Goal: Task Accomplishment & Management: Manage account settings

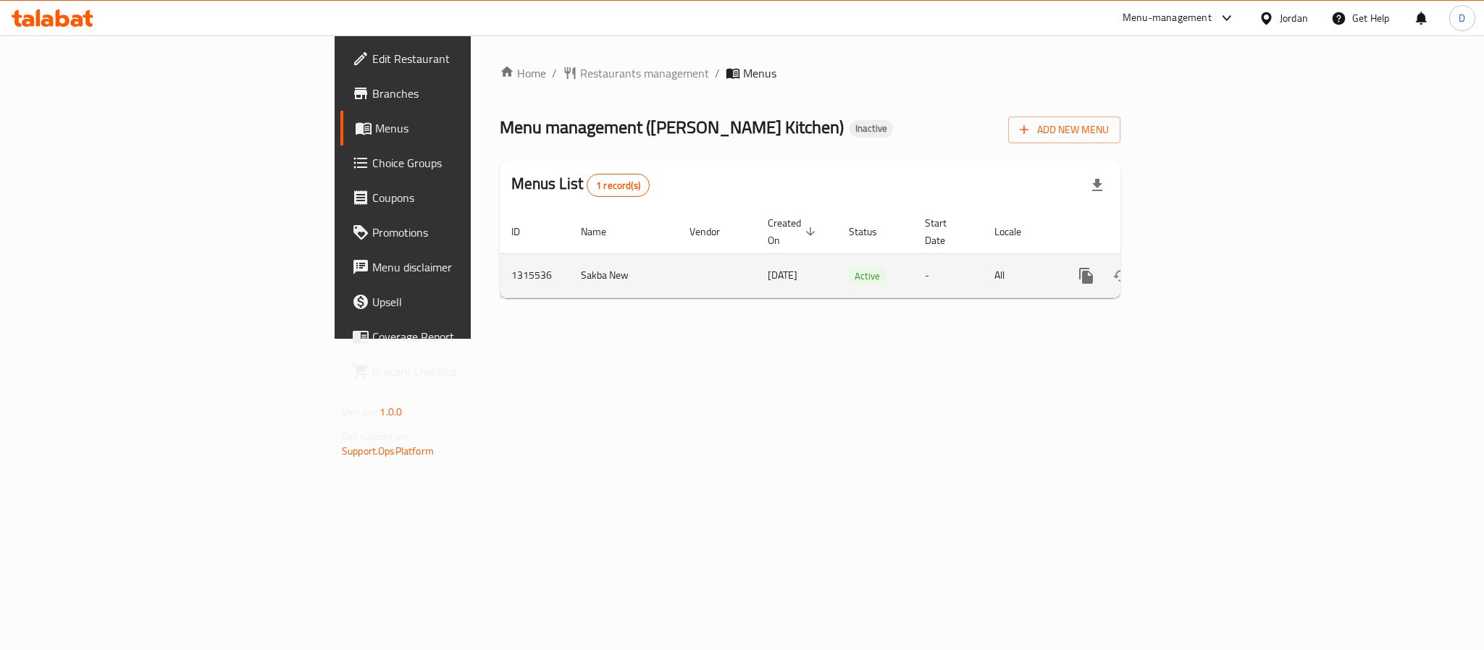
click at [1197, 269] on icon "enhanced table" at bounding box center [1190, 275] width 13 height 13
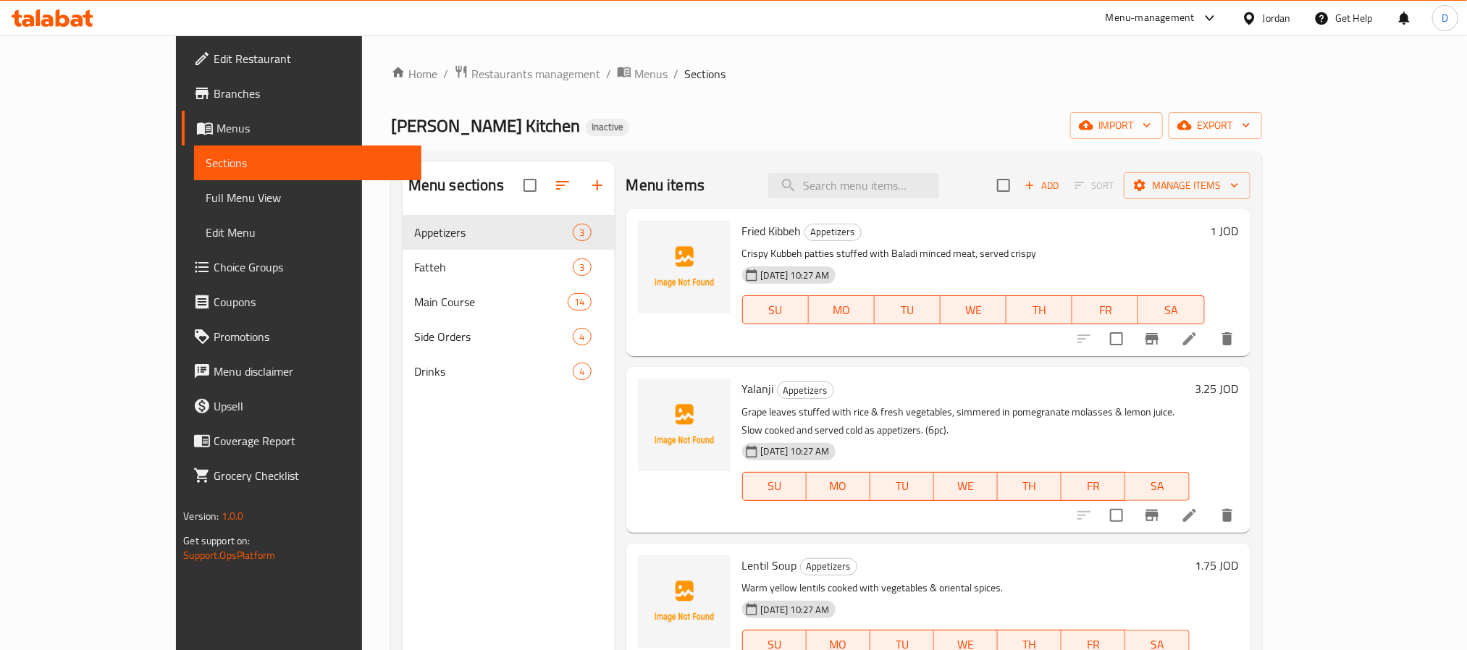
click at [206, 196] on span "Full Menu View" at bounding box center [308, 197] width 204 height 17
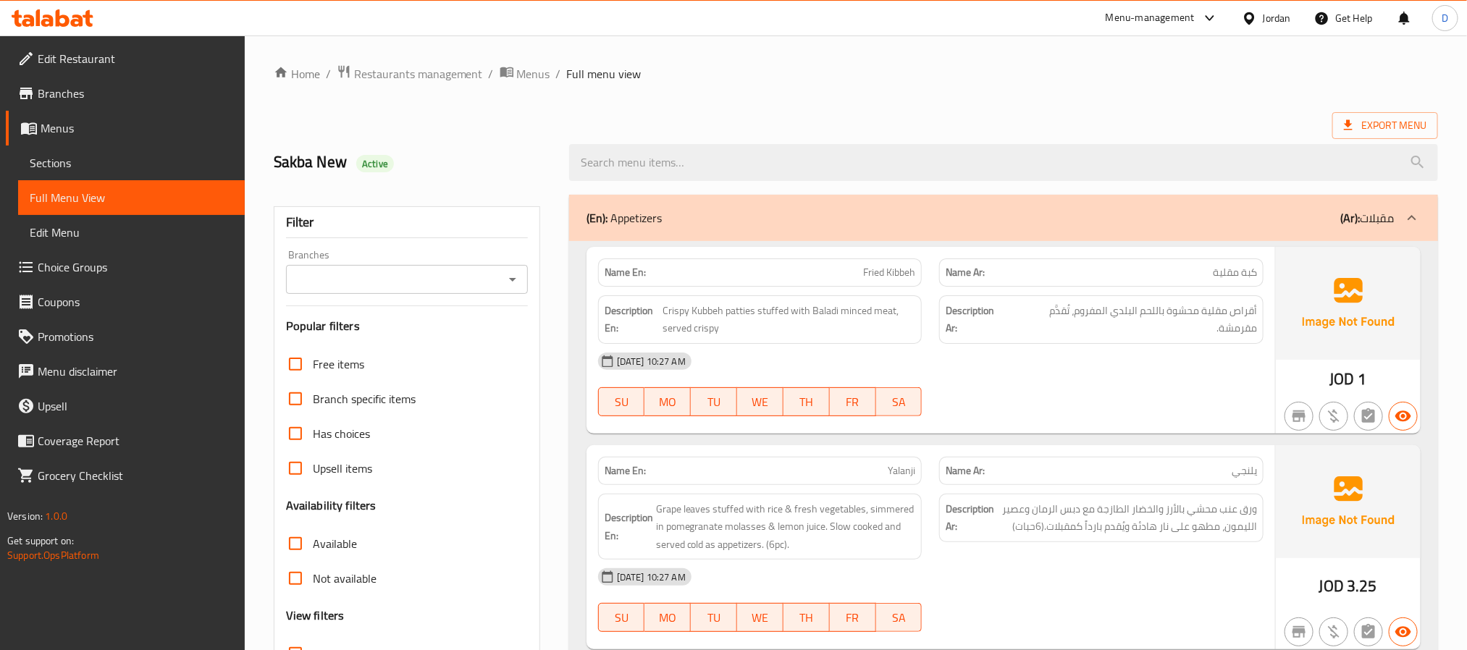
click at [797, 374] on div "[DATE] 10:27 AM" at bounding box center [931, 361] width 683 height 35
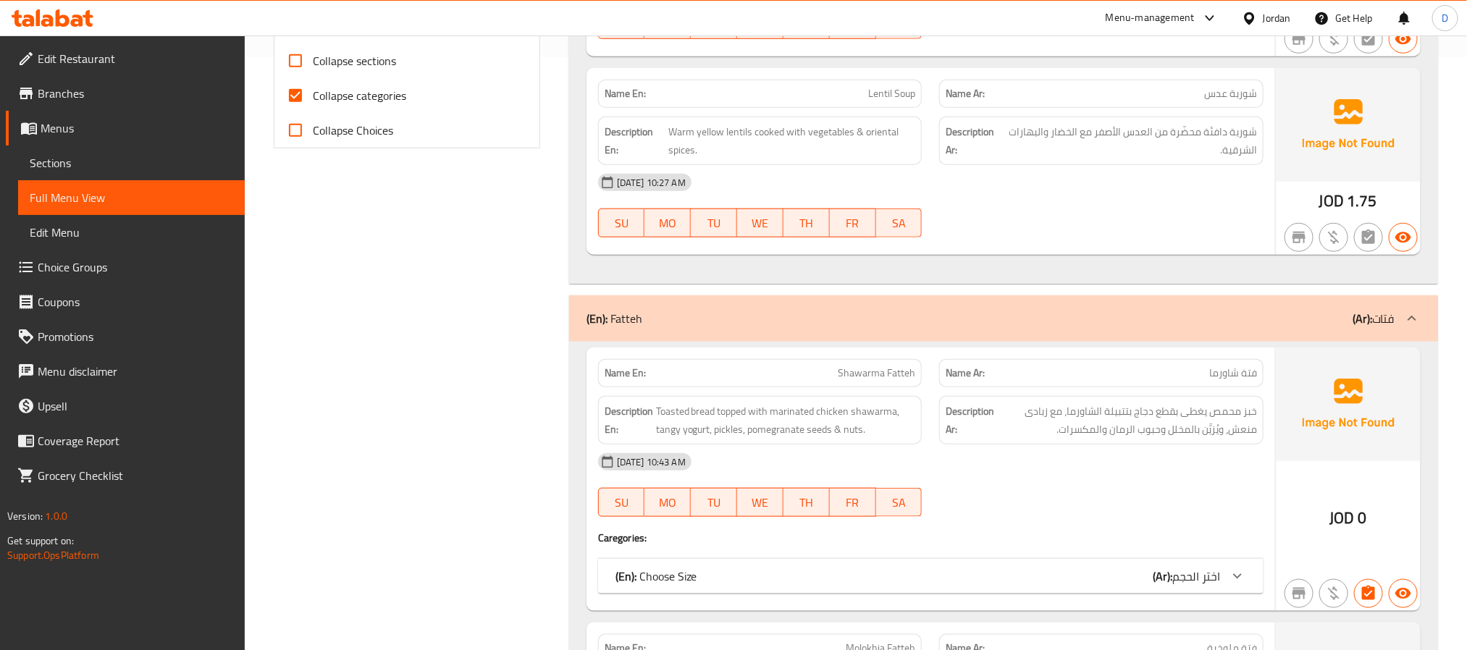
scroll to position [652, 0]
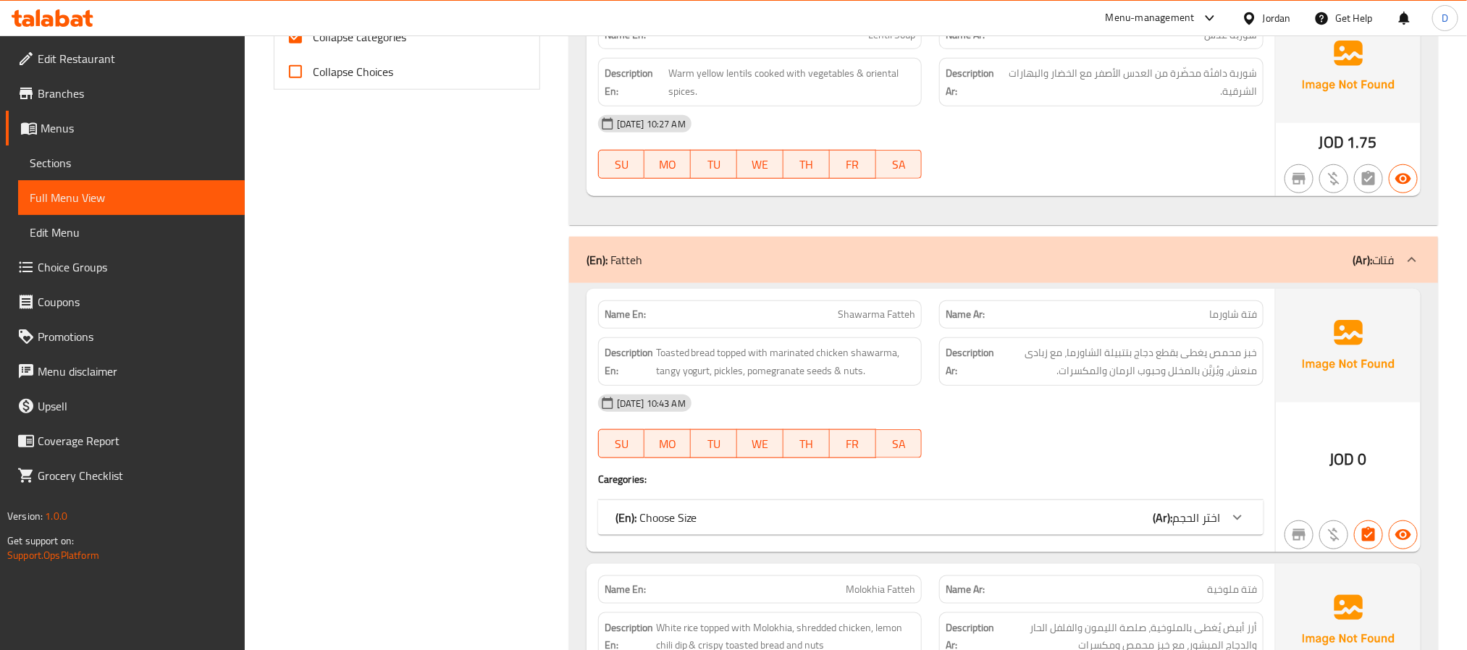
click at [997, 516] on div "(En): Choose Size (Ar): اختر الحجم" at bounding box center [918, 517] width 605 height 17
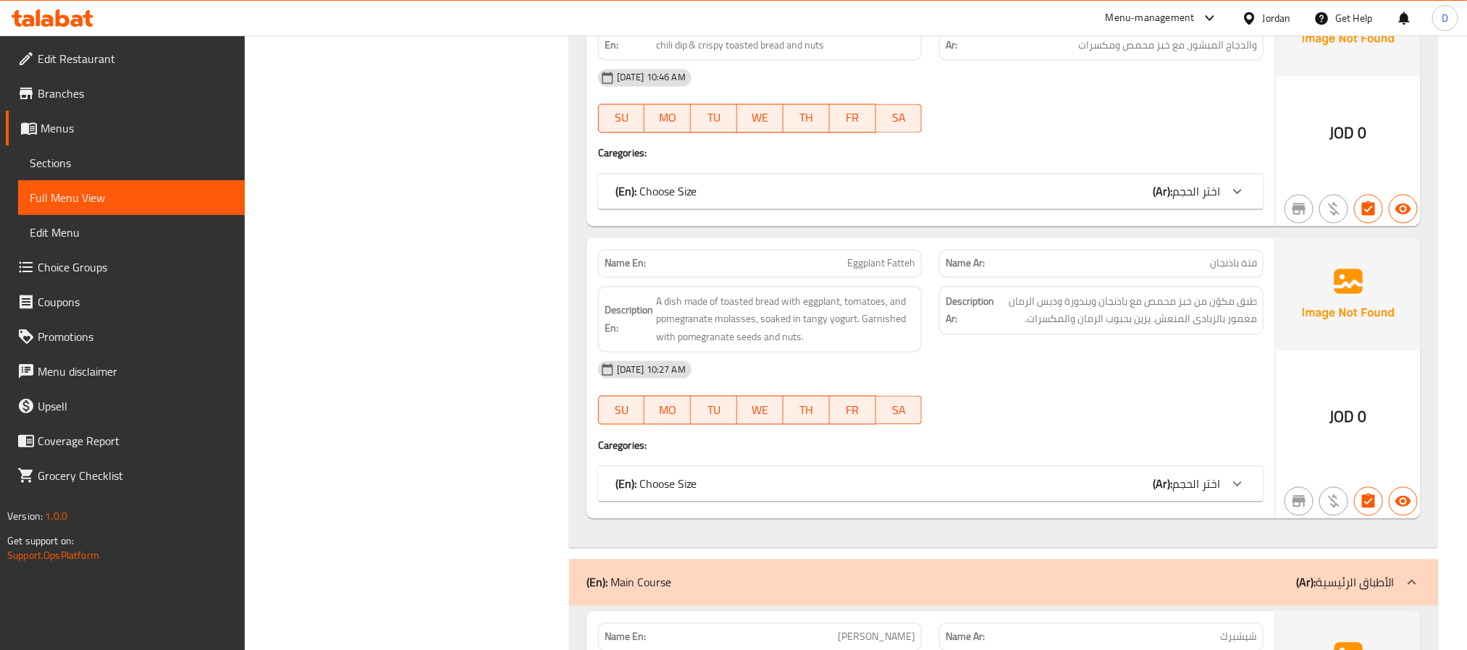
scroll to position [1412, 0]
drag, startPoint x: 980, startPoint y: 487, endPoint x: 982, endPoint y: 419, distance: 68.1
click at [980, 487] on div "(En): Choose Size (Ar): اختر الحجم" at bounding box center [918, 486] width 605 height 17
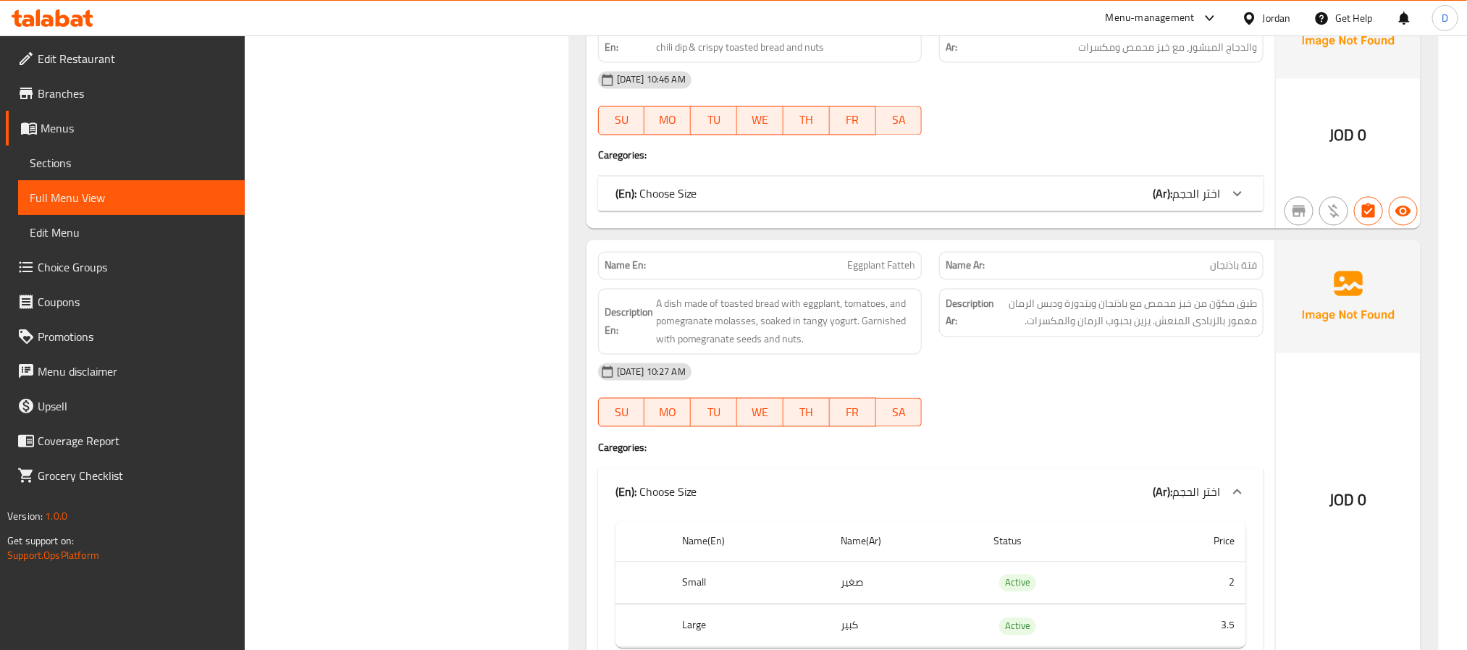
click at [982, 203] on div "(En): Choose Size (Ar): اختر الحجم" at bounding box center [918, 193] width 605 height 17
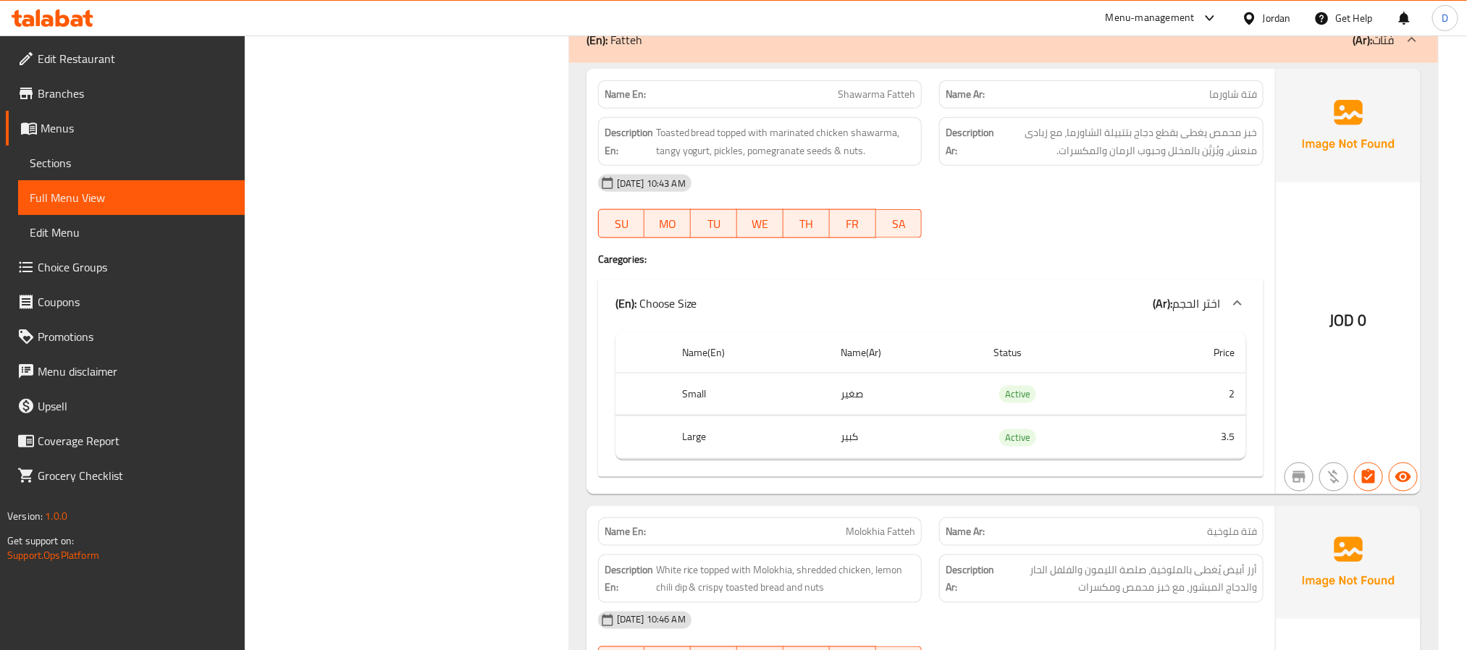
scroll to position [869, 0]
drag, startPoint x: 967, startPoint y: 222, endPoint x: 948, endPoint y: 222, distance: 18.8
click at [967, 222] on div "02-10-2025 10:43 AM SU MO TU WE TH FR SA" at bounding box center [931, 209] width 683 height 81
click at [956, 169] on div "Description Ar: خبز محمص يغطى بقطع دجاج بتتبيلة الشاورما، مع زبادى منعش، ويُزيّ…" at bounding box center [1101, 144] width 324 height 49
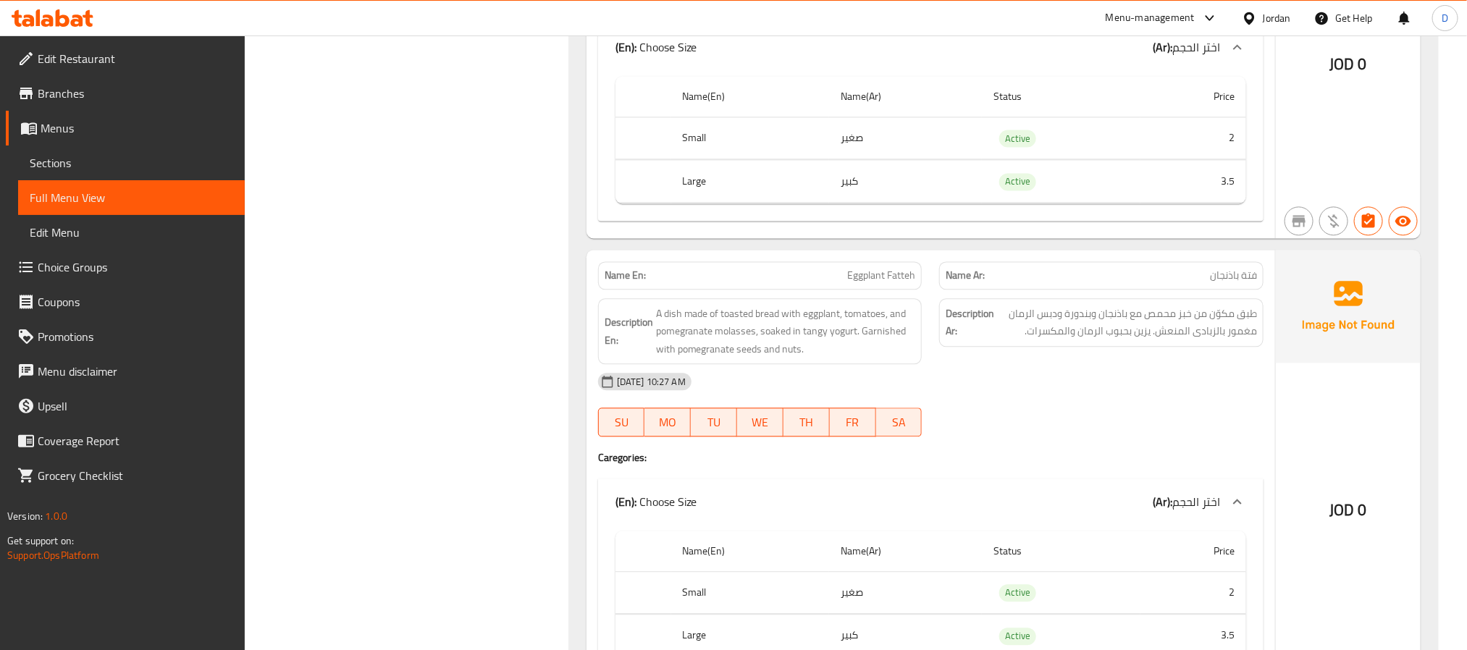
scroll to position [1304, 0]
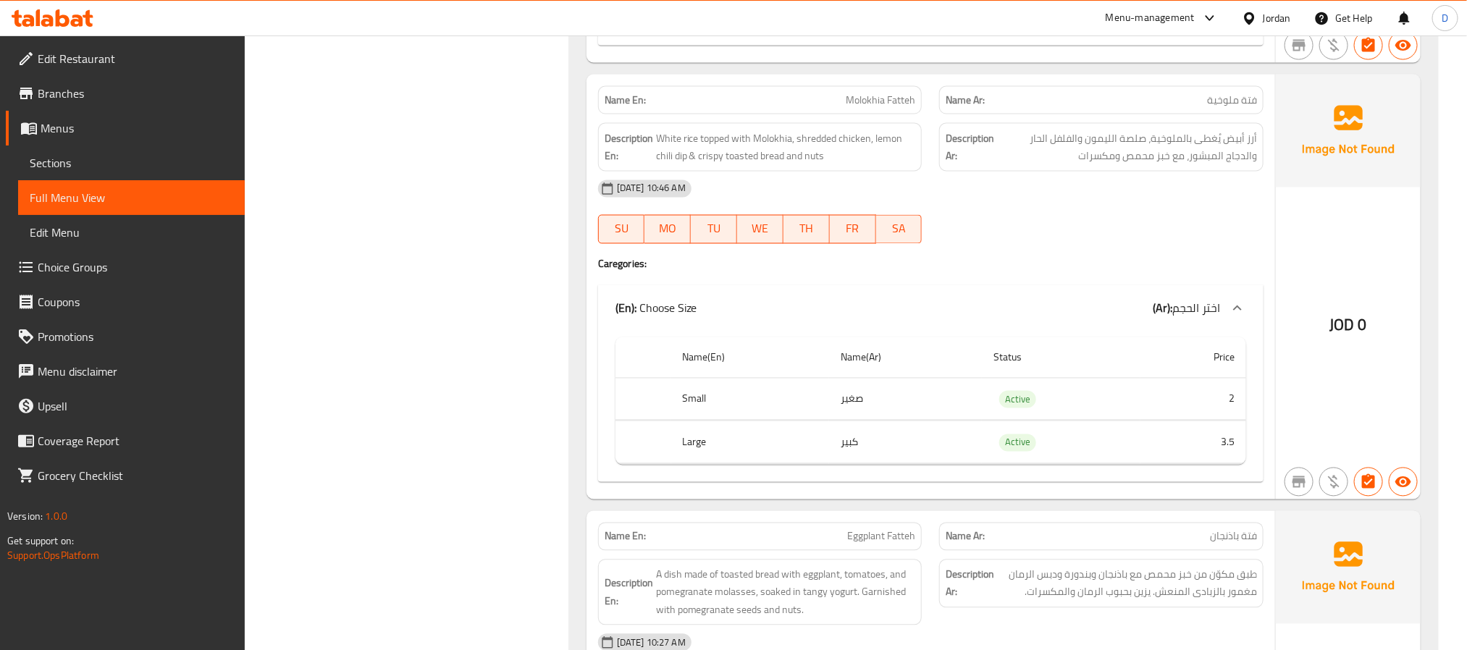
click at [889, 104] on span "Molokhia Fatteh" at bounding box center [881, 100] width 70 height 15
copy span "Molokhia Fatteh"
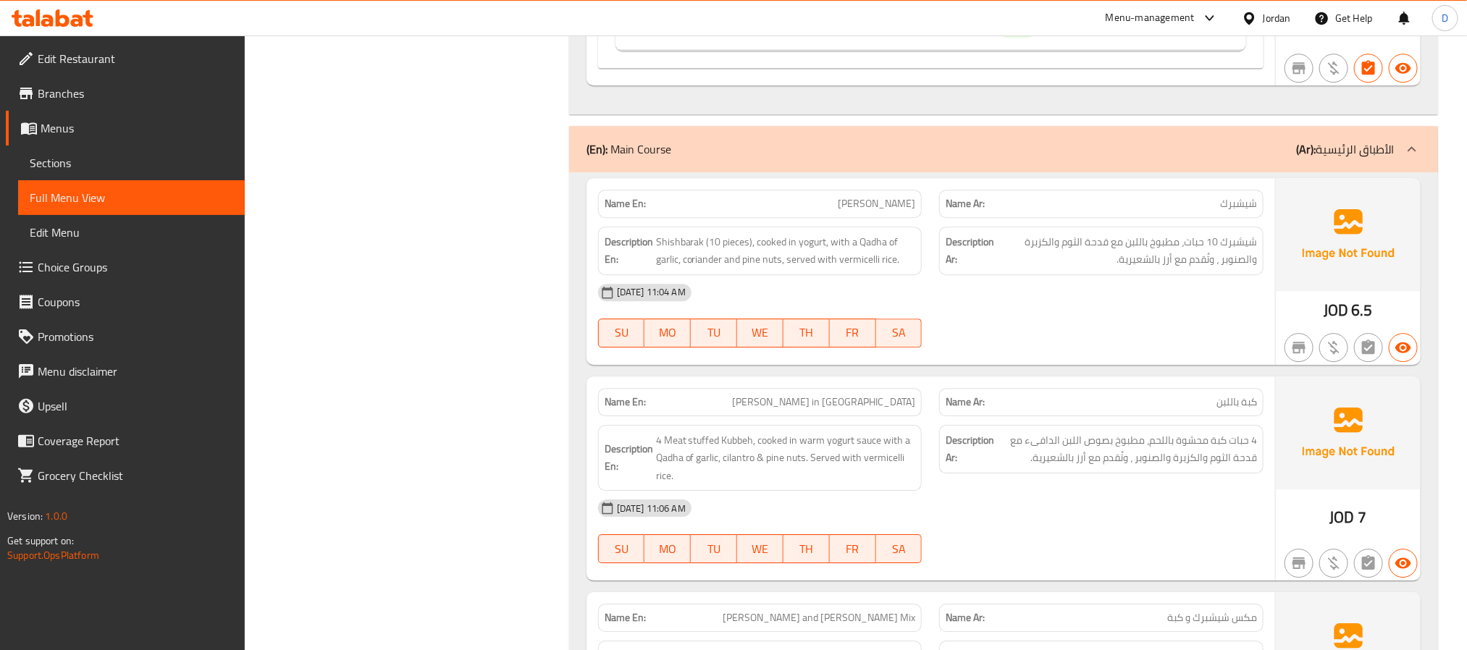
scroll to position [2281, 0]
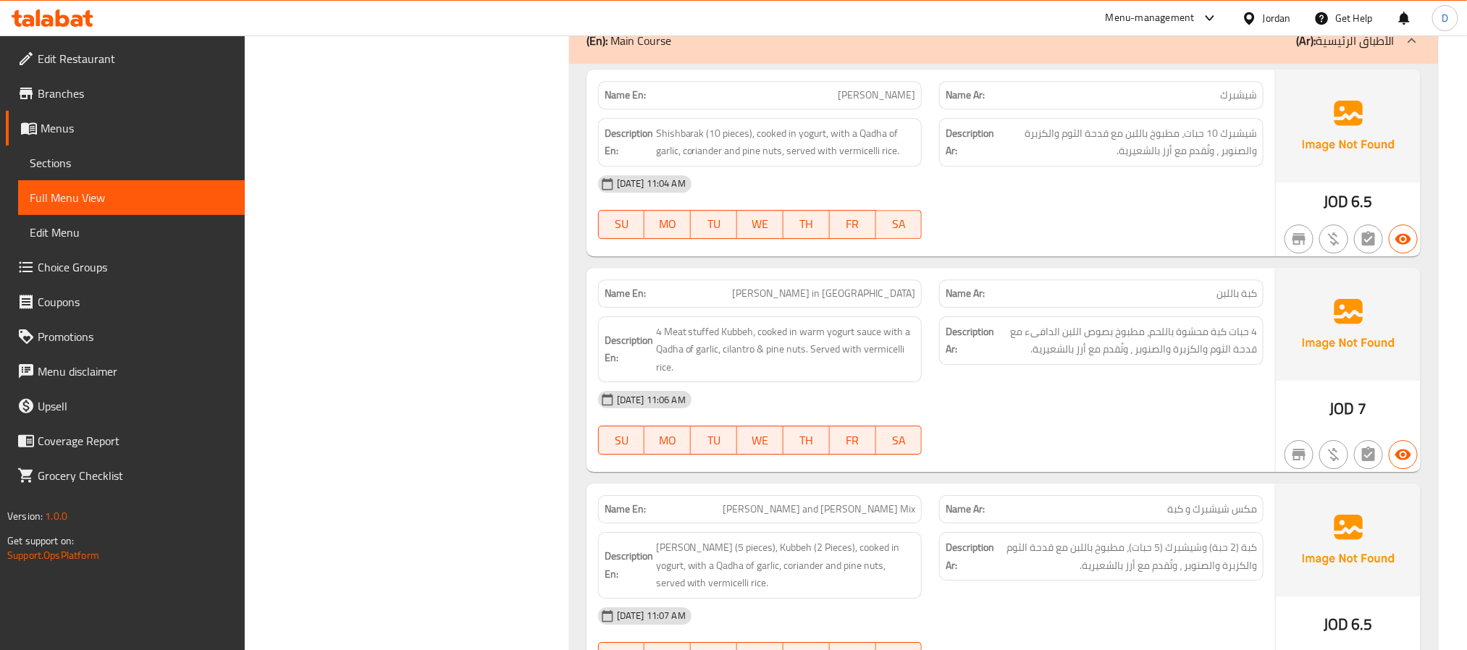
drag, startPoint x: 989, startPoint y: 231, endPoint x: 809, endPoint y: 207, distance: 181.9
click at [989, 231] on div "02-10-2025 11:04 AM SU MO TU WE TH FR SA" at bounding box center [931, 207] width 683 height 81
click at [1144, 446] on div "02-10-2025 11:06 AM SU MO TU WE TH FR SA" at bounding box center [931, 422] width 683 height 81
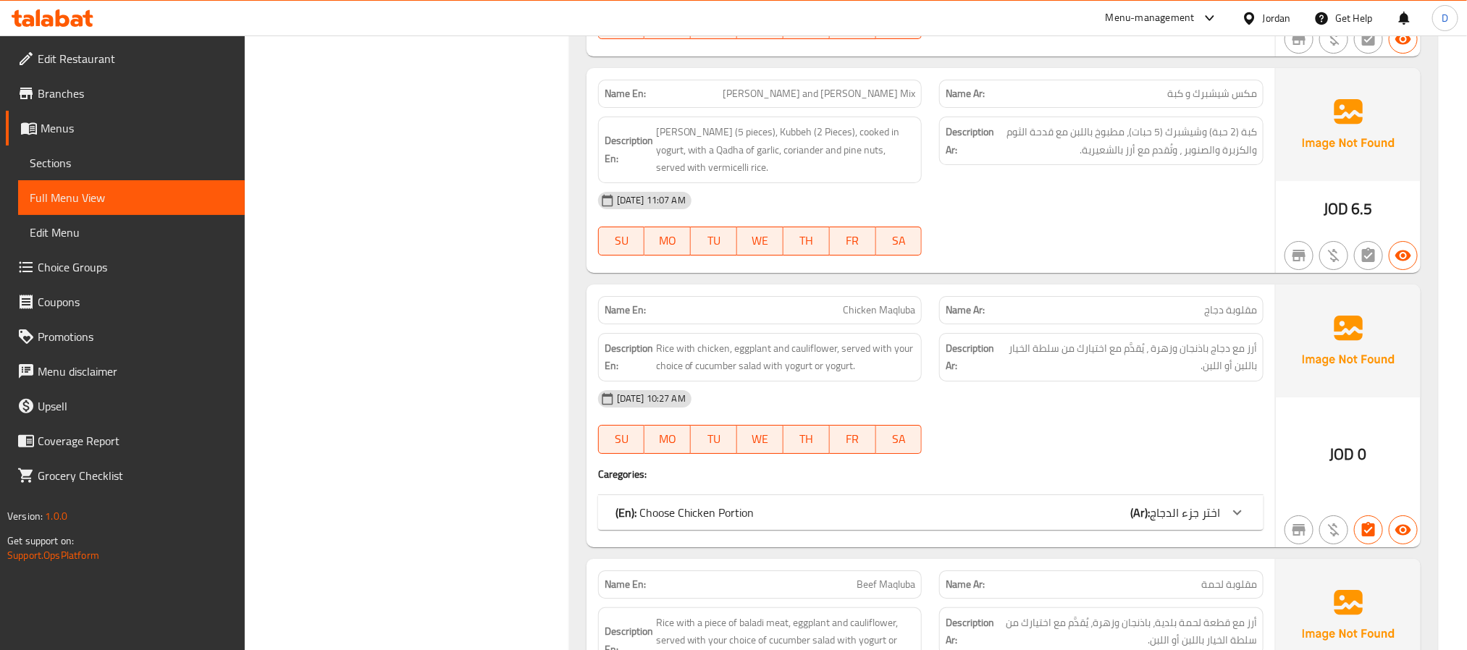
drag, startPoint x: 1186, startPoint y: 524, endPoint x: 913, endPoint y: 474, distance: 278.3
click at [1186, 524] on span "اختر جزء الدجاج" at bounding box center [1185, 513] width 70 height 22
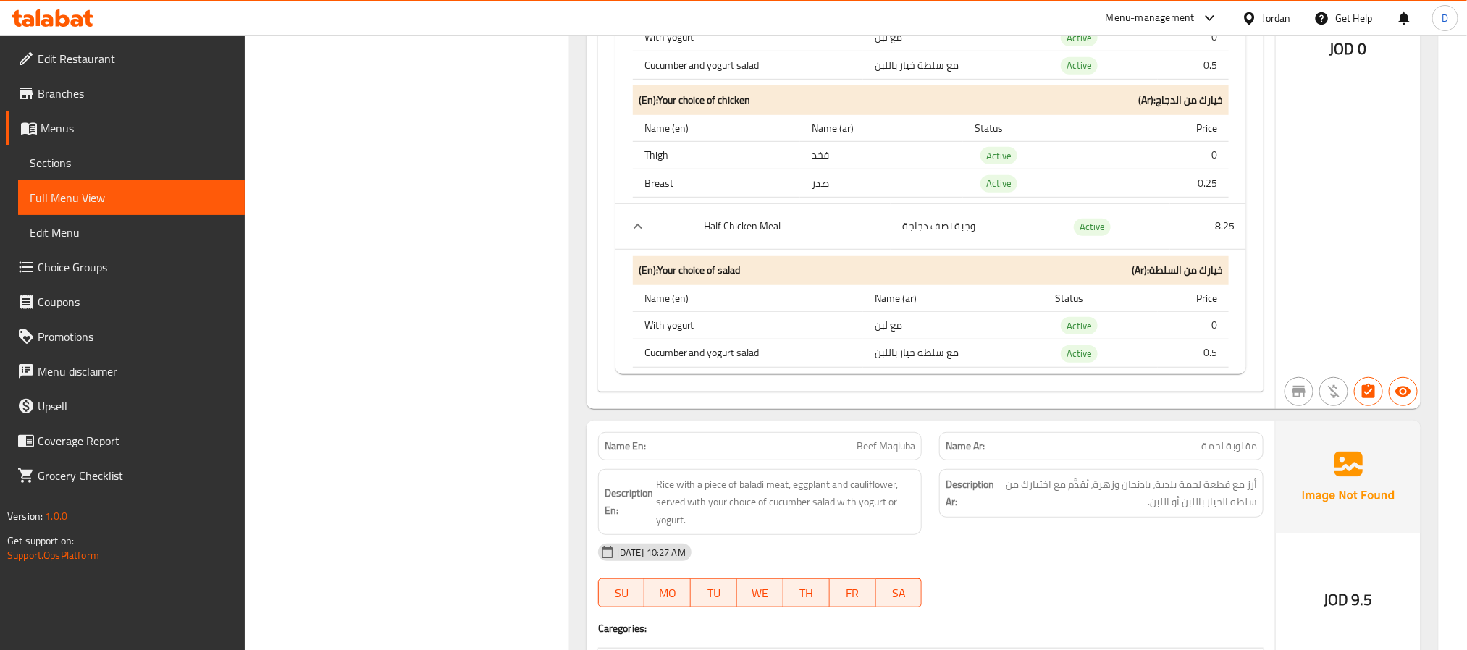
scroll to position [3675, 0]
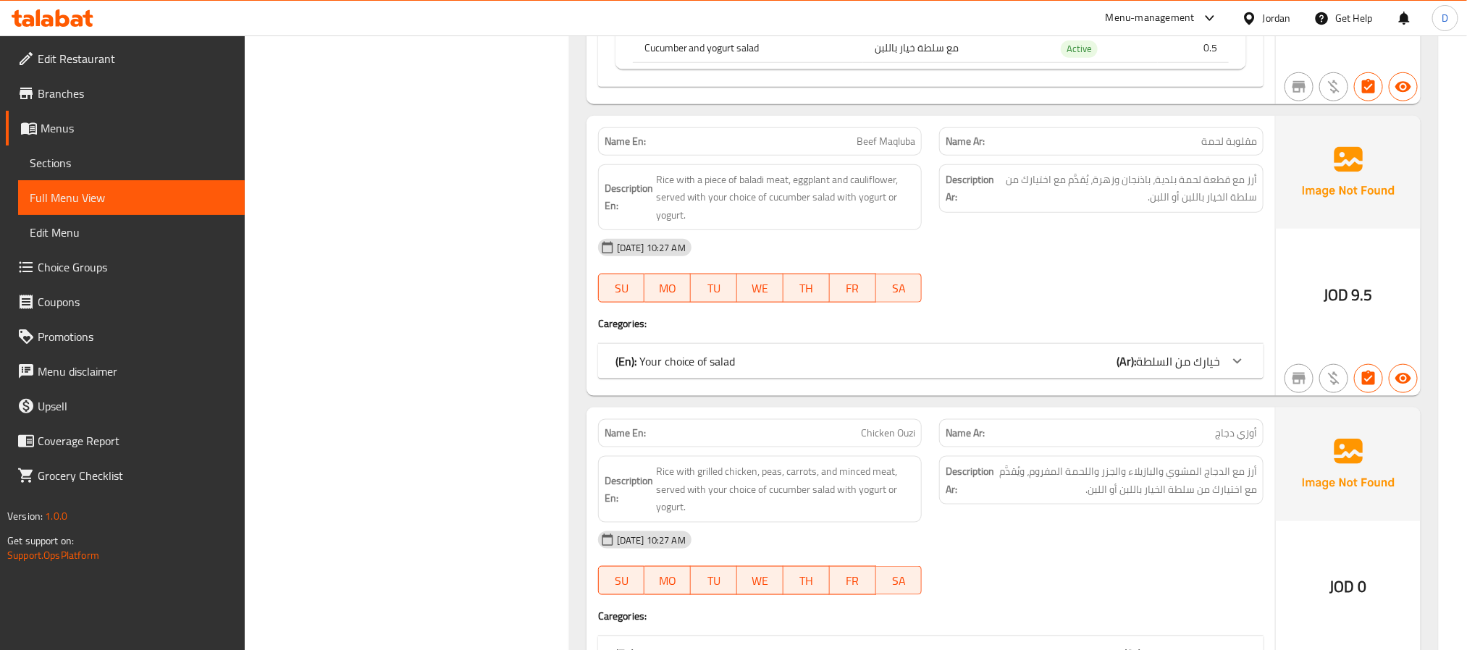
click at [1041, 370] on div "(En): Your choice of salad (Ar): خيارك من السلطة" at bounding box center [918, 361] width 605 height 17
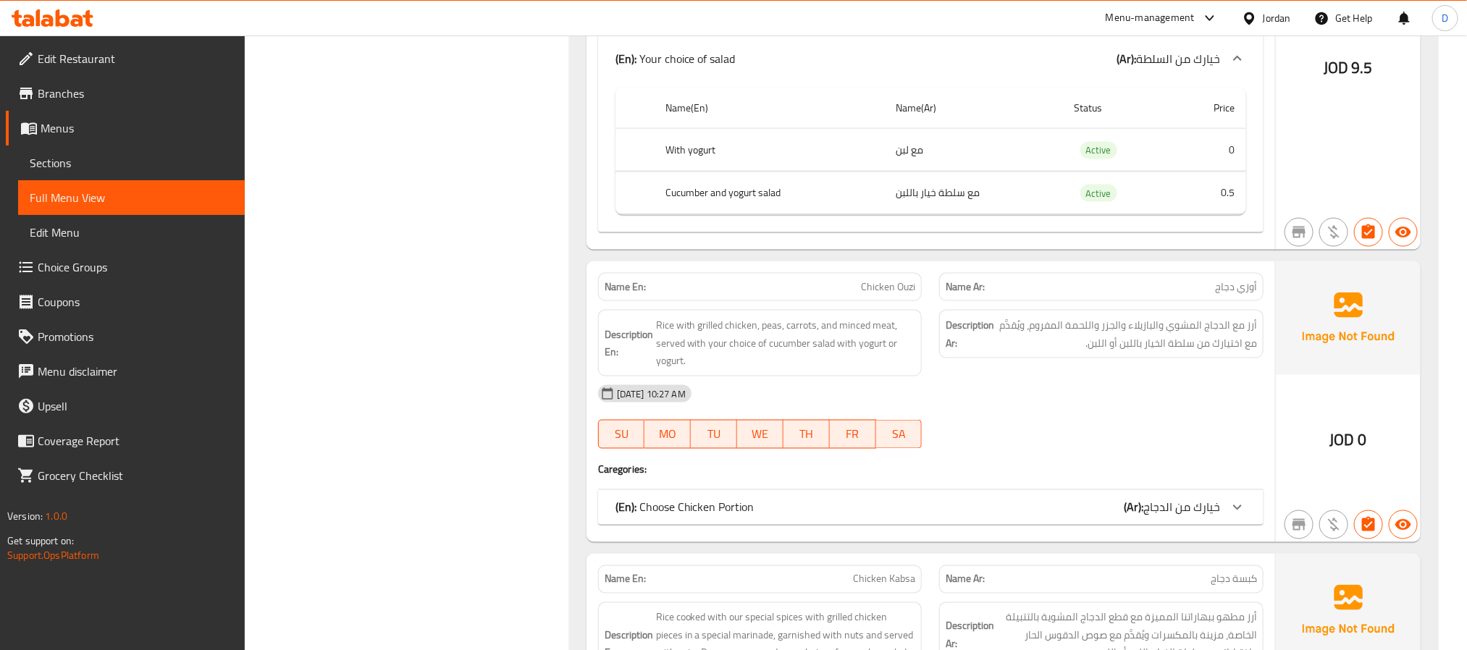
scroll to position [4109, 0]
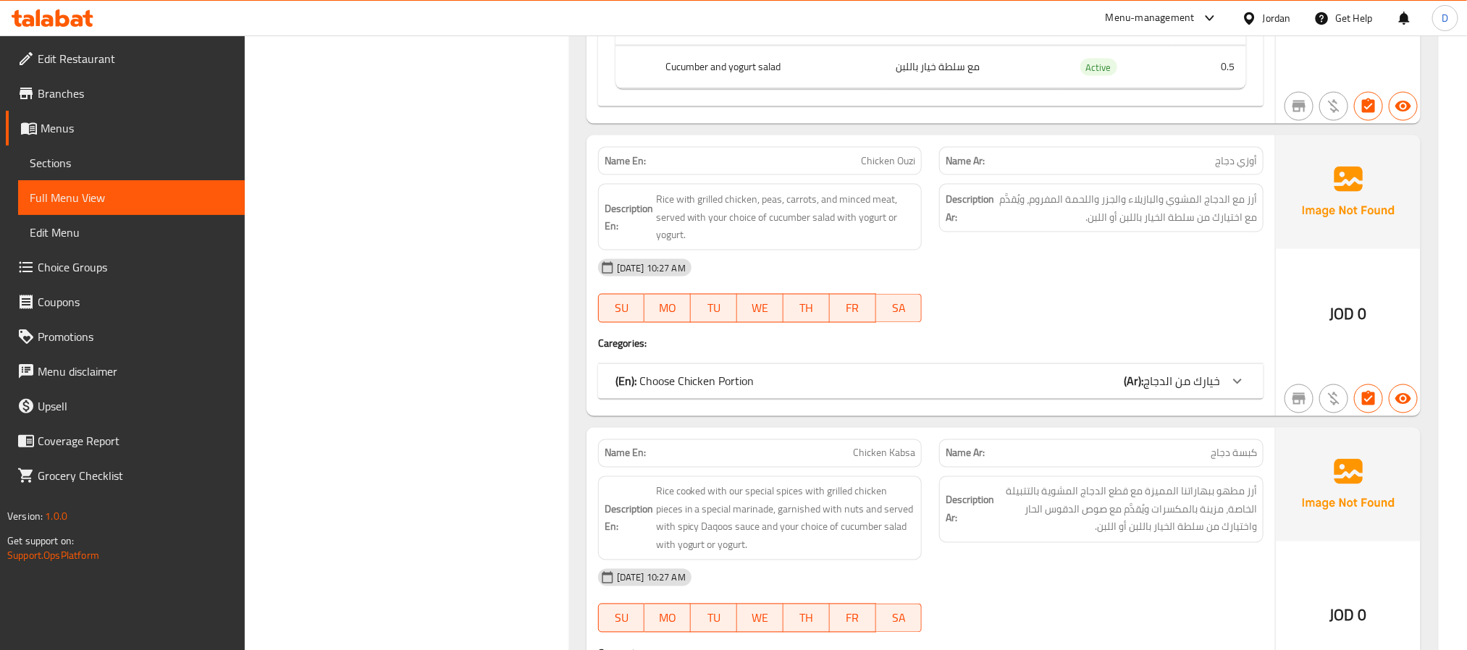
click at [958, 390] on div "(En): Choose Chicken Portion (Ar): خيارك من الدجاج" at bounding box center [918, 381] width 605 height 17
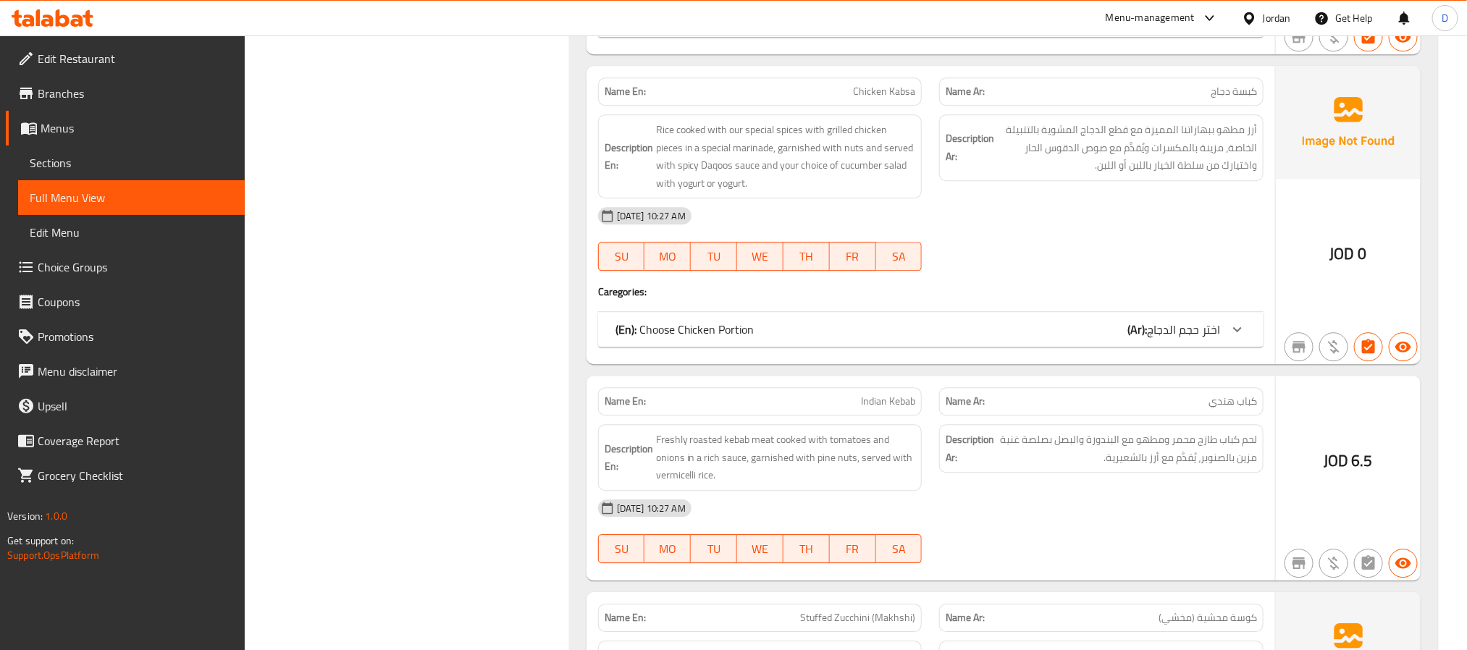
scroll to position [4978, 0]
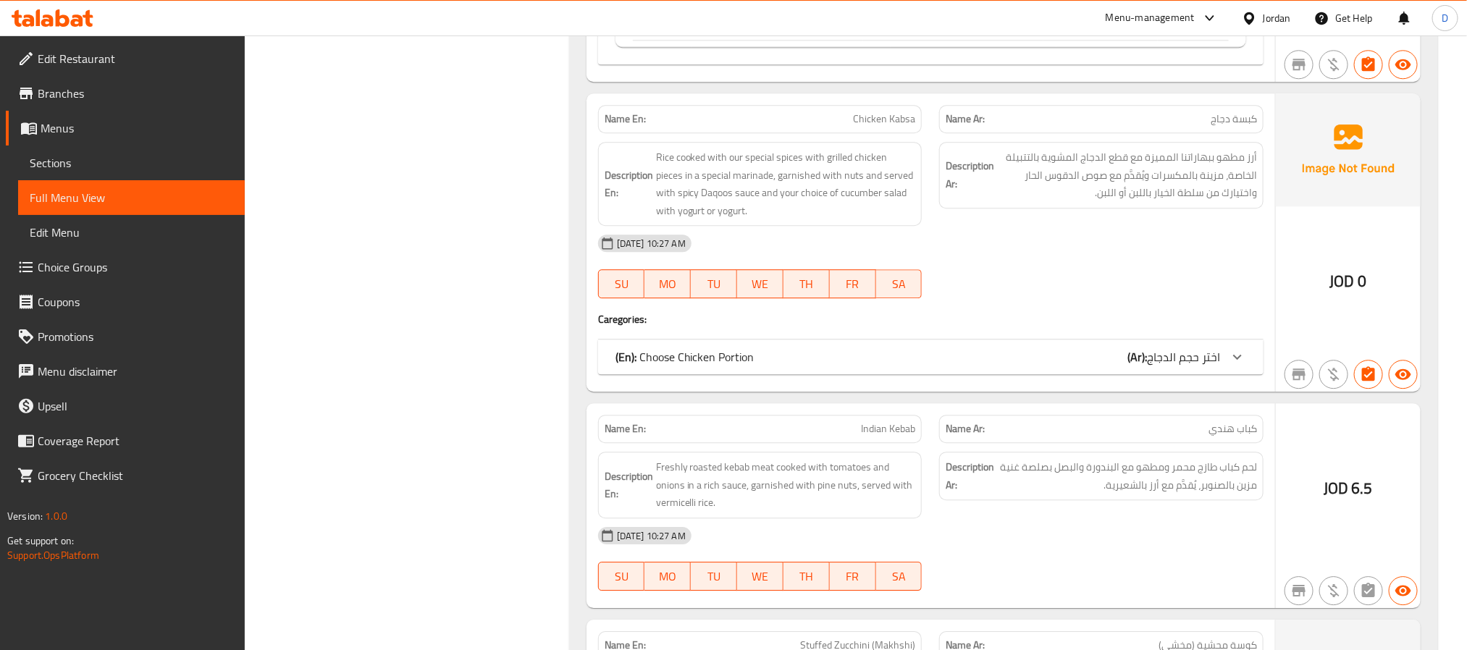
click at [1086, 366] on div "(En): Choose Chicken Portion (Ar): اختر حجم الدجاج" at bounding box center [918, 356] width 605 height 17
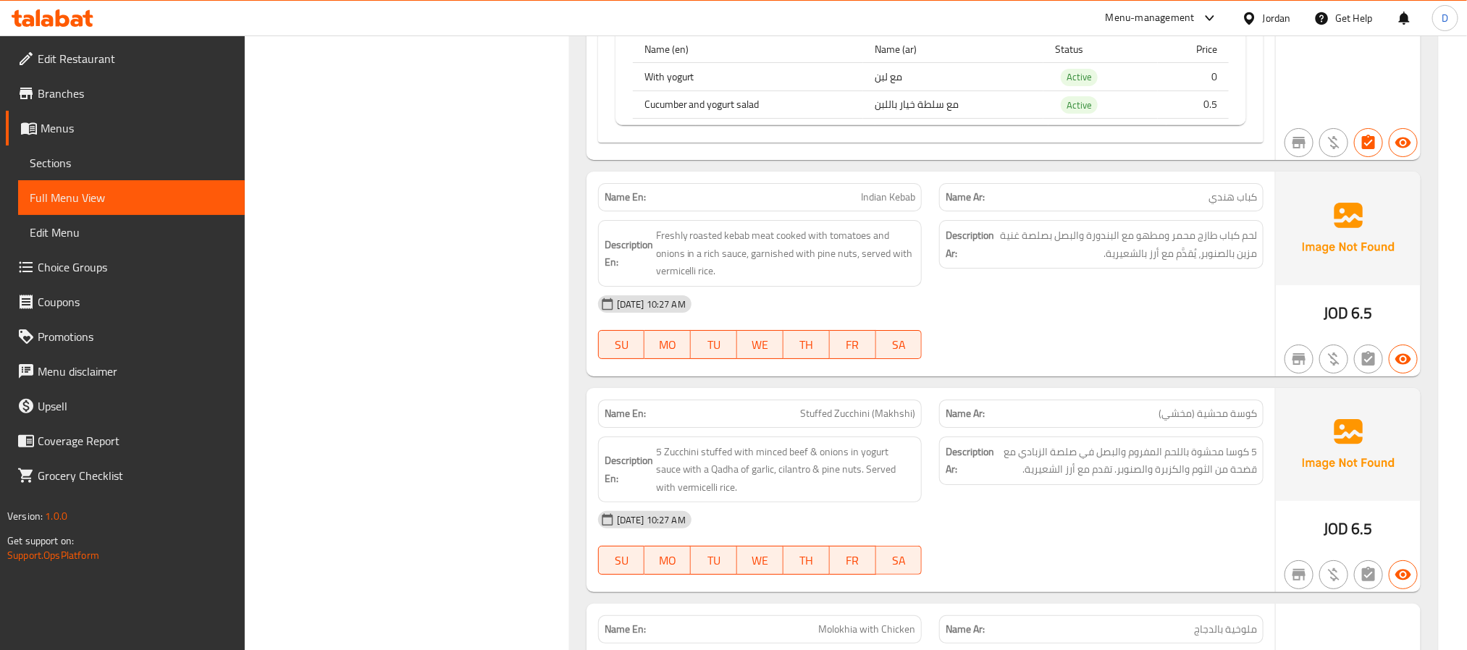
scroll to position [5847, 0]
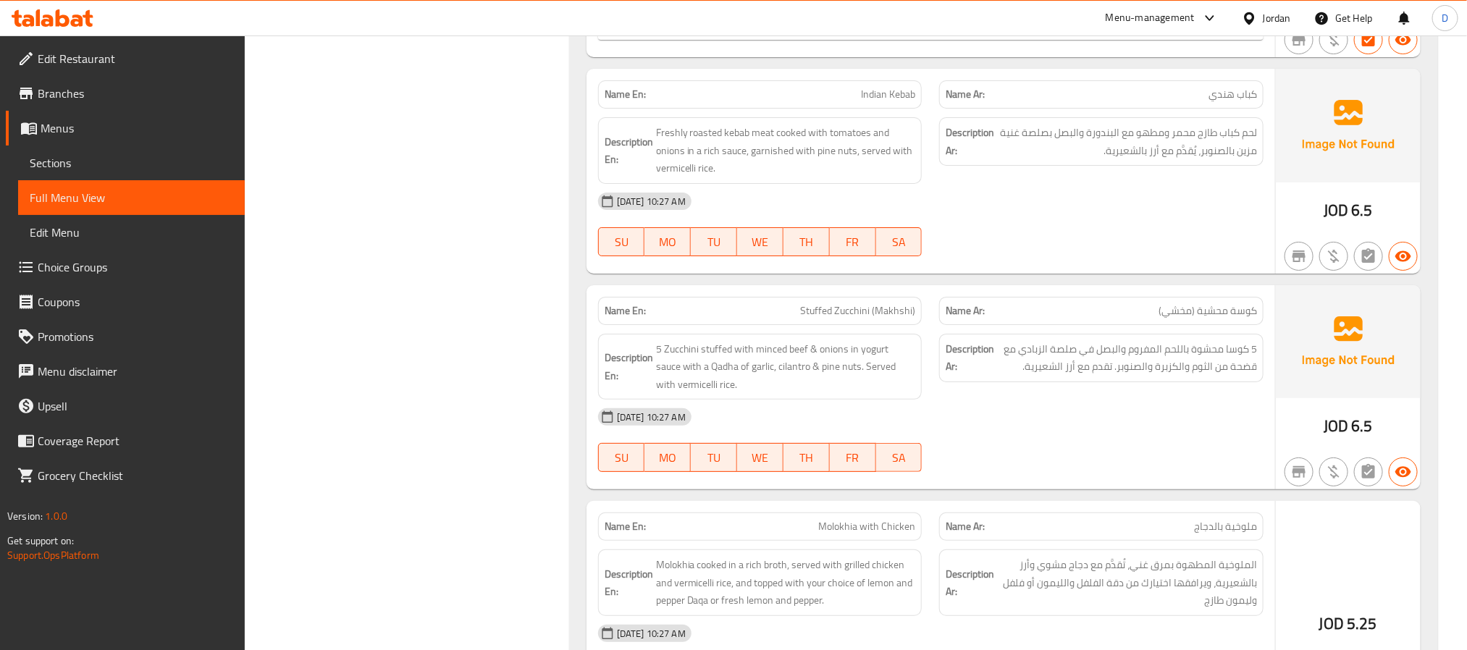
click at [1072, 435] on div "[DATE] 10:27 AM" at bounding box center [931, 417] width 683 height 35
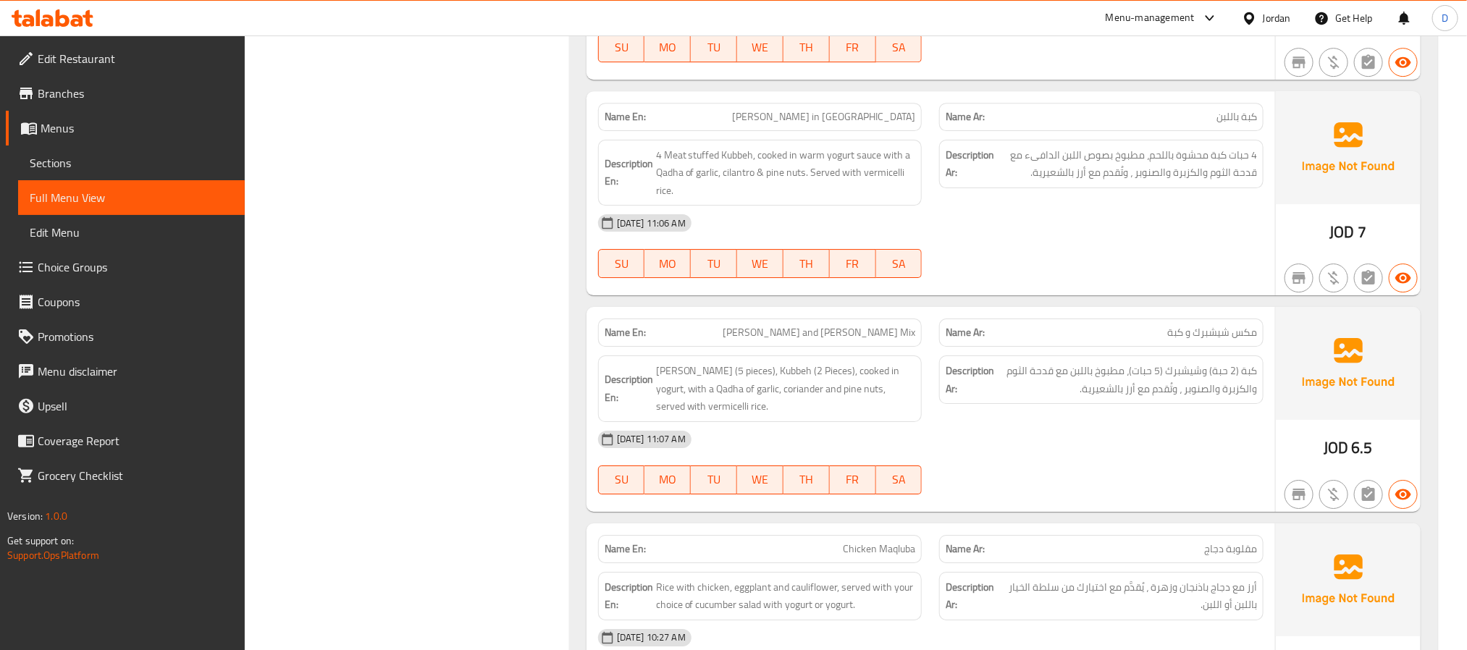
scroll to position [2497, 0]
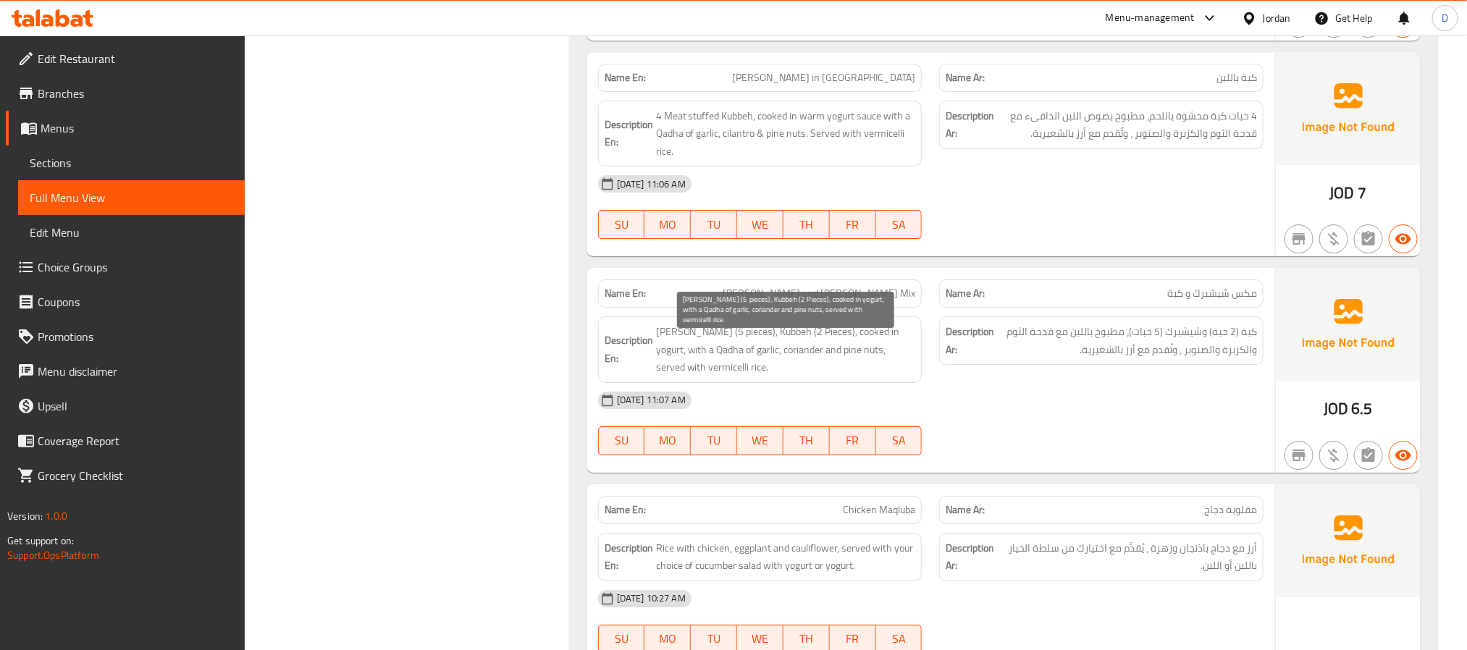
click at [729, 365] on span "[PERSON_NAME] (5 pieces), Kubbeh (2 Pieces), cooked in yogurt, with a Qadha of …" at bounding box center [786, 350] width 260 height 54
click at [897, 301] on span "[PERSON_NAME] and [PERSON_NAME] Mix" at bounding box center [819, 293] width 193 height 15
copy span "[PERSON_NAME] and [PERSON_NAME] Mix"
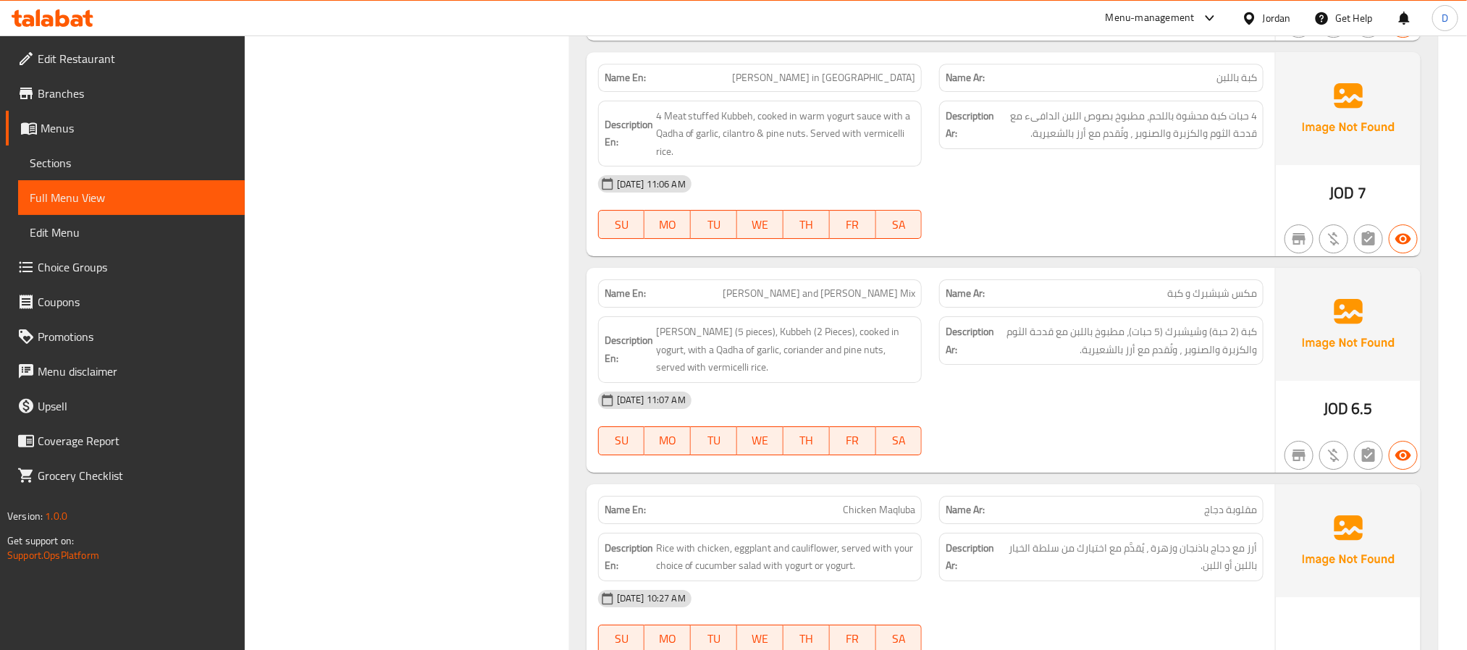
click at [1122, 392] on div "Description Ar: كبة (2 حبة) وشيشبرك (5 حبات)، مطبوخ باللبن مع قدحة الثوم والكزب…" at bounding box center [1102, 350] width 342 height 84
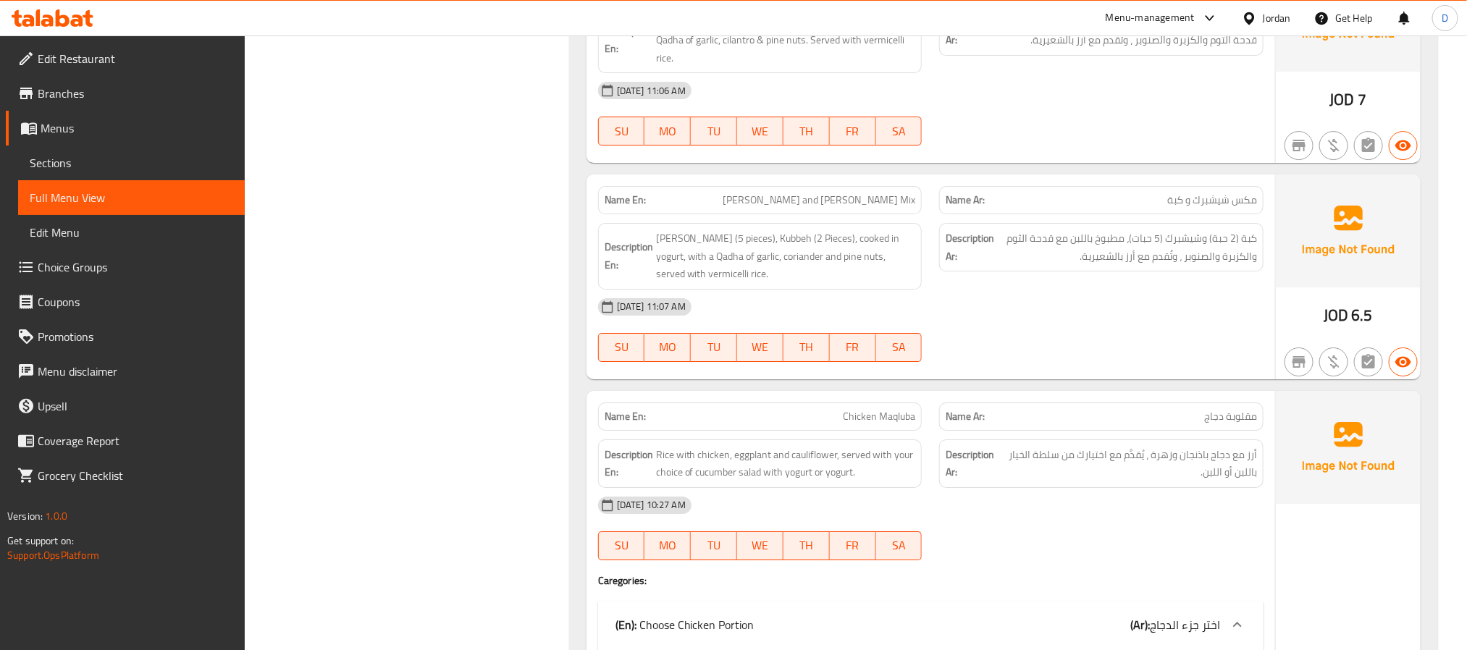
scroll to position [2714, 0]
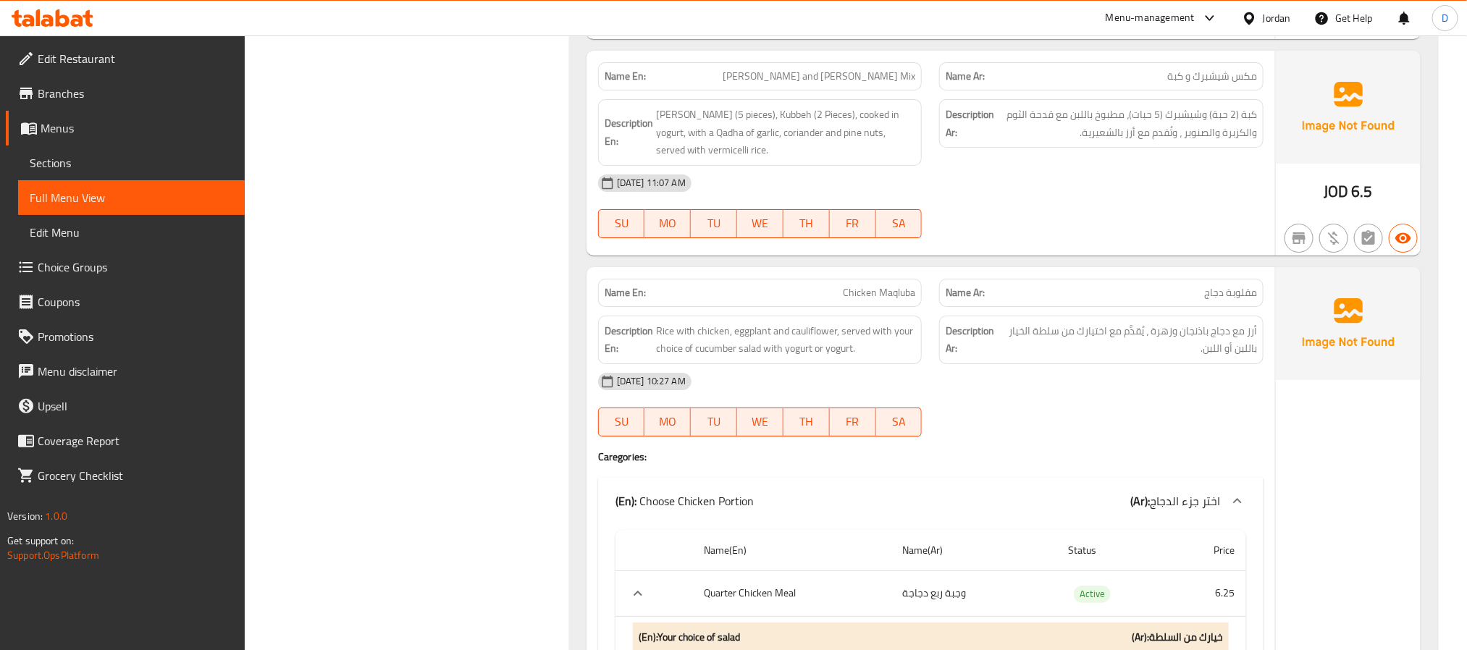
click at [1159, 433] on div "02-10-2025 10:27 AM SU MO TU WE TH FR SA" at bounding box center [931, 404] width 683 height 81
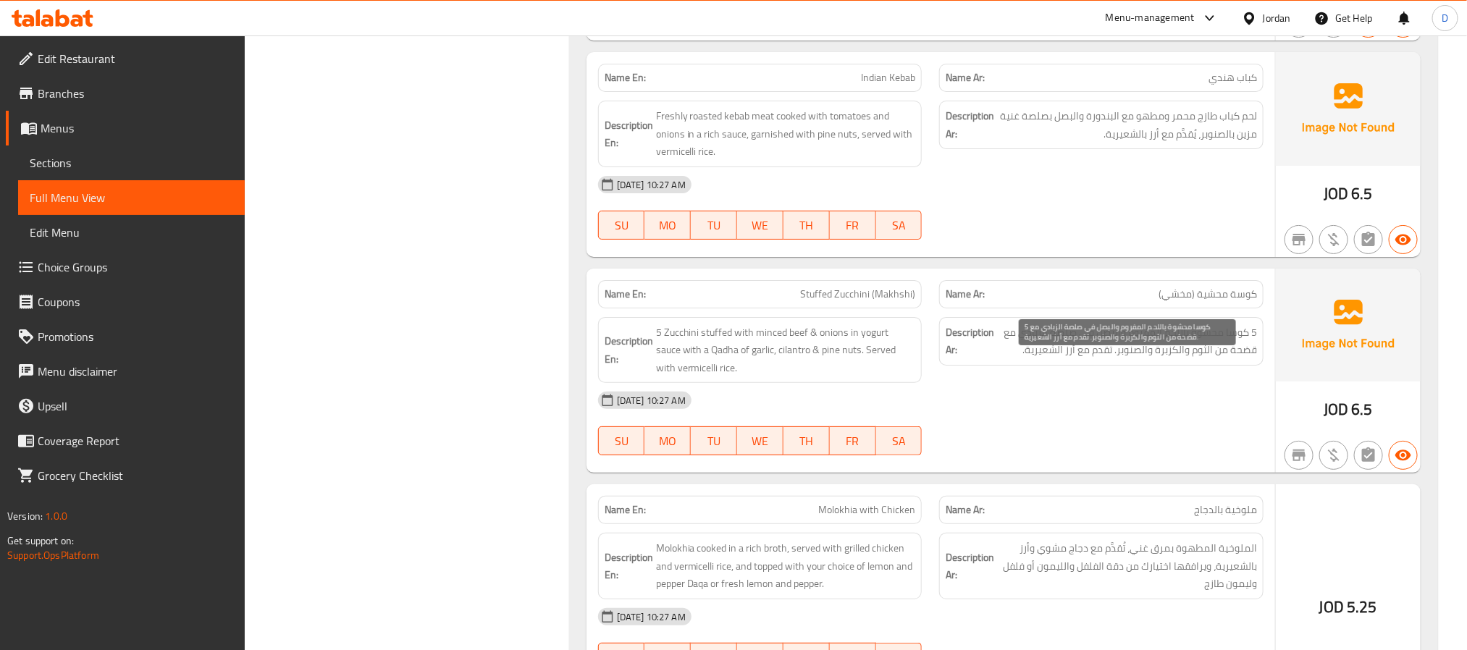
click at [1265, 374] on div "Description Ar: 5 كوسا محشوة باللحم المفروم والبصل في صلصة الزبادي مع قضحة من ا…" at bounding box center [1102, 351] width 342 height 84
click at [1249, 359] on span "5 كوسا محشوة باللحم المفروم والبصل في صلصة الزبادي مع قضحة من الثوم والكزبرة وا…" at bounding box center [1127, 341] width 260 height 35
click at [898, 302] on span "Stuffed Zucchini (Makhshi)" at bounding box center [857, 294] width 115 height 15
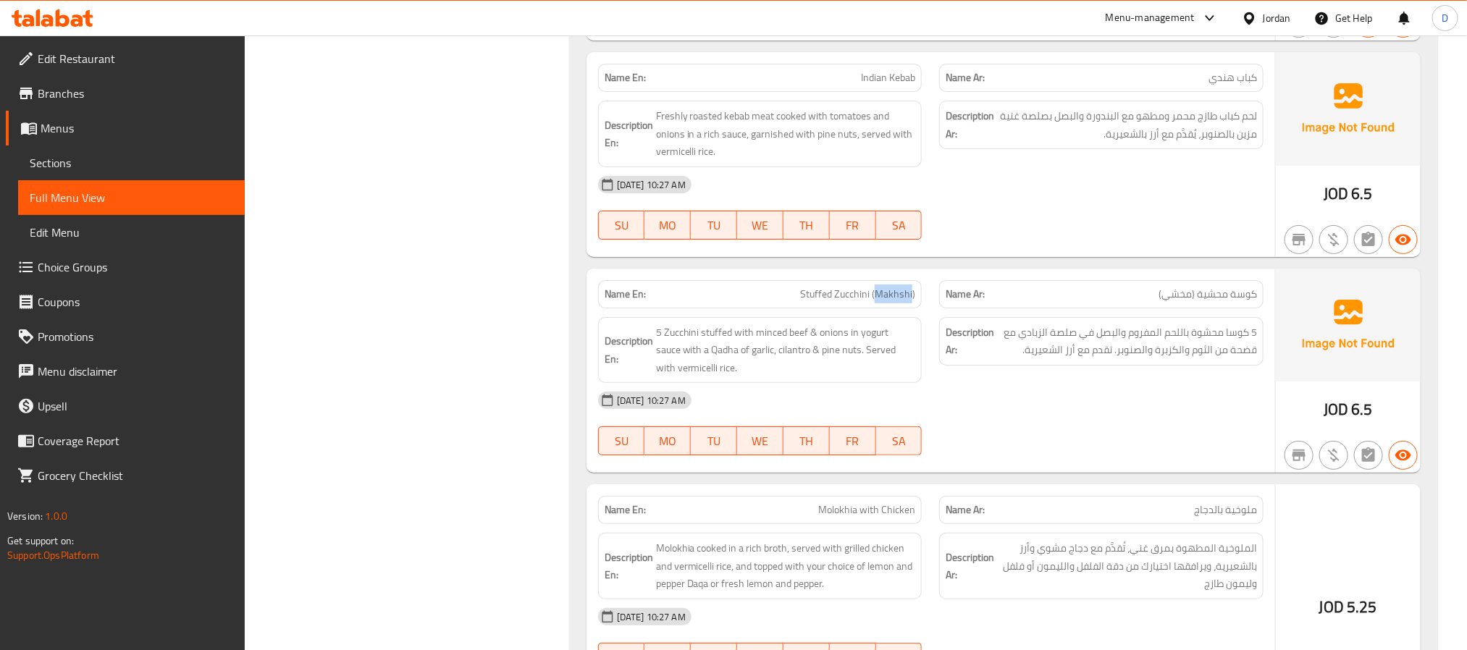
click at [898, 302] on span "Stuffed Zucchini (Makhshi)" at bounding box center [857, 294] width 115 height 15
copy span "Stuffed Zucchini (Makhshi)"
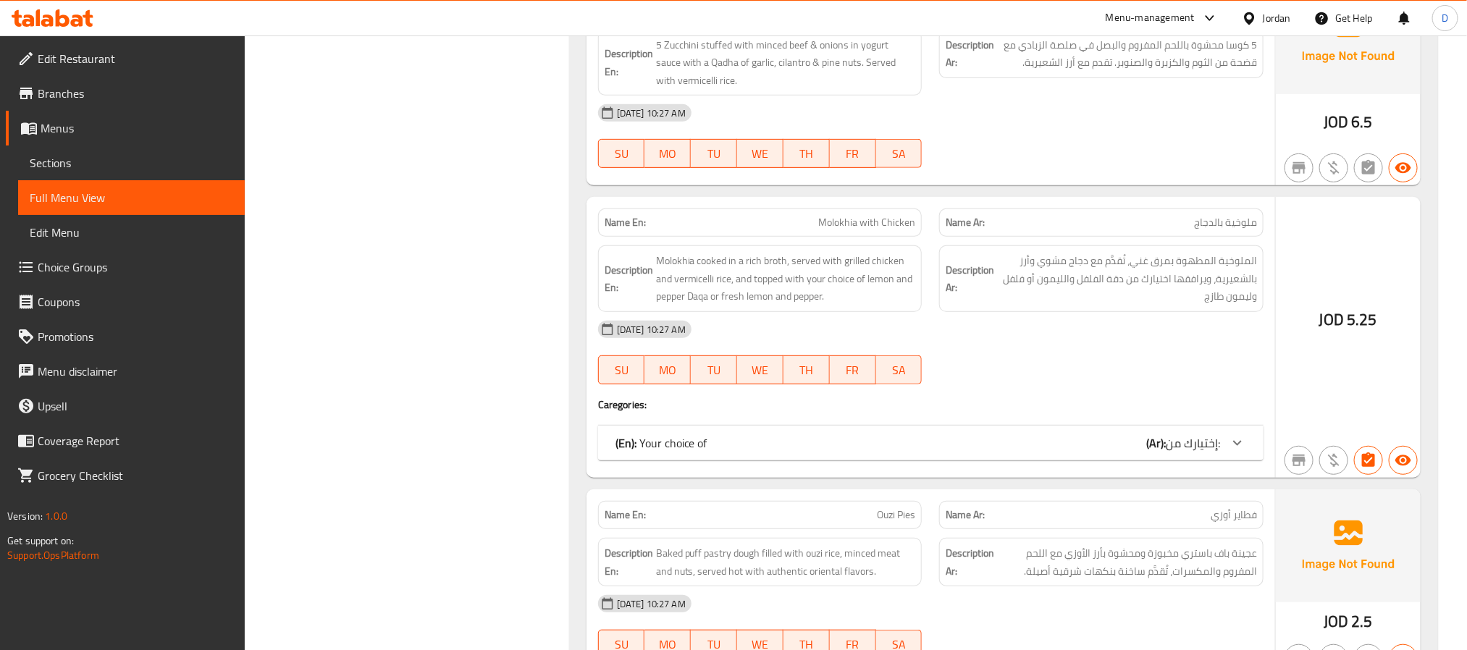
scroll to position [6190, 0]
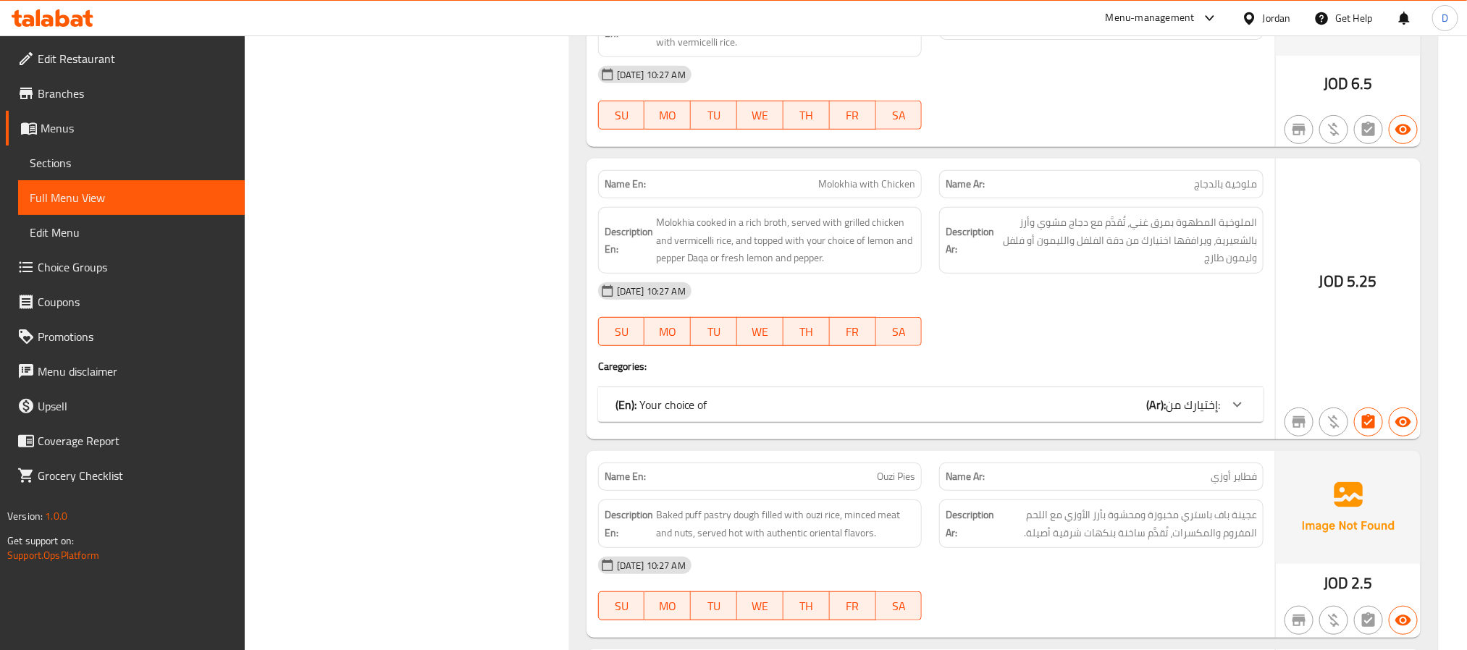
click at [1143, 414] on div "(En): Your choice of (Ar): إختيارك من:" at bounding box center [918, 404] width 605 height 17
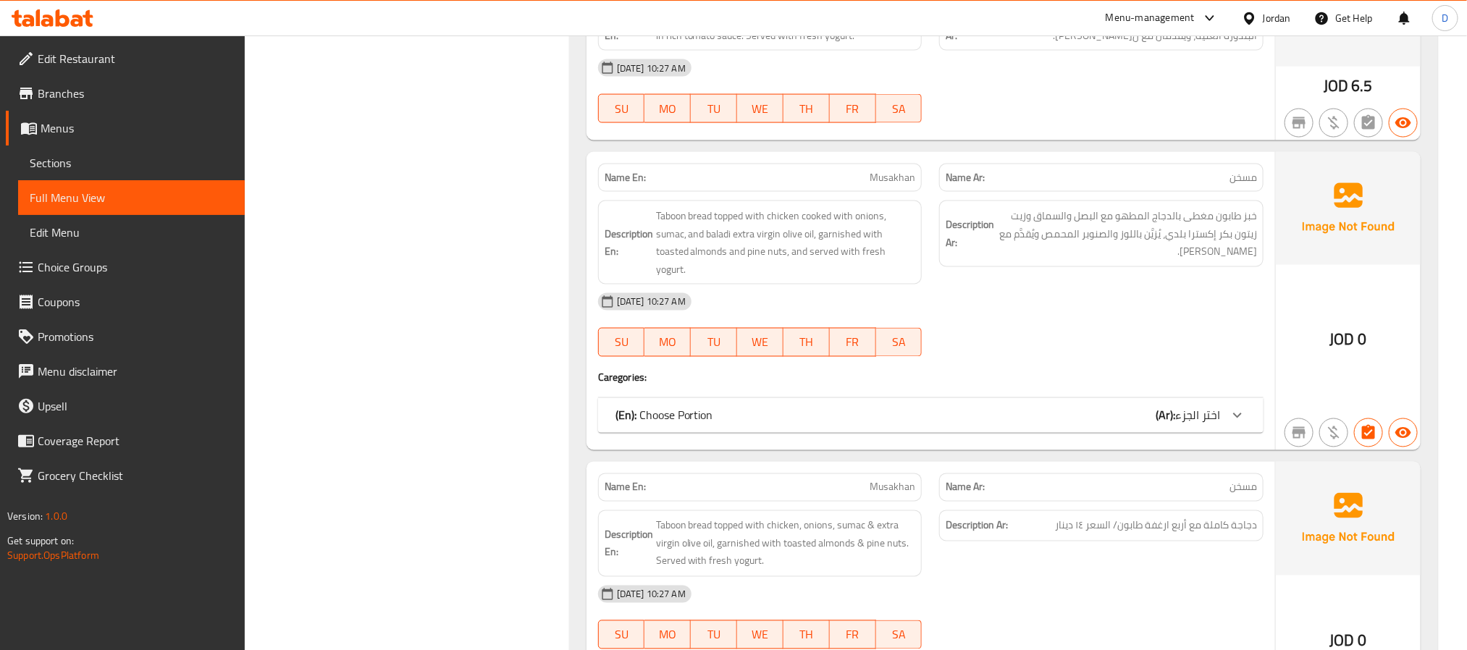
scroll to position [7059, 0]
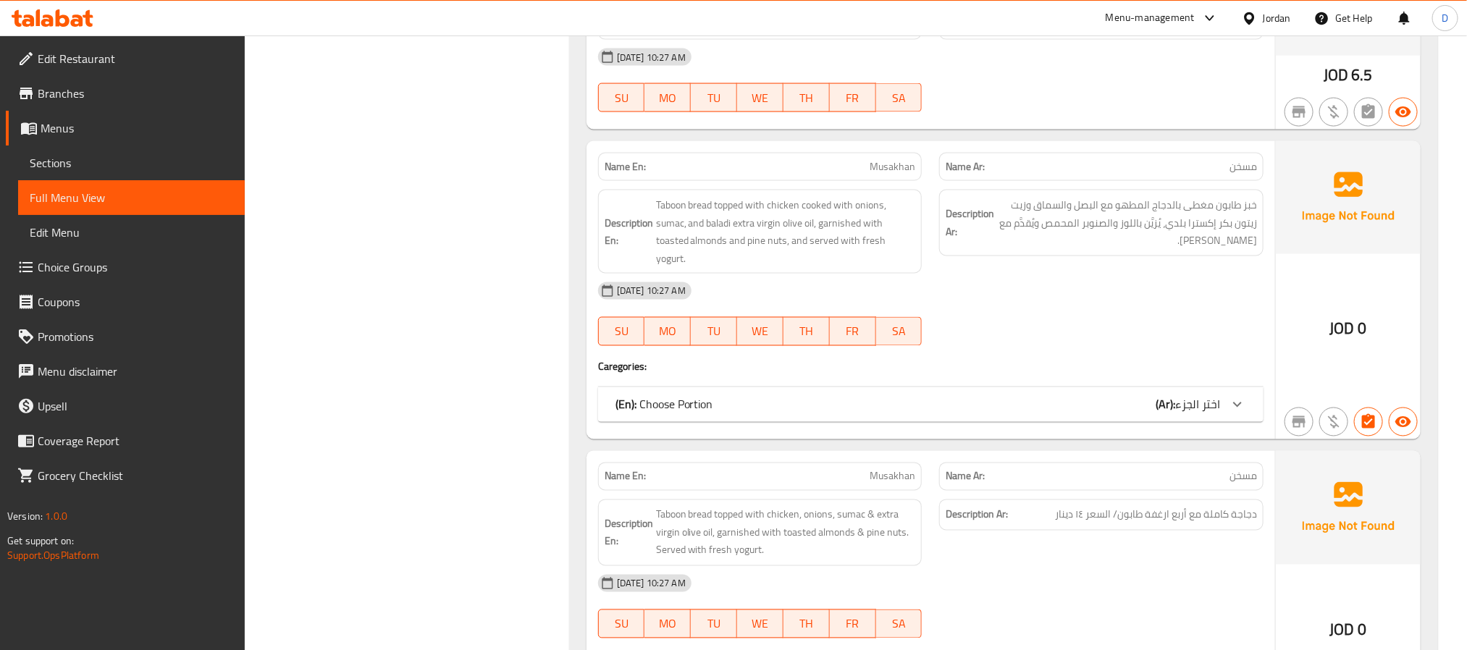
click at [1054, 414] on div "(En): Choose Portion (Ar): اختر الجزء" at bounding box center [918, 404] width 605 height 17
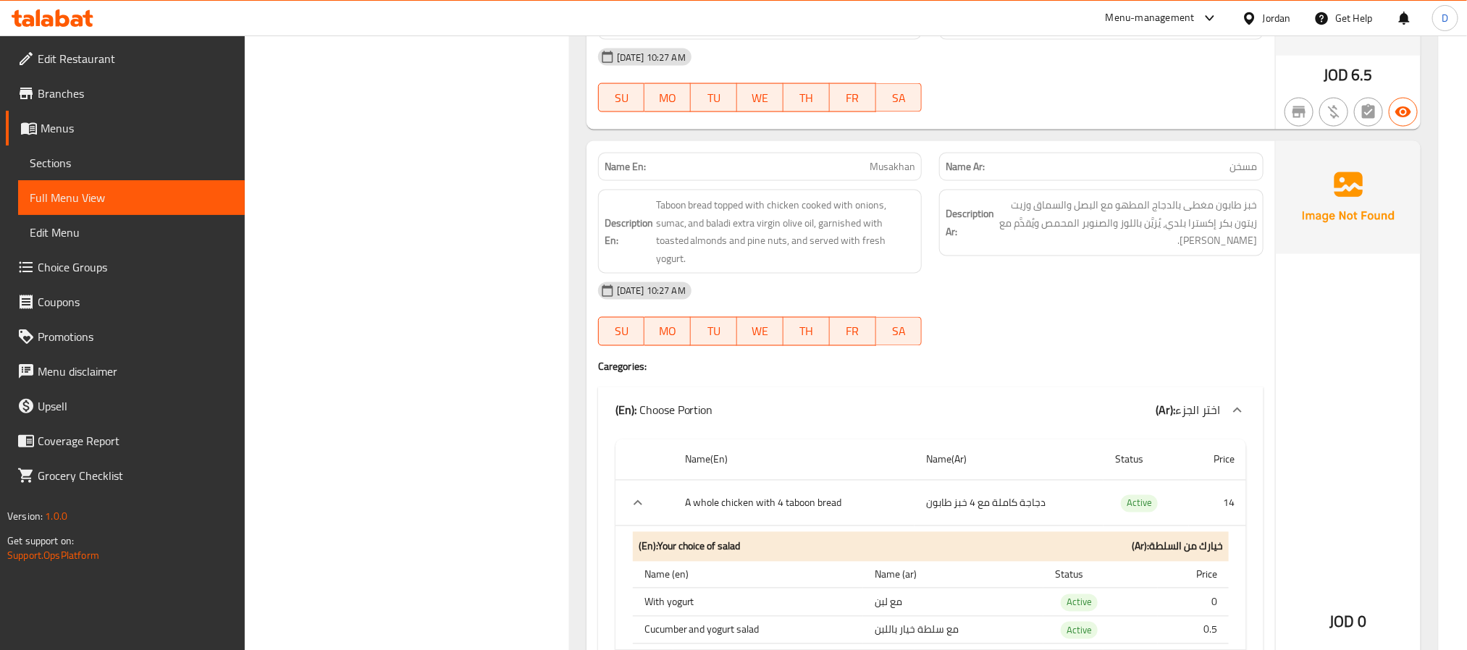
scroll to position [7168, 0]
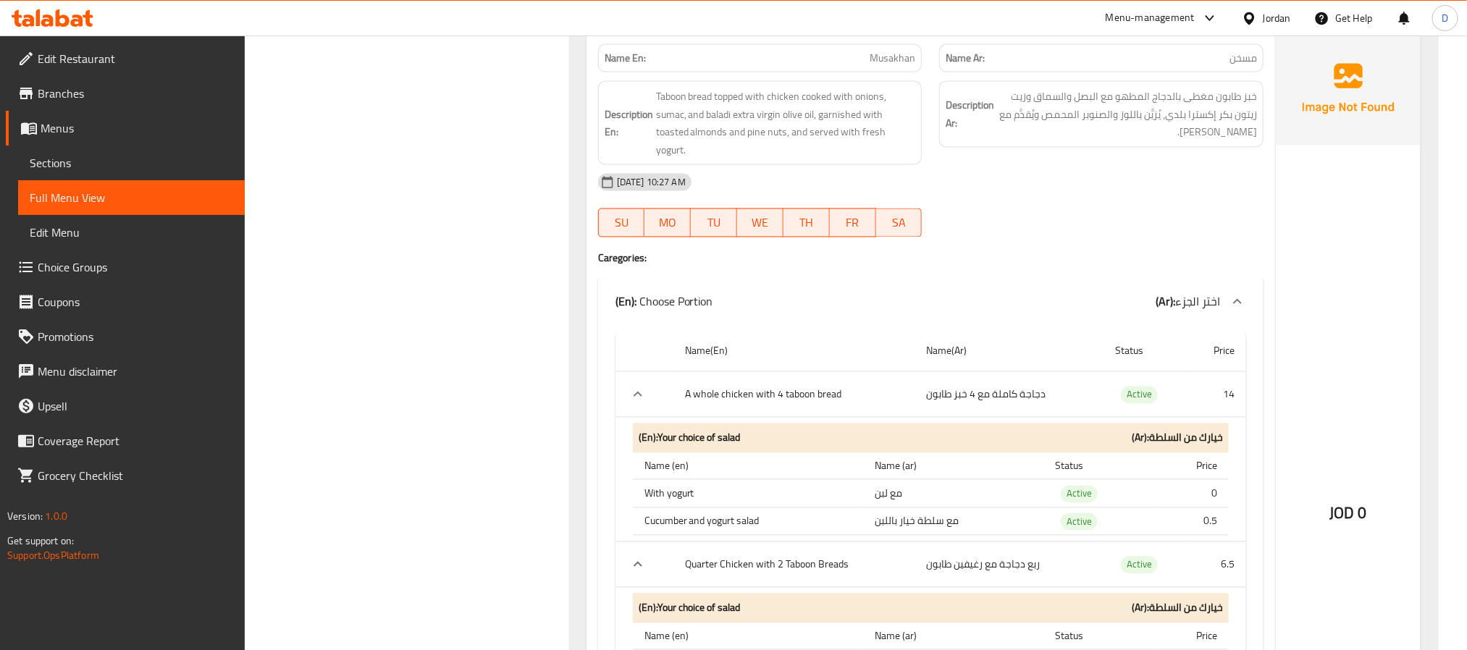
click at [907, 66] on span "Musakhan" at bounding box center [893, 58] width 46 height 15
copy span "Musakhan"
drag, startPoint x: 752, startPoint y: 435, endPoint x: 798, endPoint y: 437, distance: 46.4
click at [798, 418] on th "A whole chicken with 4 taboon bread" at bounding box center [794, 395] width 241 height 46
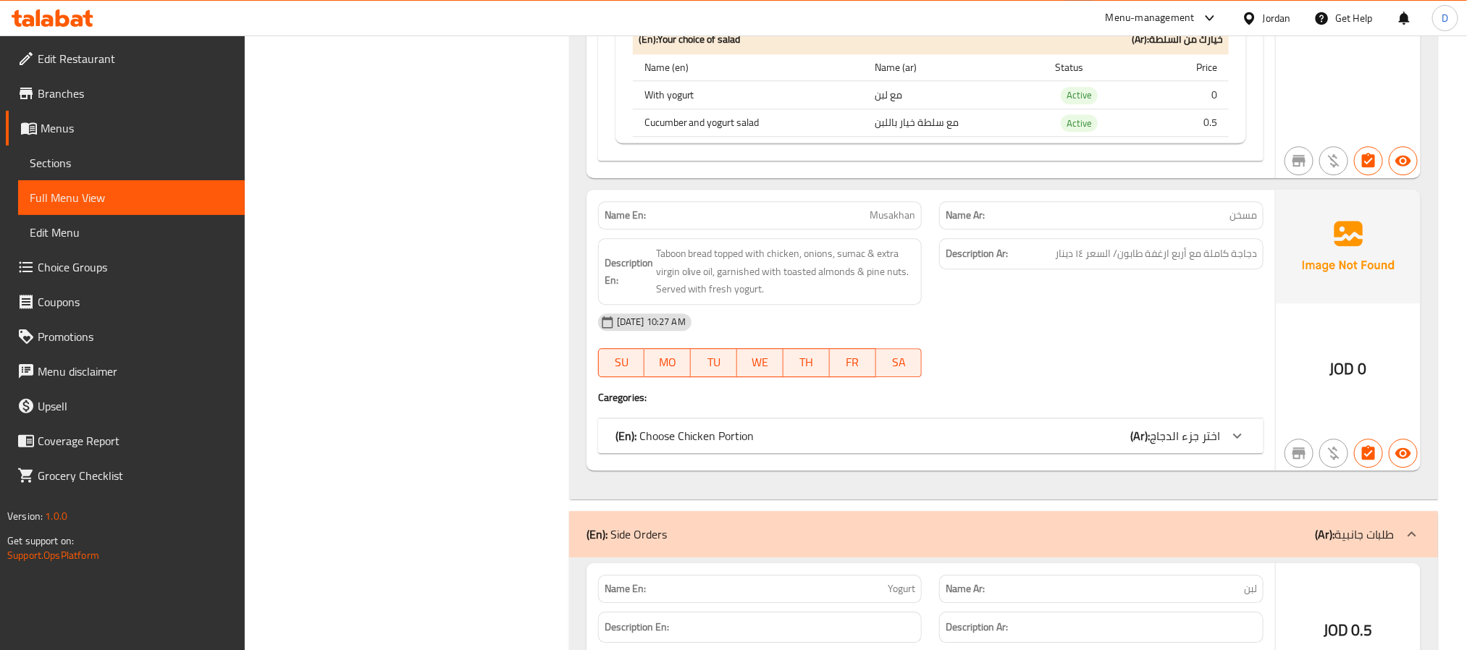
scroll to position [7928, 0]
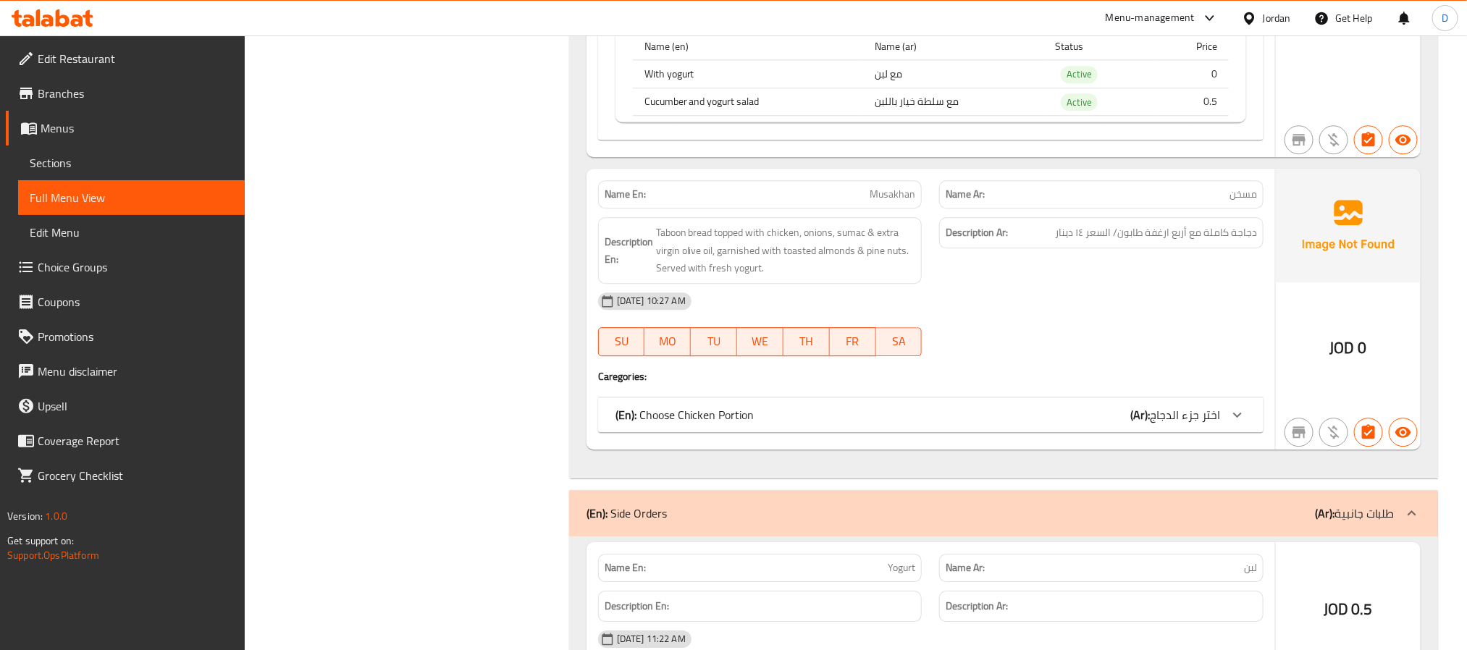
click at [1174, 426] on span "اختر جزء الدجاج" at bounding box center [1185, 415] width 70 height 22
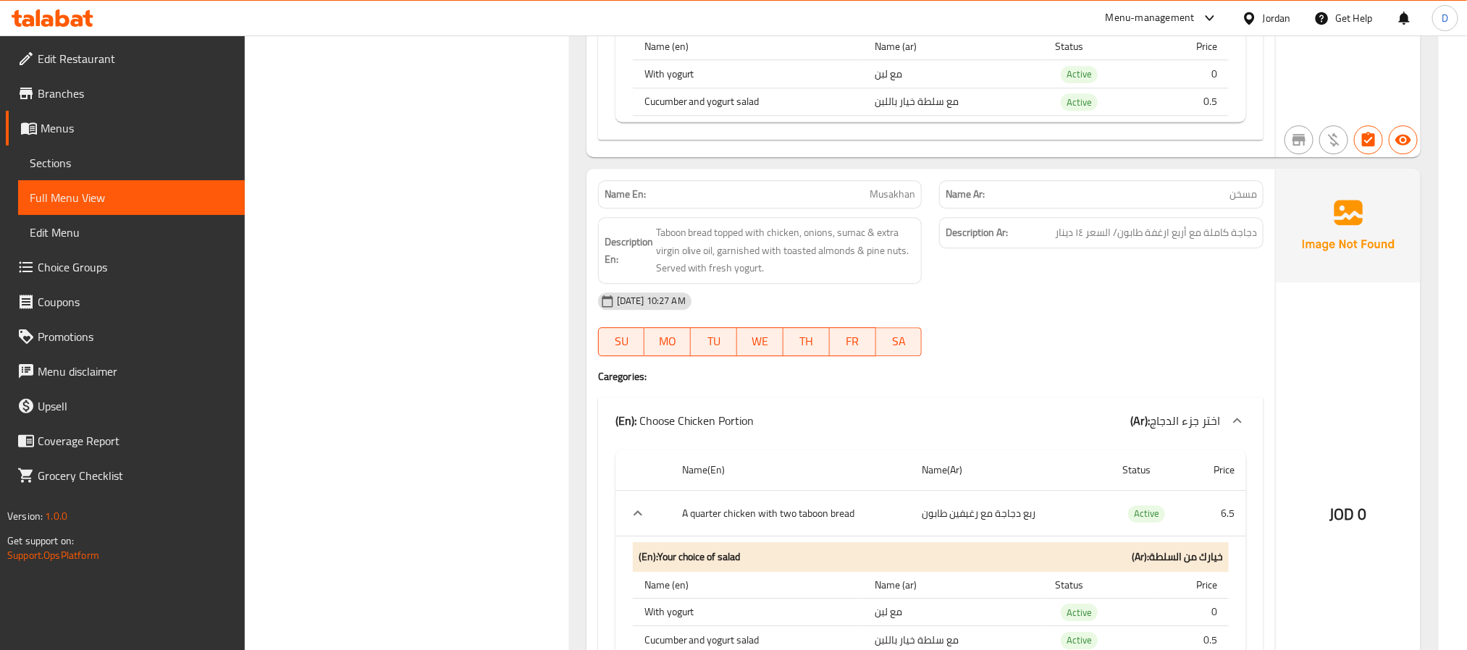
click at [889, 277] on span "Taboon bread topped with chicken, onions, sumac & extra virgin olive oil, garni…" at bounding box center [786, 251] width 260 height 54
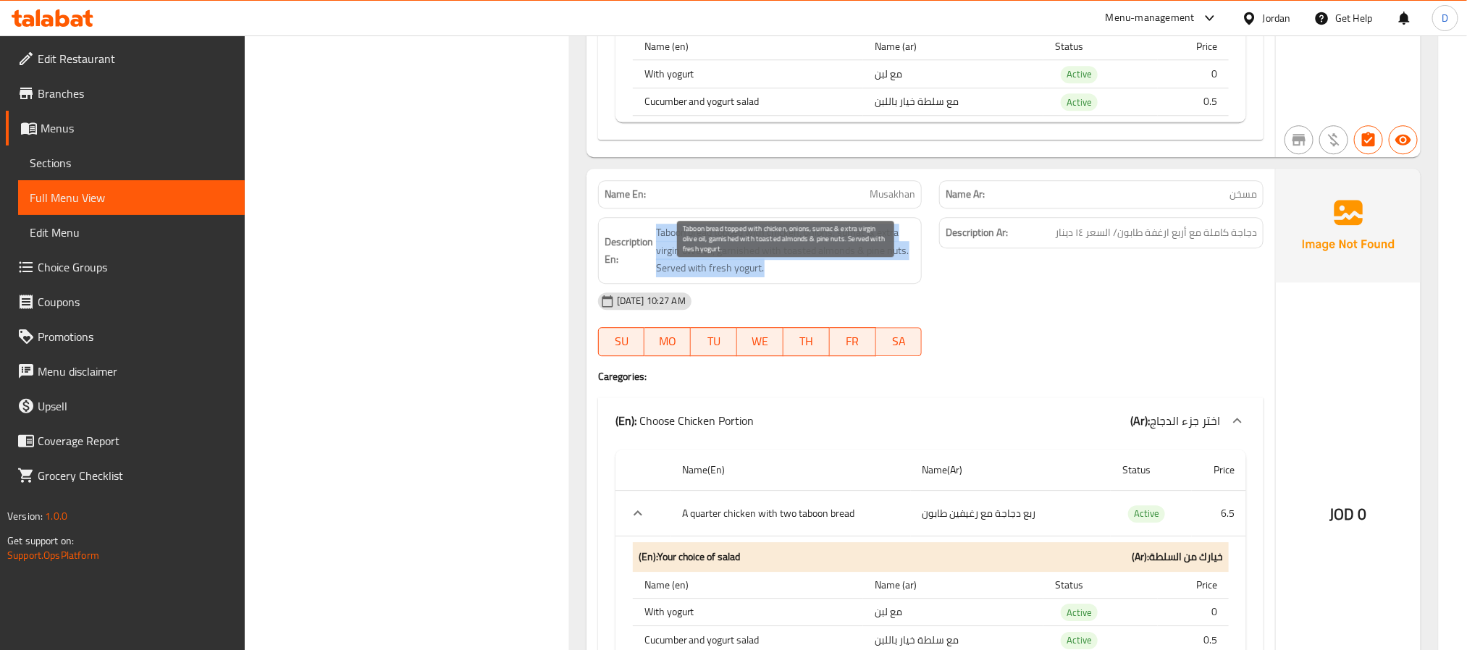
click at [889, 277] on span "Taboon bread topped with chicken, onions, sumac & extra virgin olive oil, garni…" at bounding box center [786, 251] width 260 height 54
copy span "Taboon bread topped with chicken, onions, sumac & extra virgin olive oil, garni…"
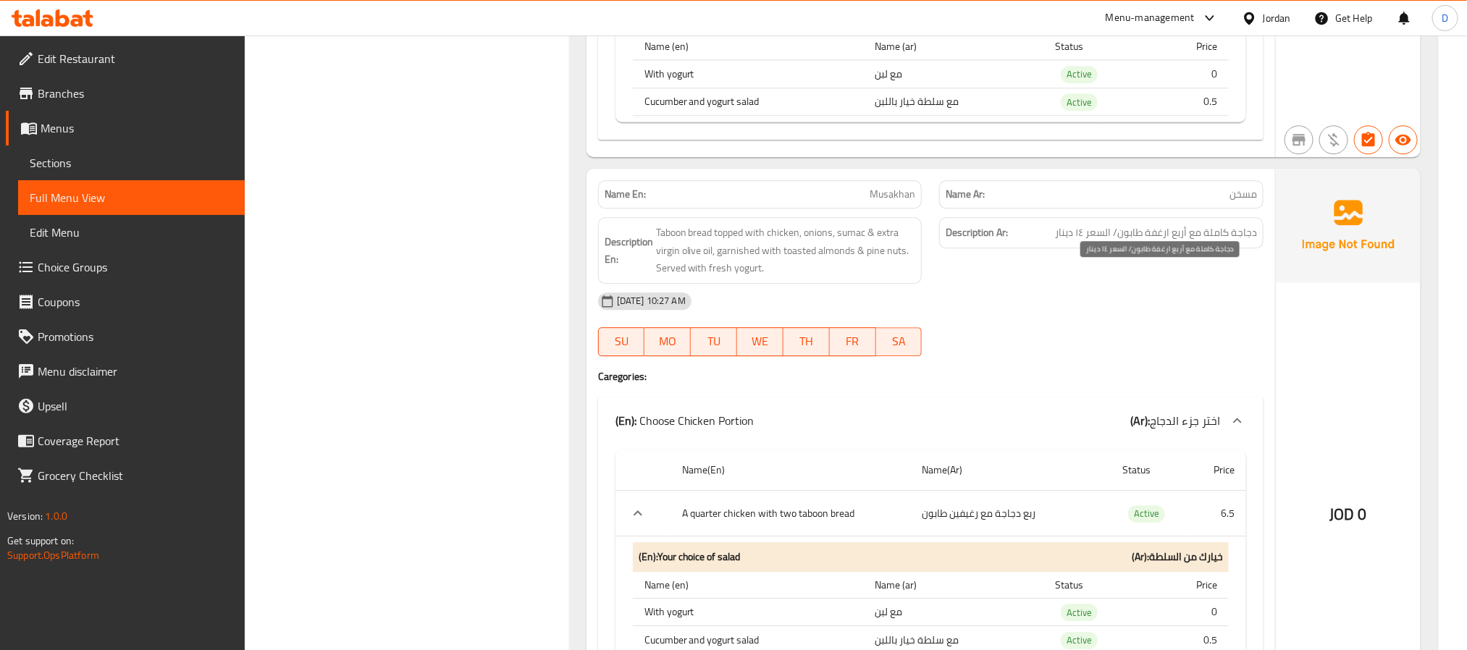
click at [1248, 242] on span "دجاجة كاملة مع أربع ارغفة طابون/ السعر ١٤ دينار" at bounding box center [1156, 233] width 202 height 18
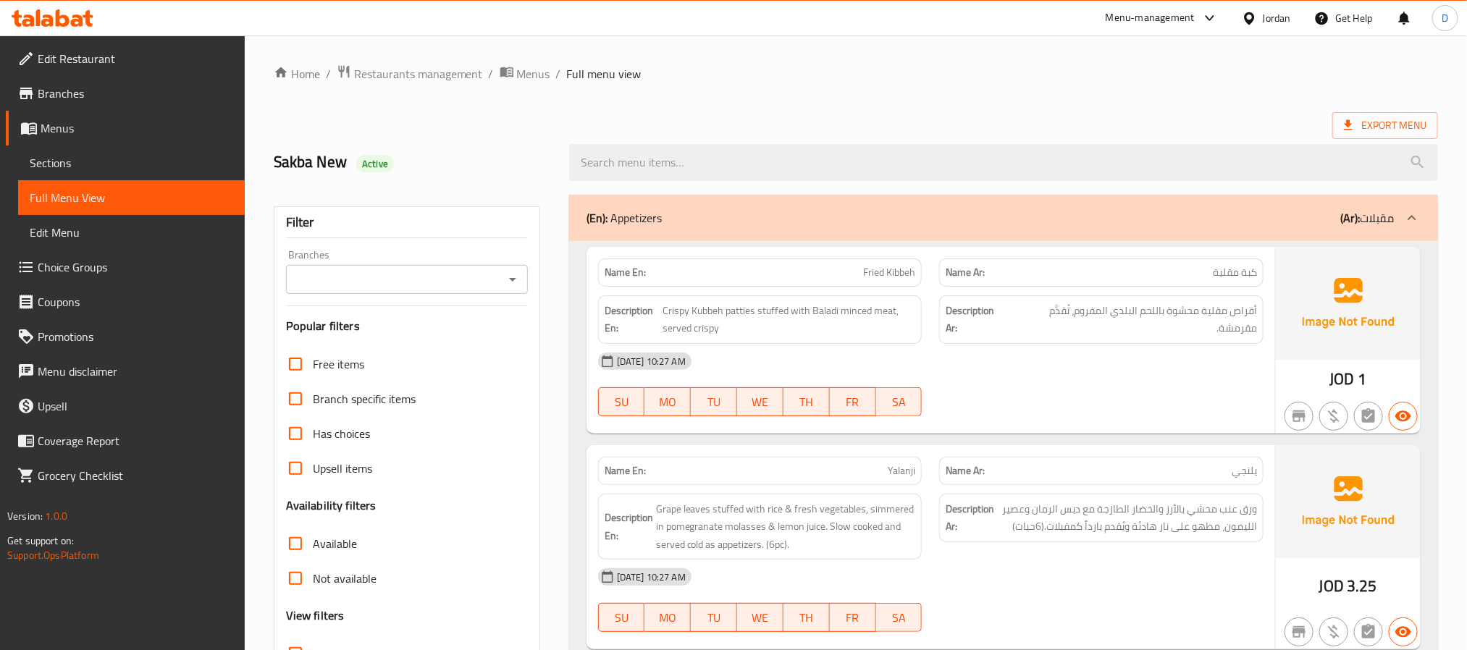
click at [129, 162] on span "Sections" at bounding box center [132, 162] width 204 height 17
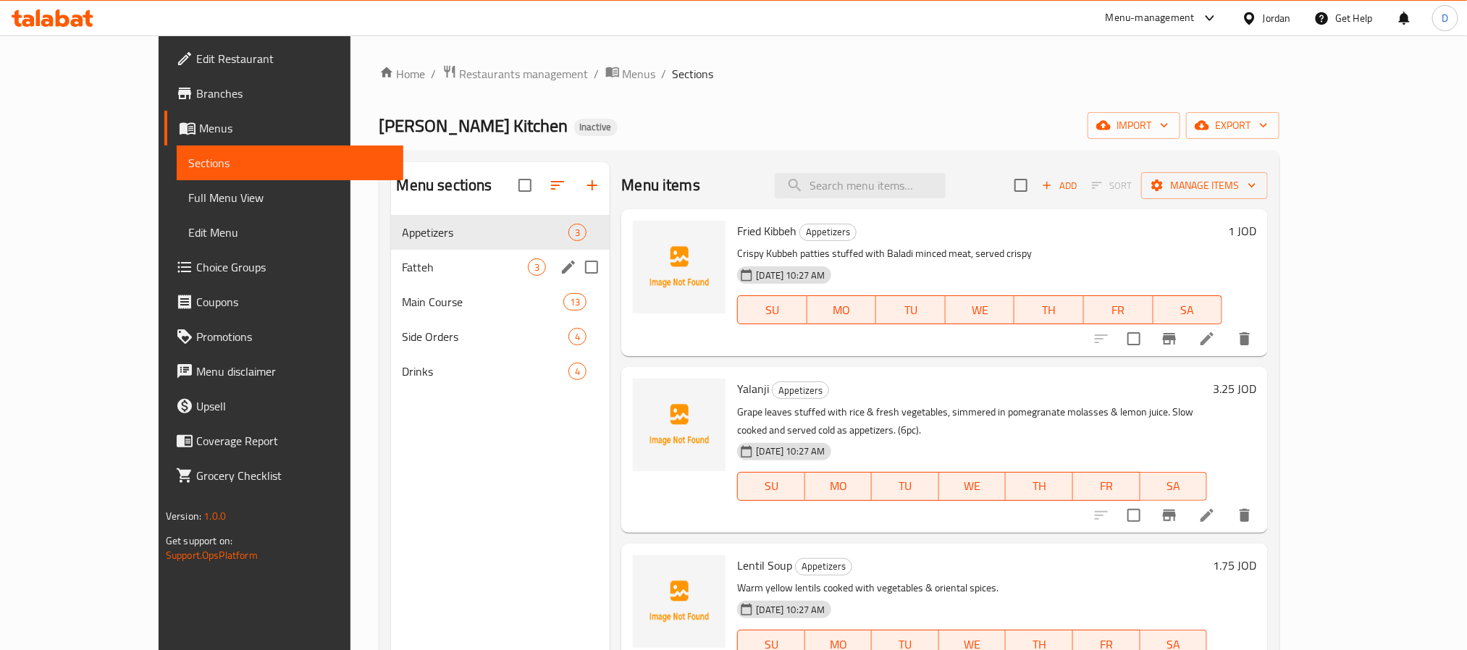
click at [437, 280] on div "Fatteh 3" at bounding box center [500, 267] width 219 height 35
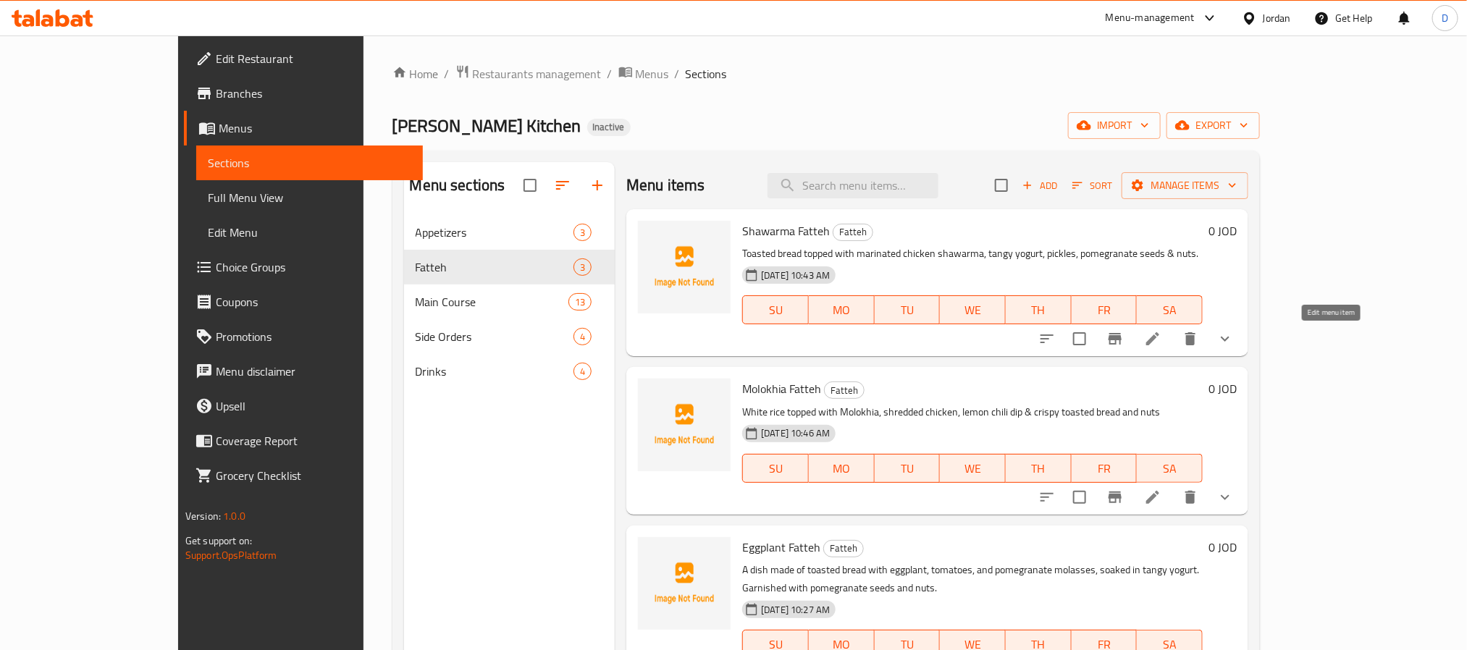
click at [1162, 341] on icon at bounding box center [1152, 338] width 17 height 17
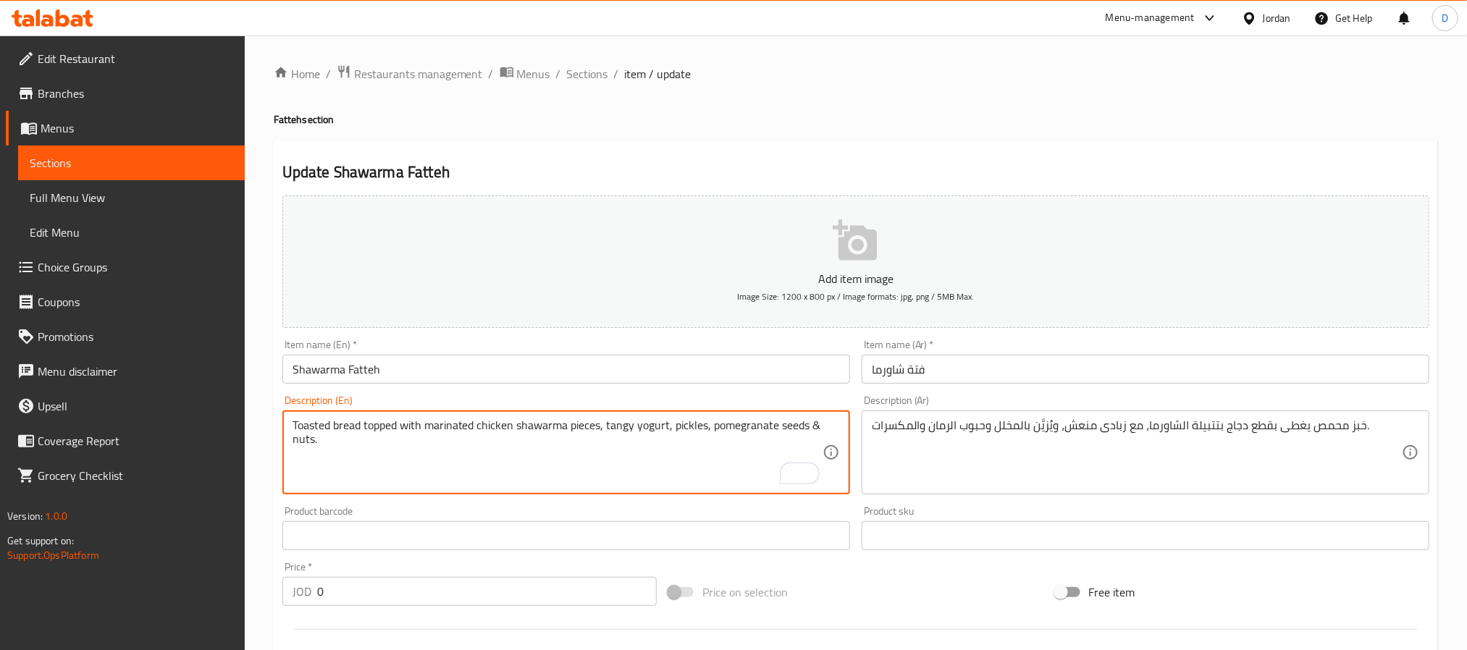
click at [676, 422] on textarea "Toasted bread topped with marinated chicken shawarma pieces, tangy yogurt, pick…" at bounding box center [558, 453] width 530 height 69
type textarea "Toasted bread topped with marinated chicken shawarma pieces, tangy yogurt, garn…"
click at [663, 364] on input "Shawarma Fatteh" at bounding box center [566, 369] width 568 height 29
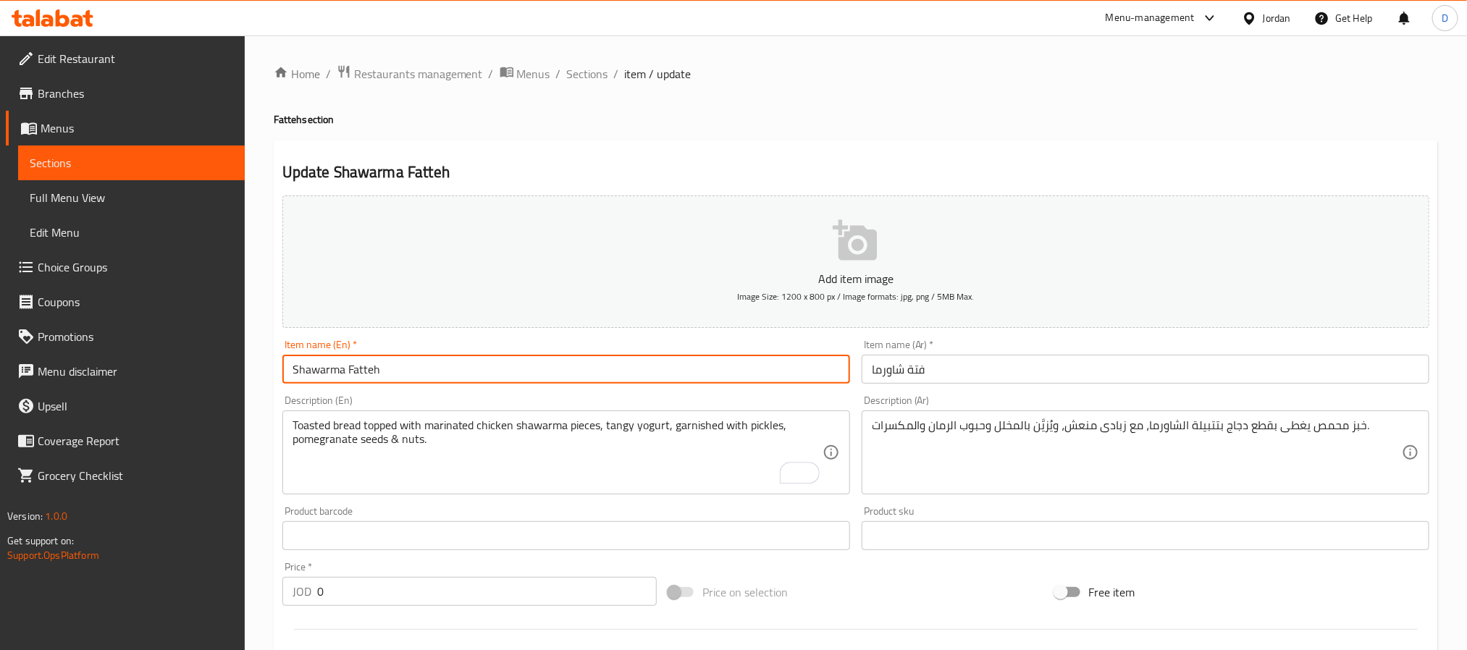
drag, startPoint x: 574, startPoint y: 56, endPoint x: 585, endPoint y: 83, distance: 28.2
click at [574, 56] on div "Home / Restaurants management / Menus / Sections / item / update Fatteh section…" at bounding box center [856, 545] width 1223 height 1020
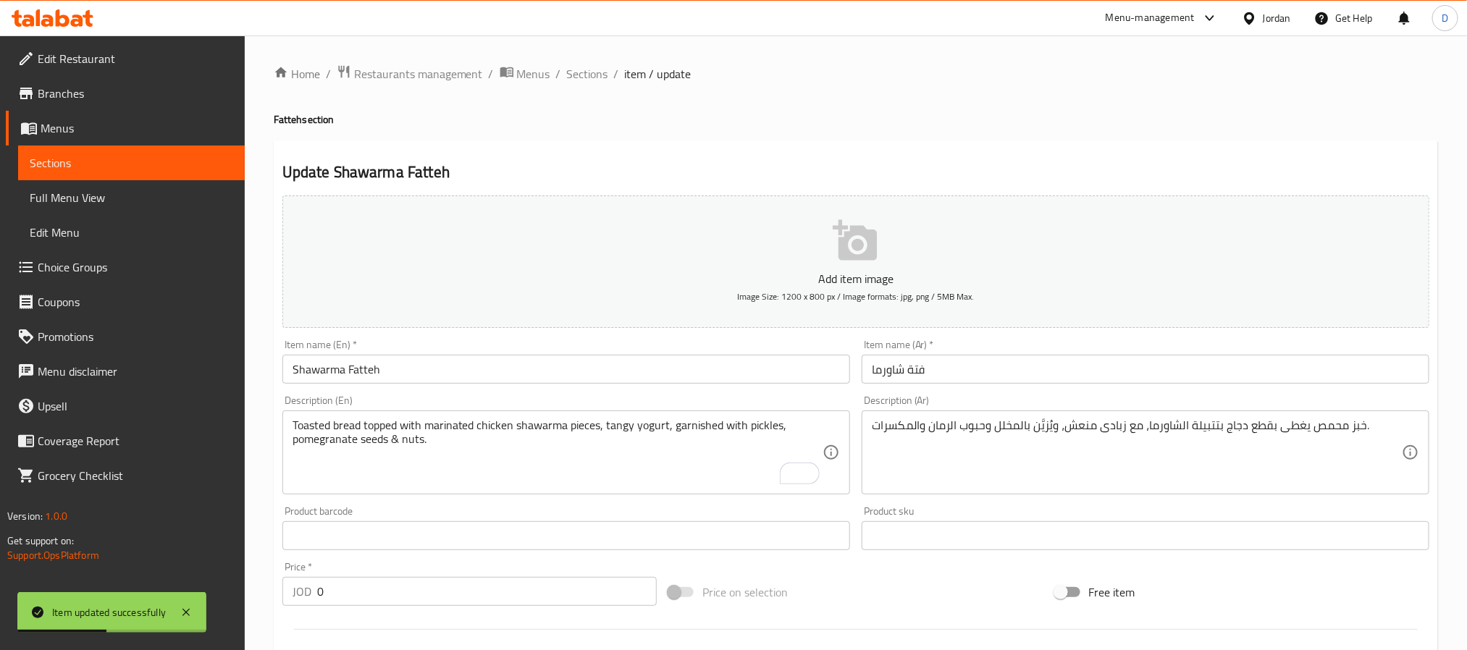
click at [591, 91] on div "Home / Restaurants management / Menus / Sections / item / update Fatteh section…" at bounding box center [856, 545] width 1165 height 963
click at [594, 77] on span "Sections" at bounding box center [587, 73] width 41 height 17
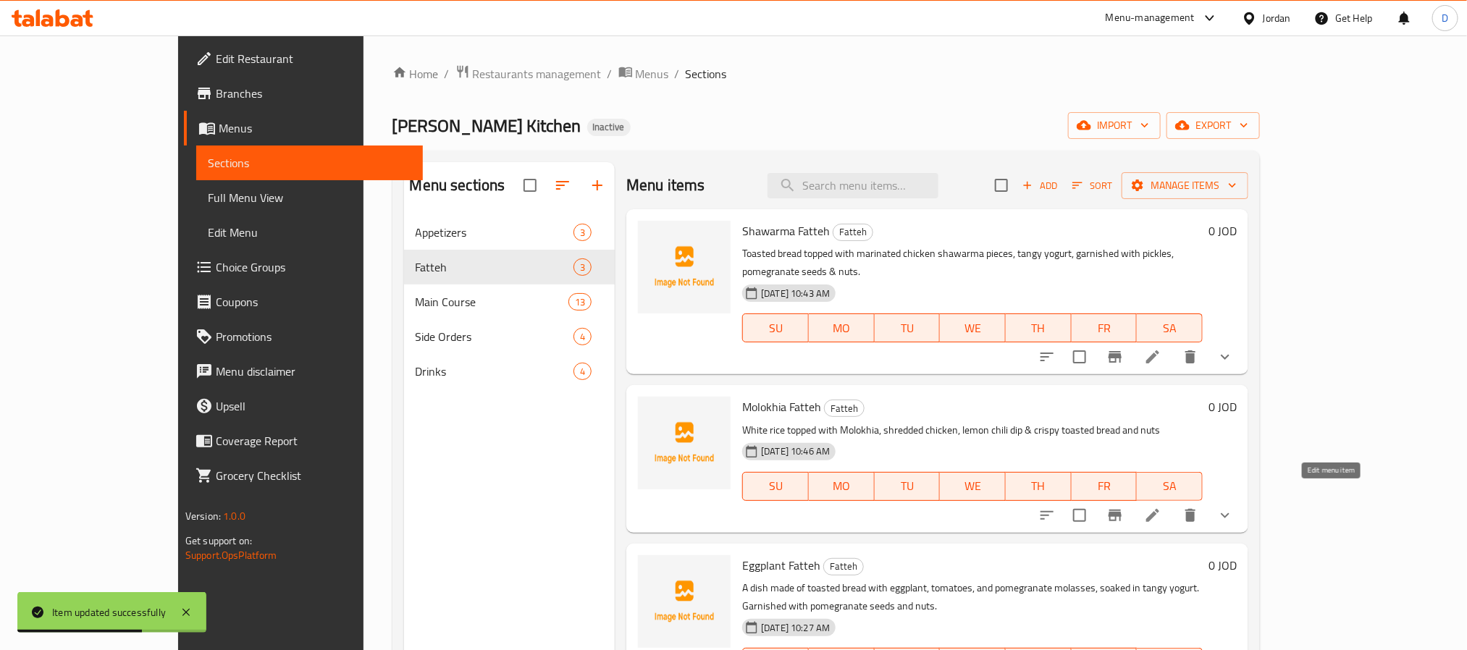
click at [1162, 507] on icon at bounding box center [1152, 515] width 17 height 17
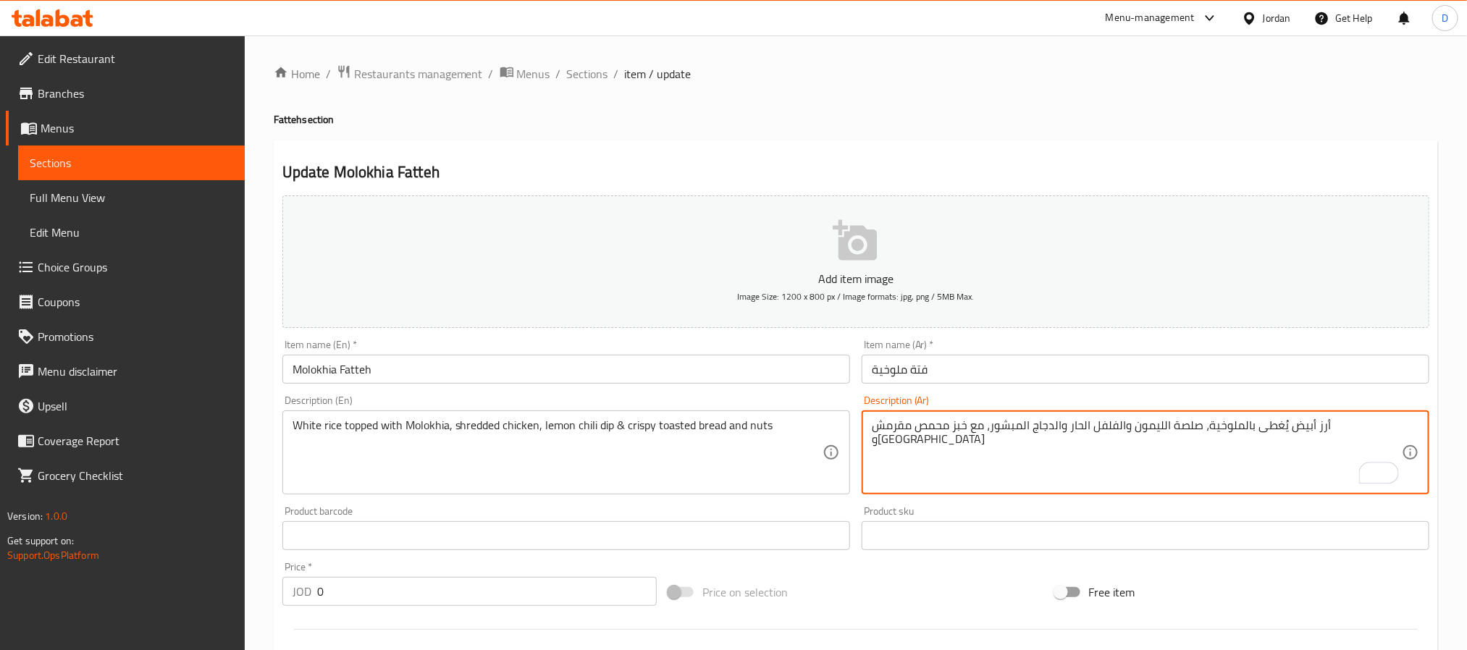
type textarea "أرز أبيض يُغطى بالملوخية، صلصة الليمون والفلفل الحار والدجاج المبشور، مع خبز مح…"
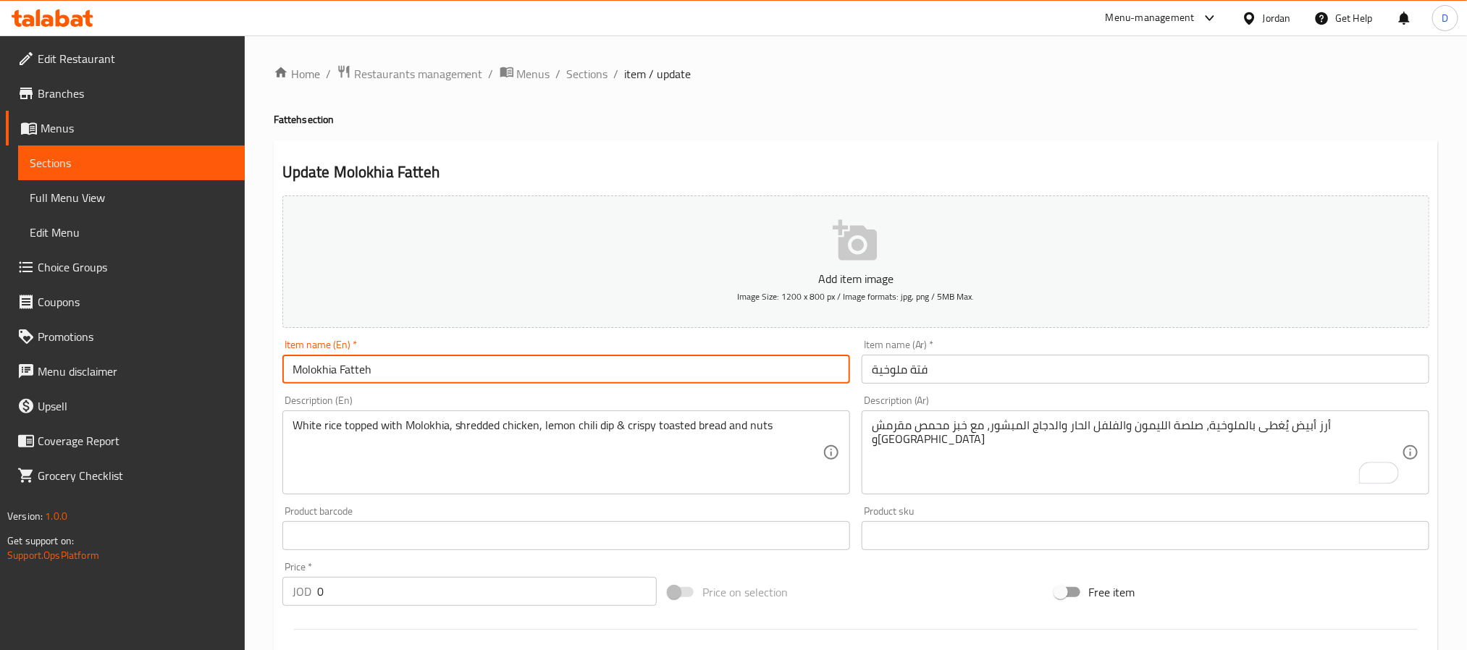
click at [630, 372] on input "Molokhia Fatteh" at bounding box center [566, 369] width 568 height 29
drag, startPoint x: 589, startPoint y: 74, endPoint x: 471, endPoint y: 0, distance: 138.6
click at [589, 74] on span "Sections" at bounding box center [587, 73] width 41 height 17
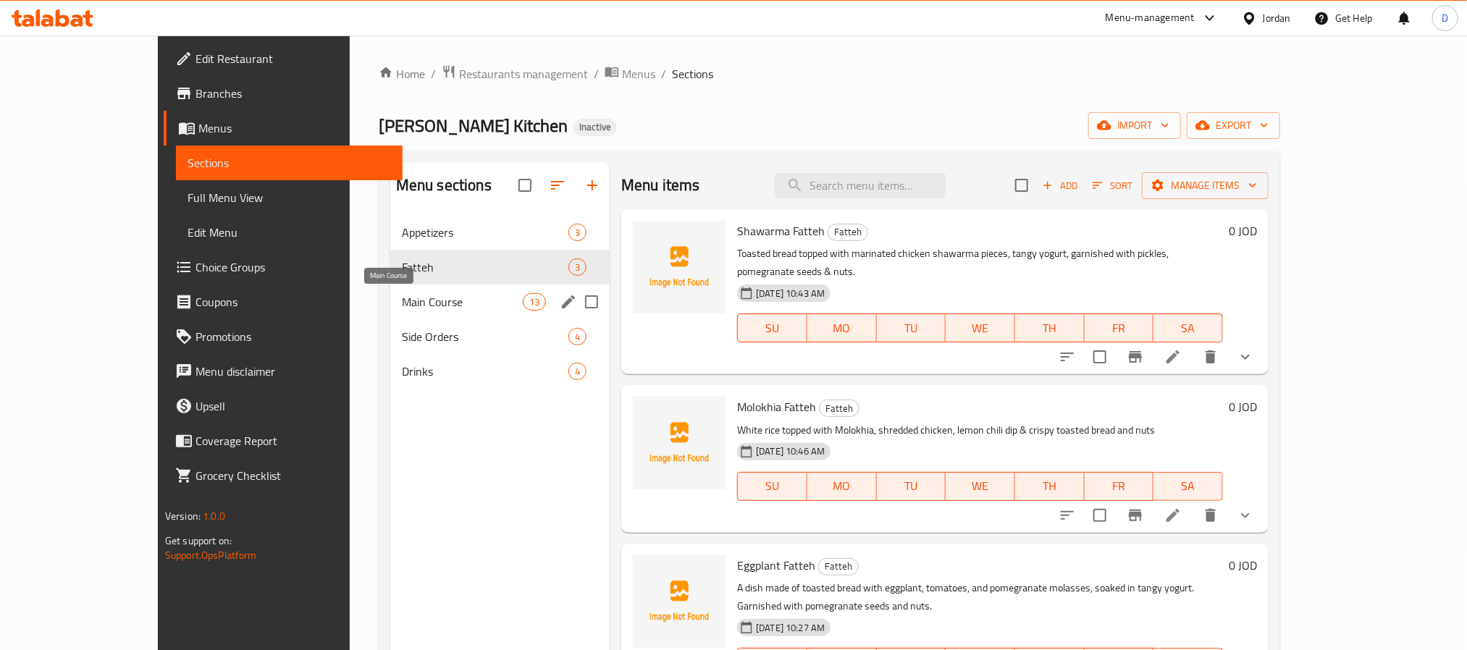
click at [437, 305] on span "Main Course" at bounding box center [462, 301] width 121 height 17
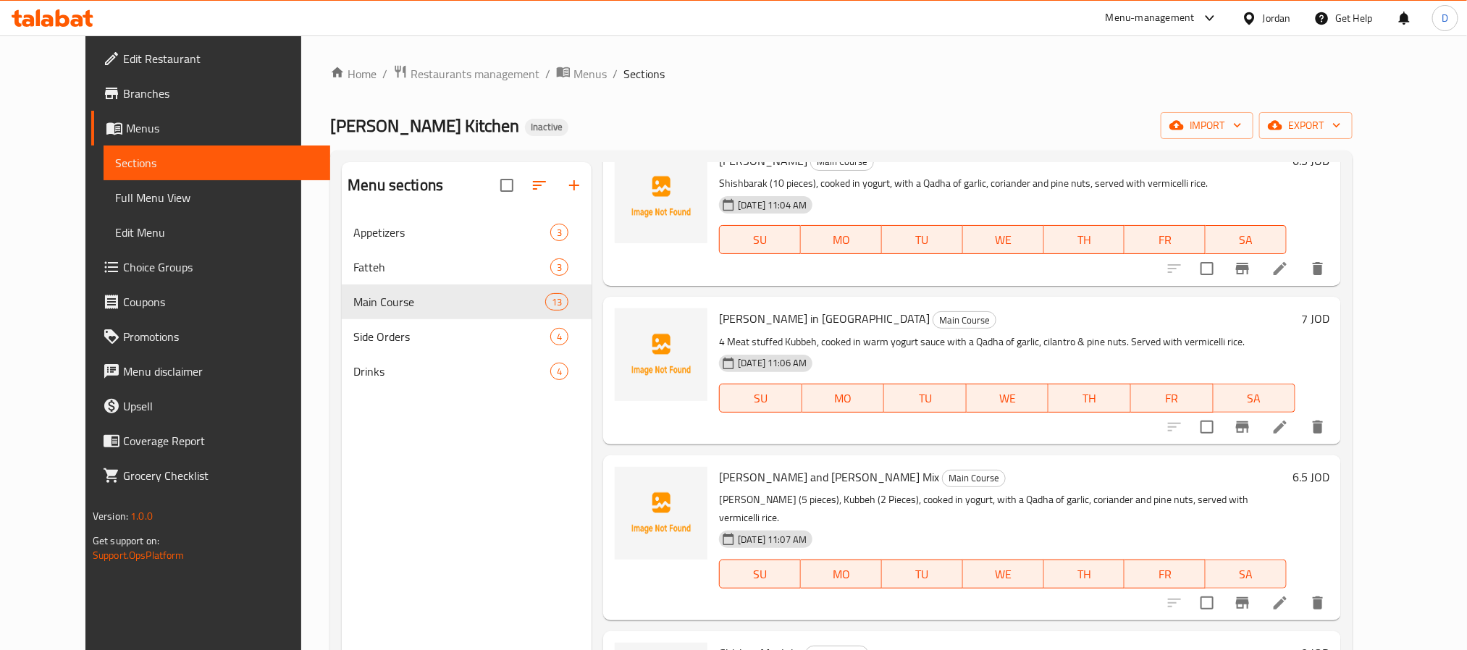
scroll to position [109, 0]
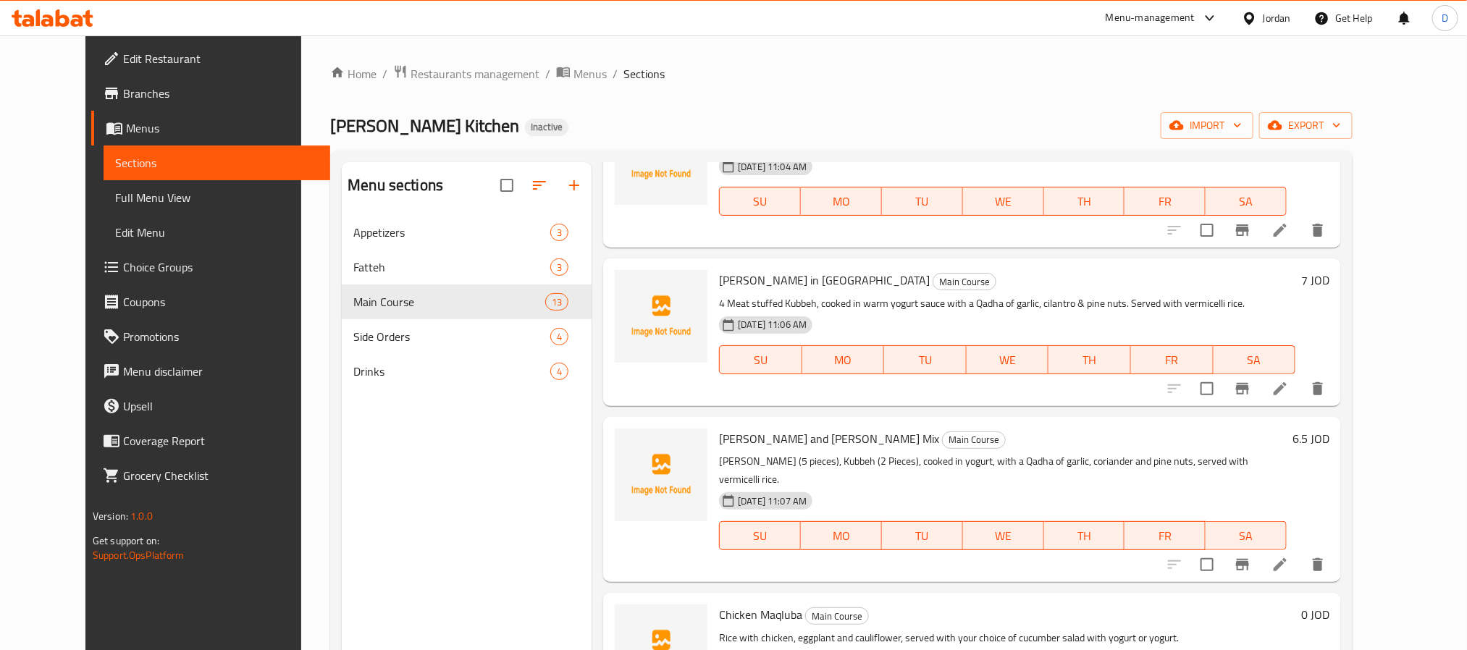
click at [1287, 558] on icon at bounding box center [1280, 564] width 13 height 13
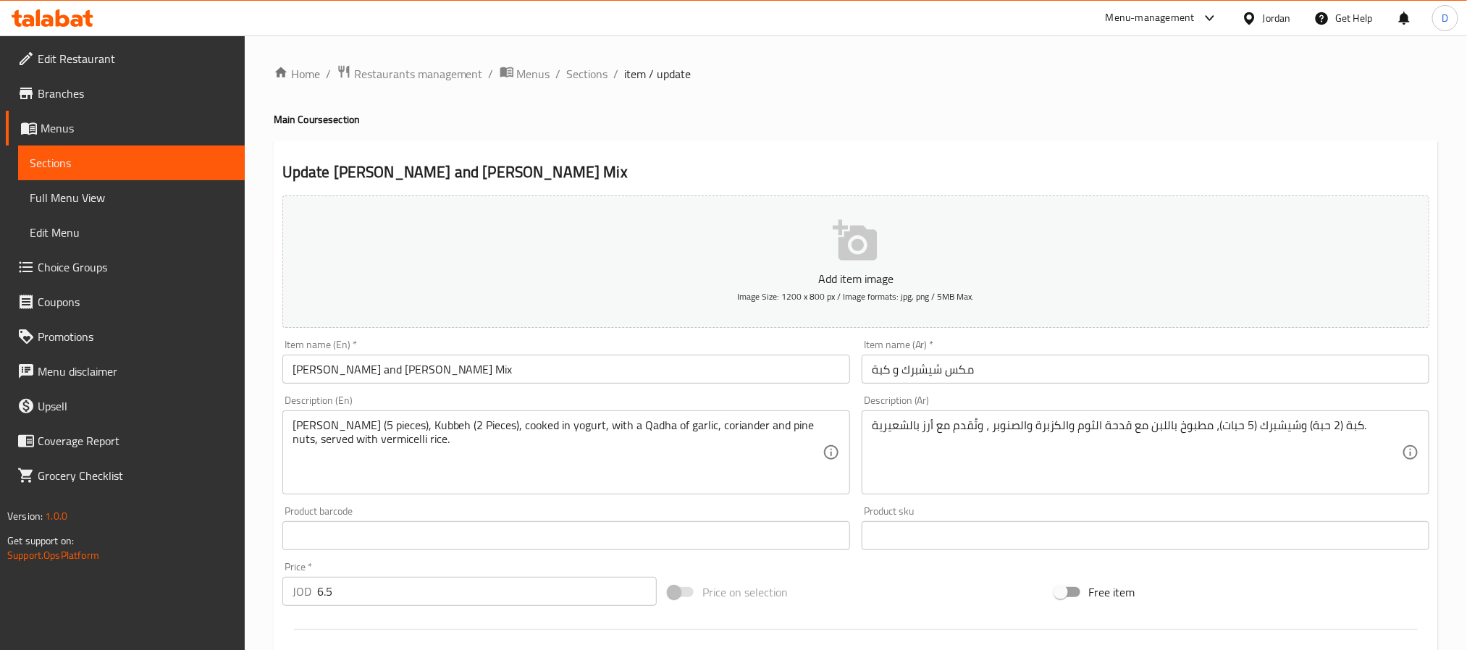
click at [291, 422] on div "[PERSON_NAME] (5 pieces), Kubbeh (2 Pieces), cooked in yogurt, with a Qadha of …" at bounding box center [566, 453] width 568 height 84
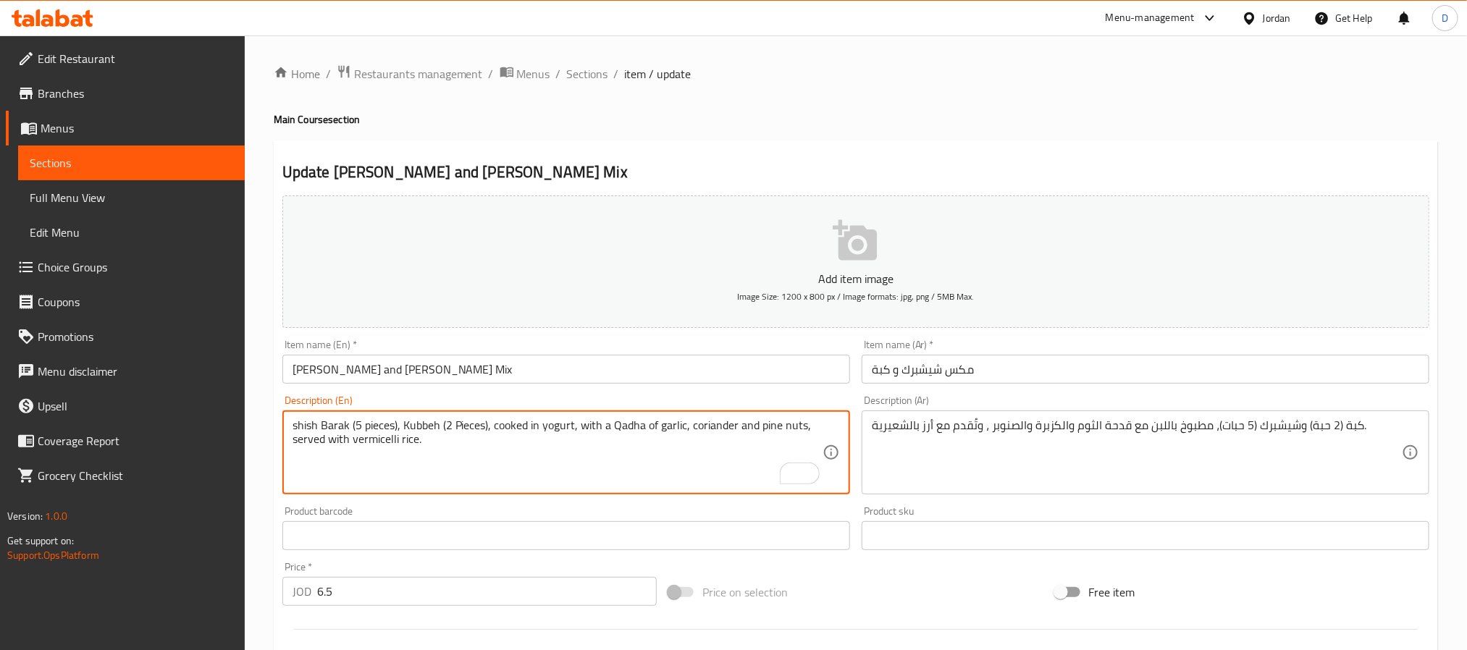
type textarea "shish Barak (5 pieces), Kubbeh (2 Pieces), cooked in yogurt, with a Qadha of ga…"
click at [576, 374] on input "[PERSON_NAME] and [PERSON_NAME] Mix" at bounding box center [566, 369] width 568 height 29
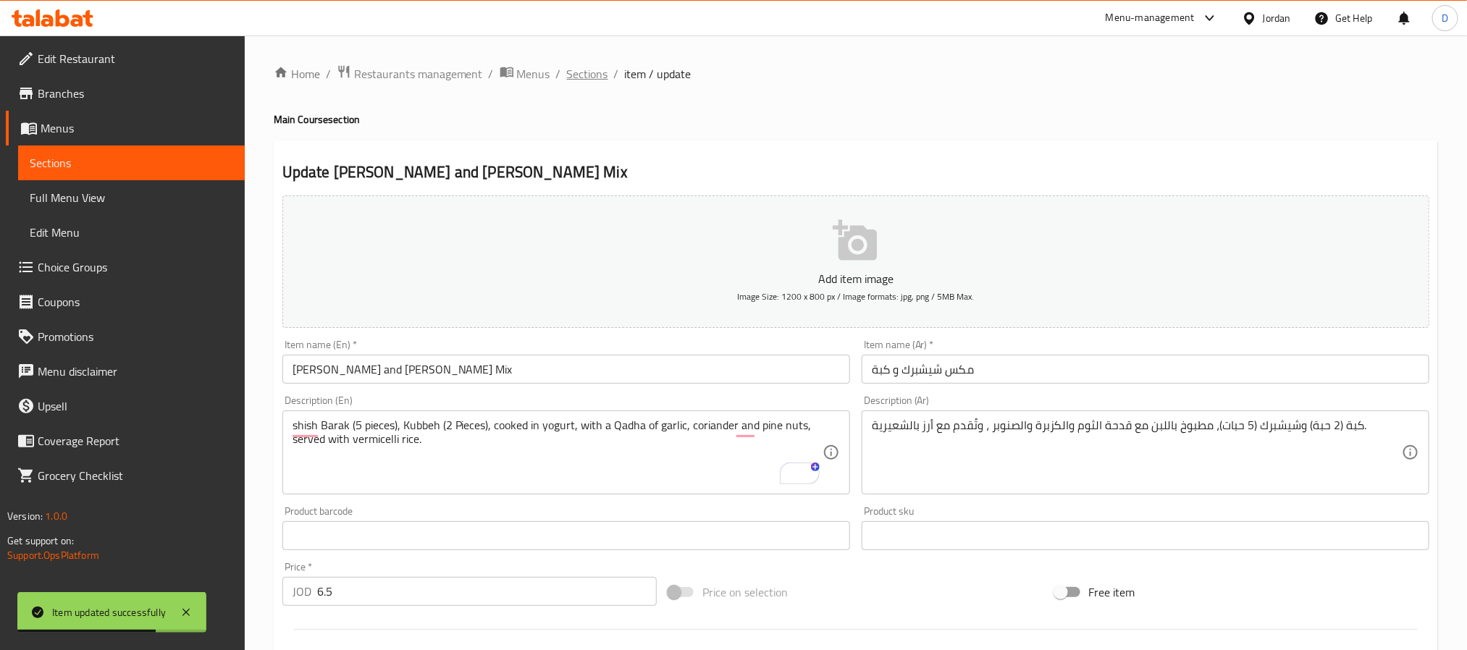
click at [593, 74] on span "Sections" at bounding box center [587, 73] width 41 height 17
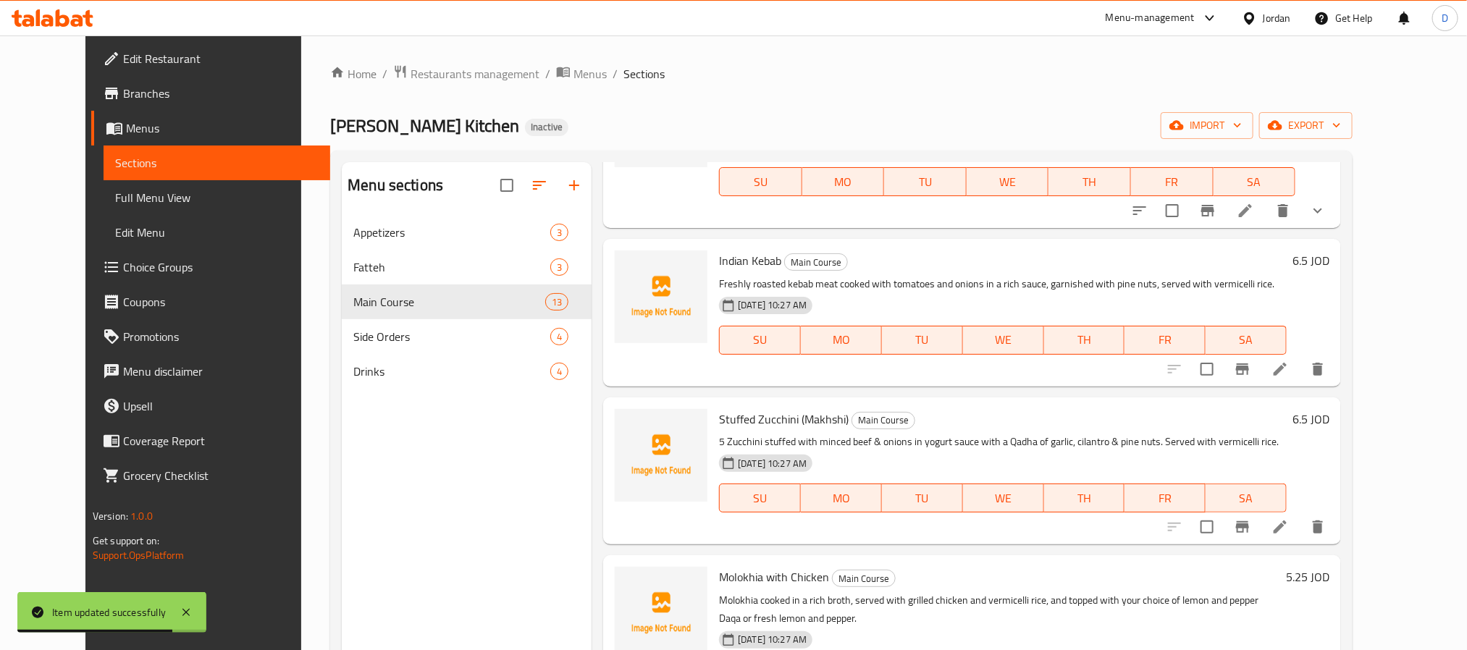
scroll to position [1135, 0]
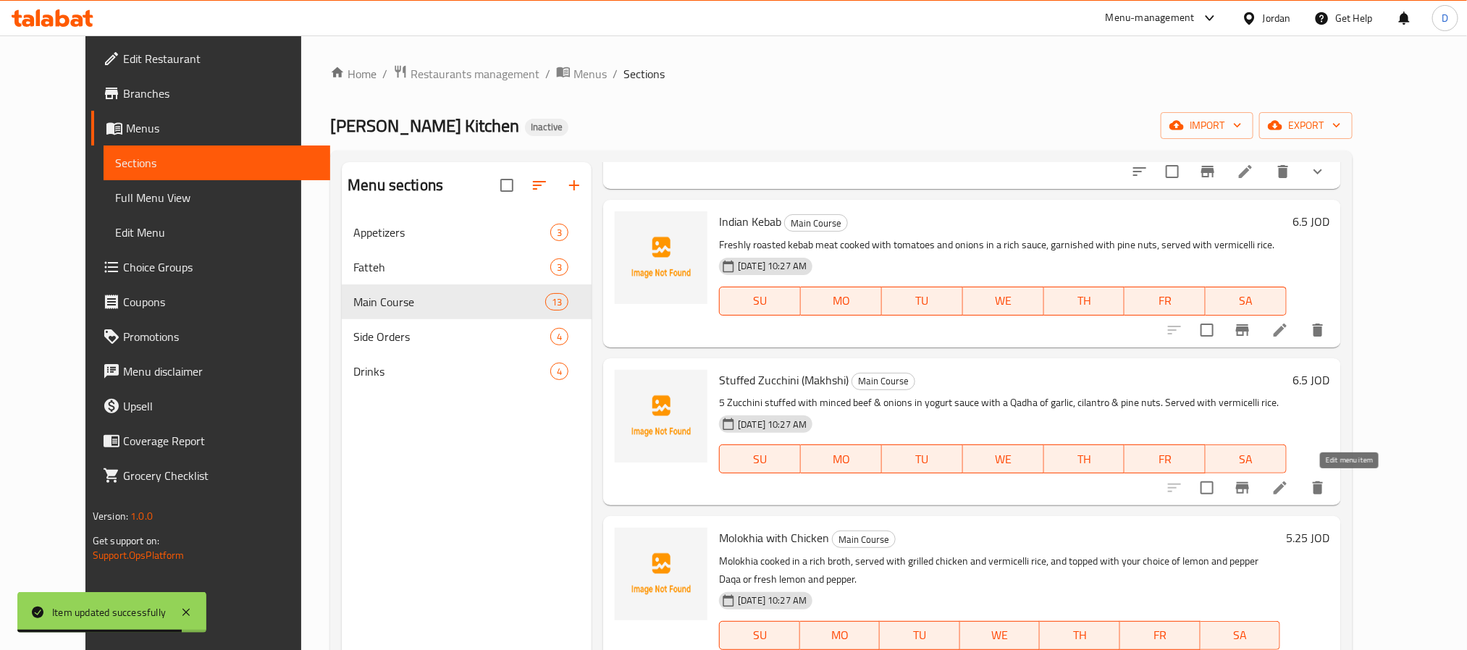
click at [1289, 493] on icon at bounding box center [1280, 487] width 17 height 17
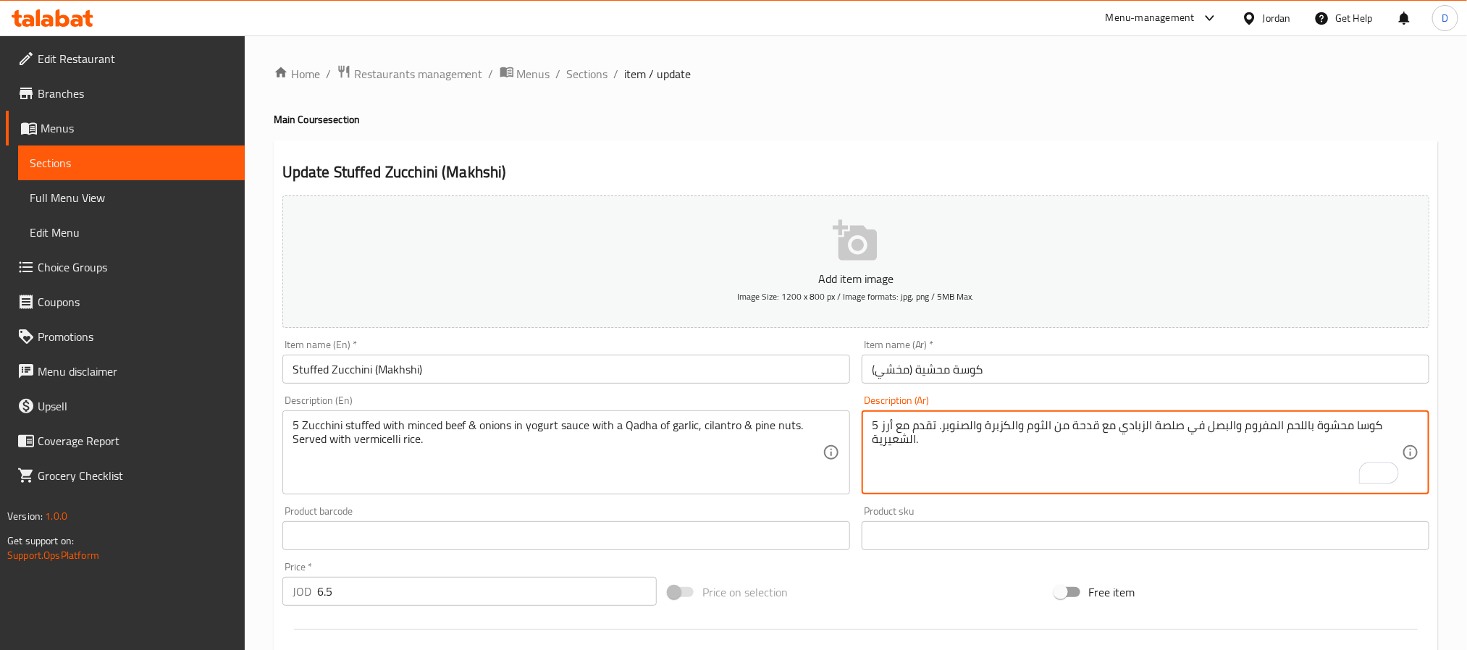
type textarea "5 كوسا محشوة باللحم المفروم والبصل في صلصة الزبادي مع قدحة من الثوم والكزبرة وا…"
click at [496, 372] on input "Stuffed Zucchini (Makhshi)" at bounding box center [566, 369] width 568 height 29
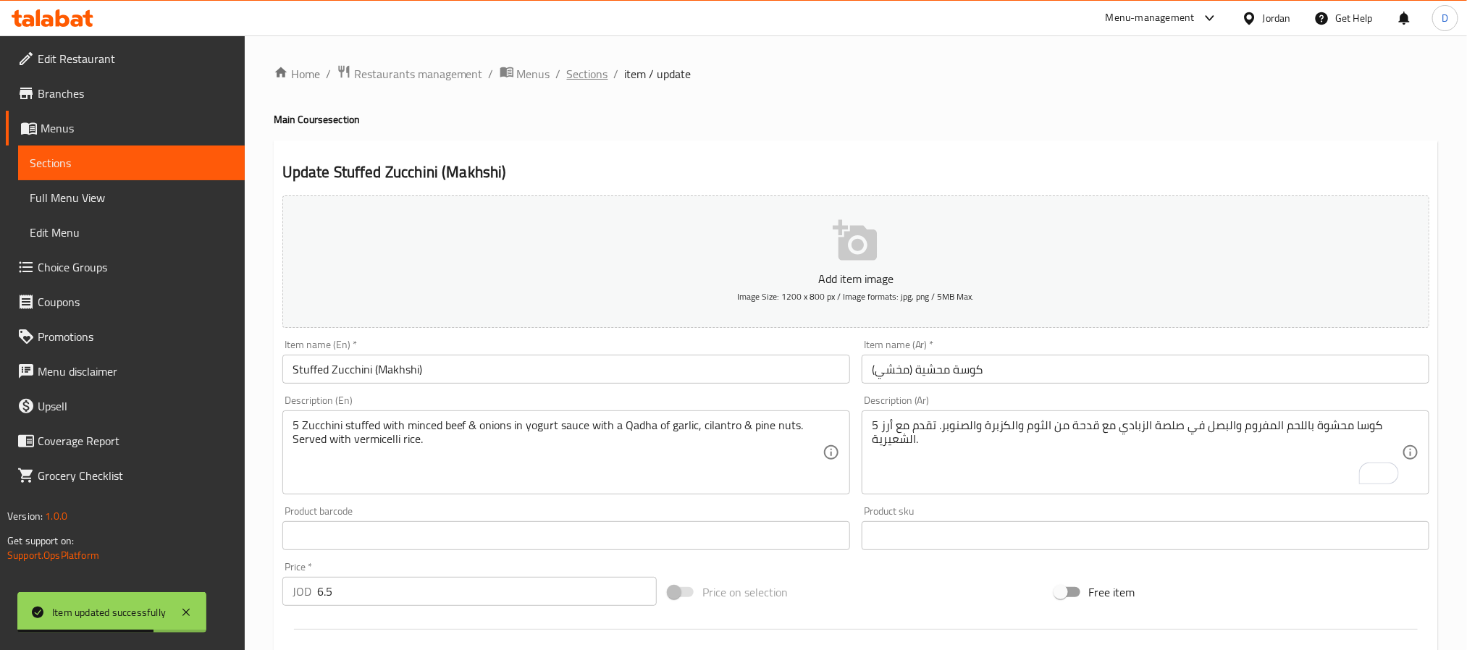
click at [598, 65] on span "Sections" at bounding box center [587, 73] width 41 height 17
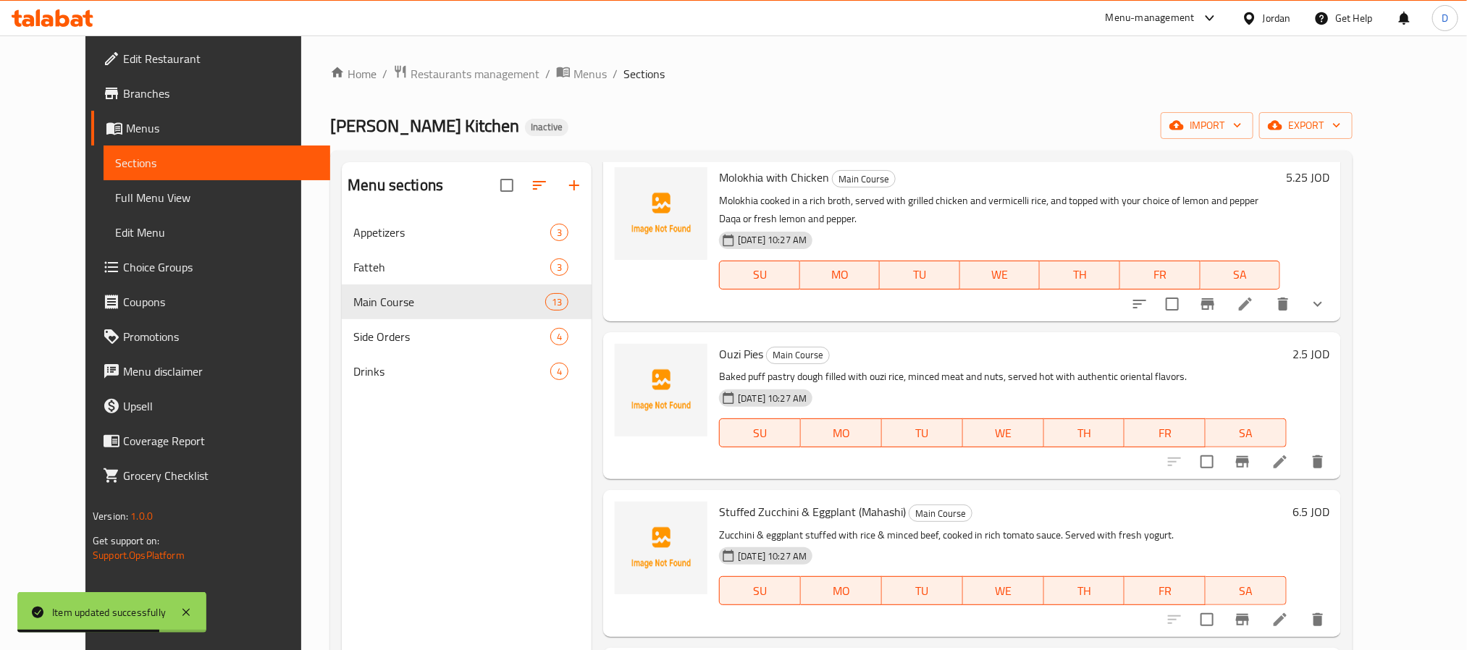
scroll to position [203, 0]
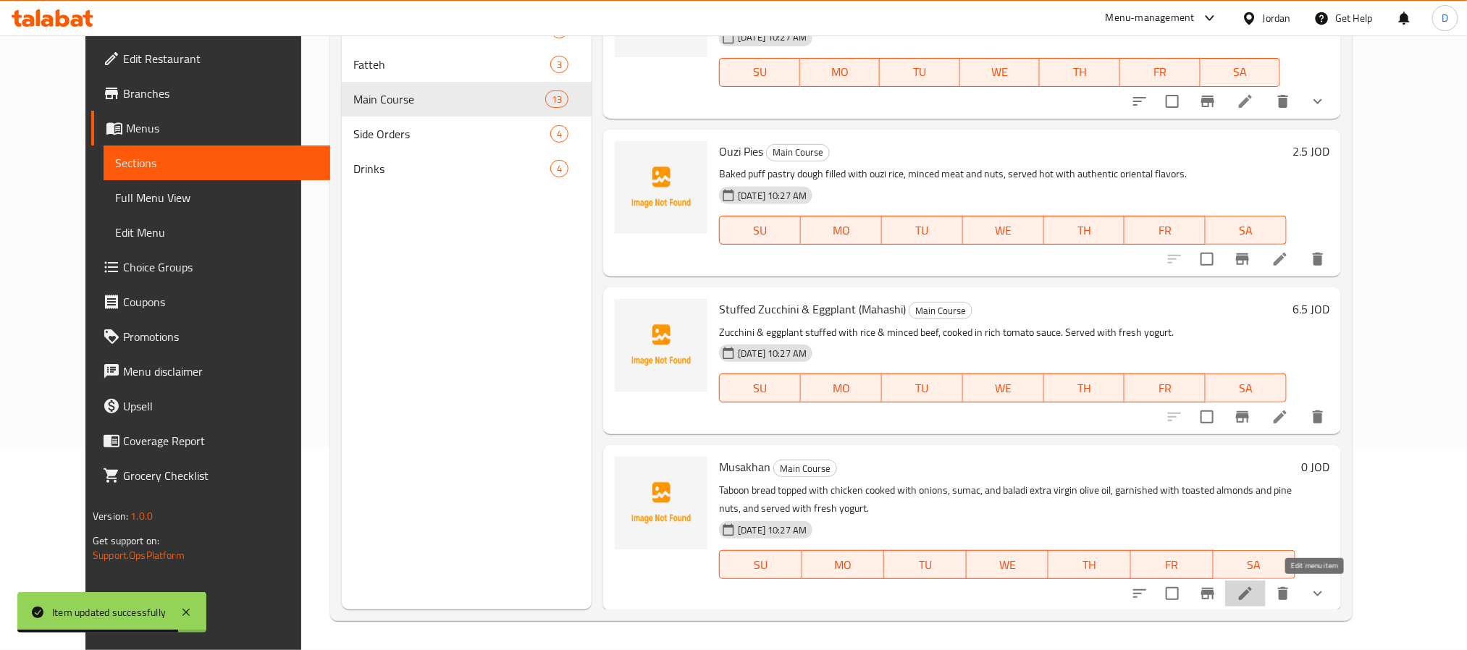
click at [1252, 595] on icon at bounding box center [1245, 593] width 13 height 13
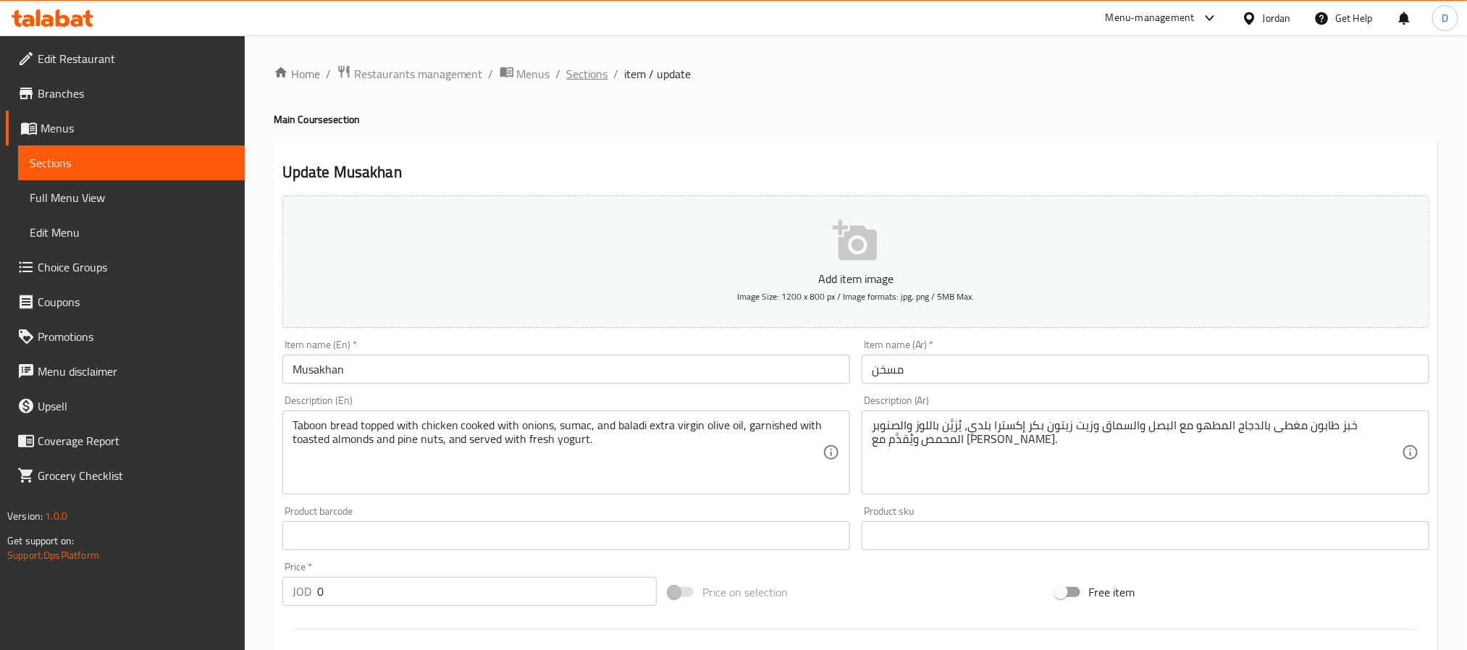
click at [592, 79] on span "Sections" at bounding box center [587, 73] width 41 height 17
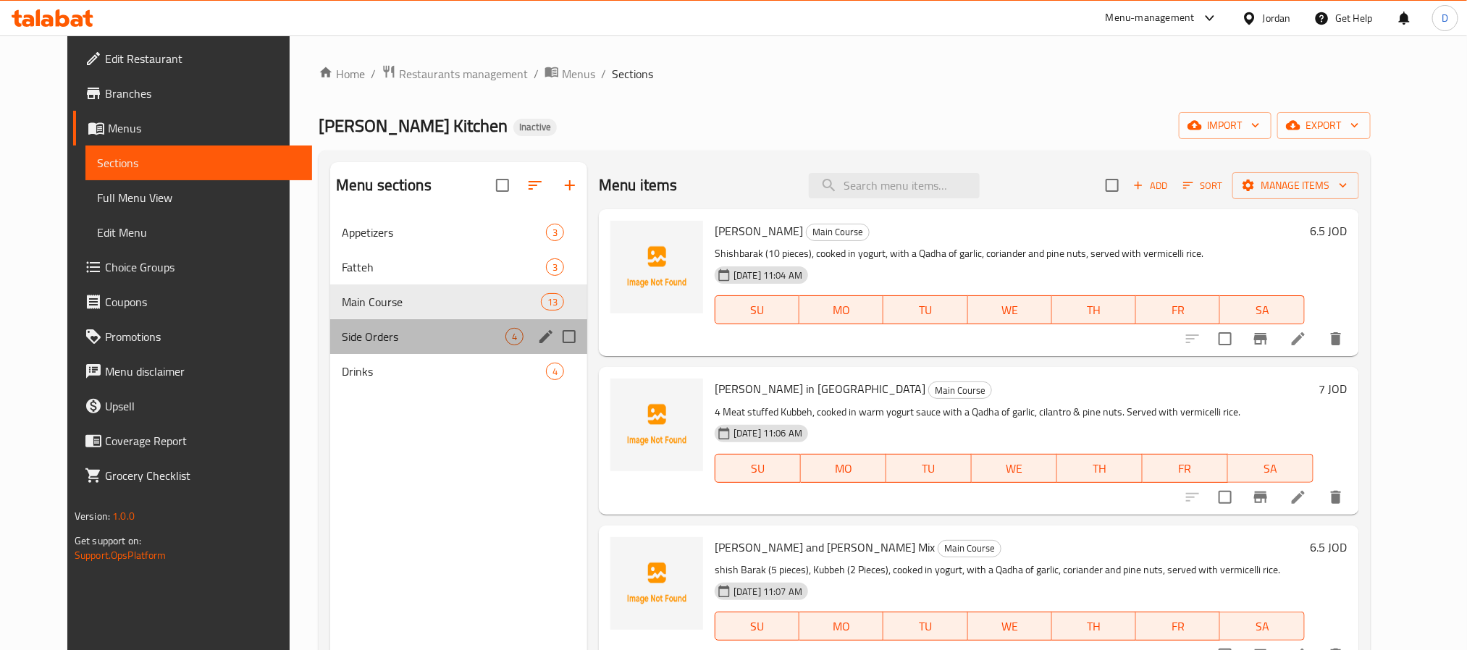
click at [419, 322] on div "Side Orders 4" at bounding box center [458, 336] width 257 height 35
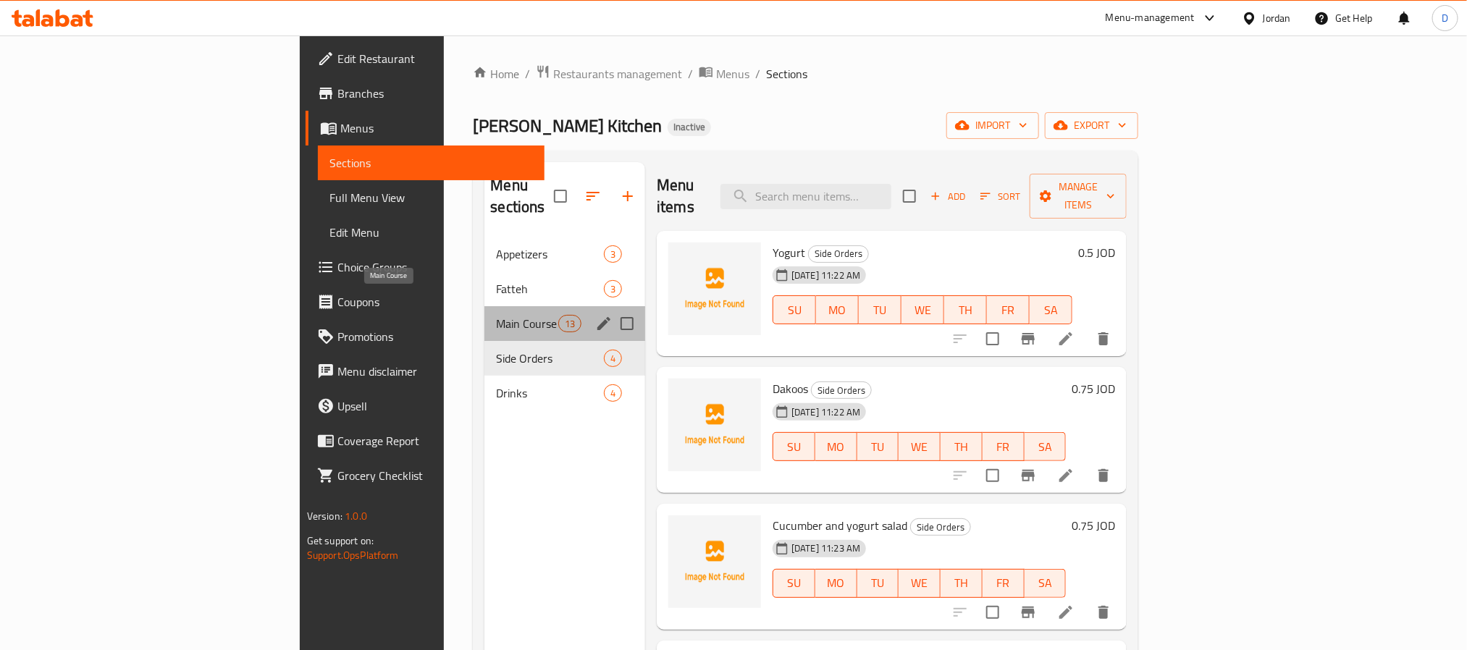
click at [496, 315] on span "Main Course" at bounding box center [527, 323] width 62 height 17
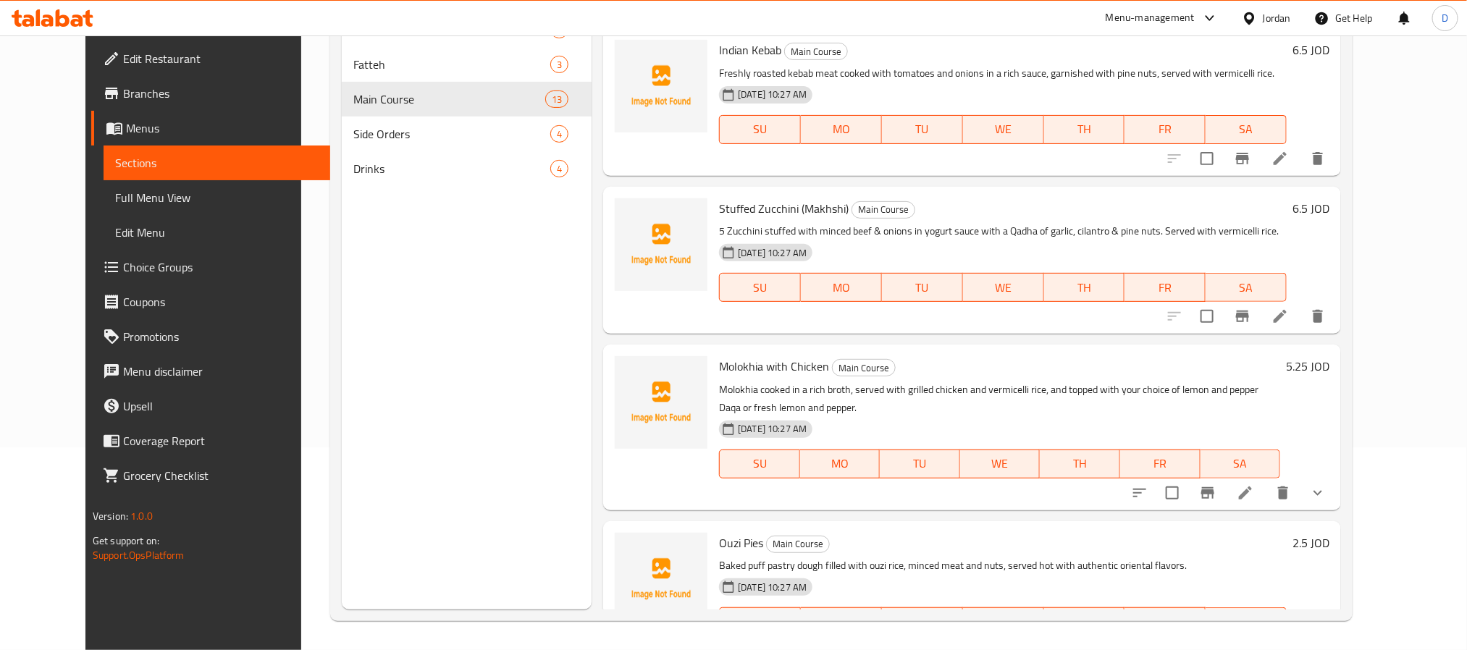
scroll to position [1061, 0]
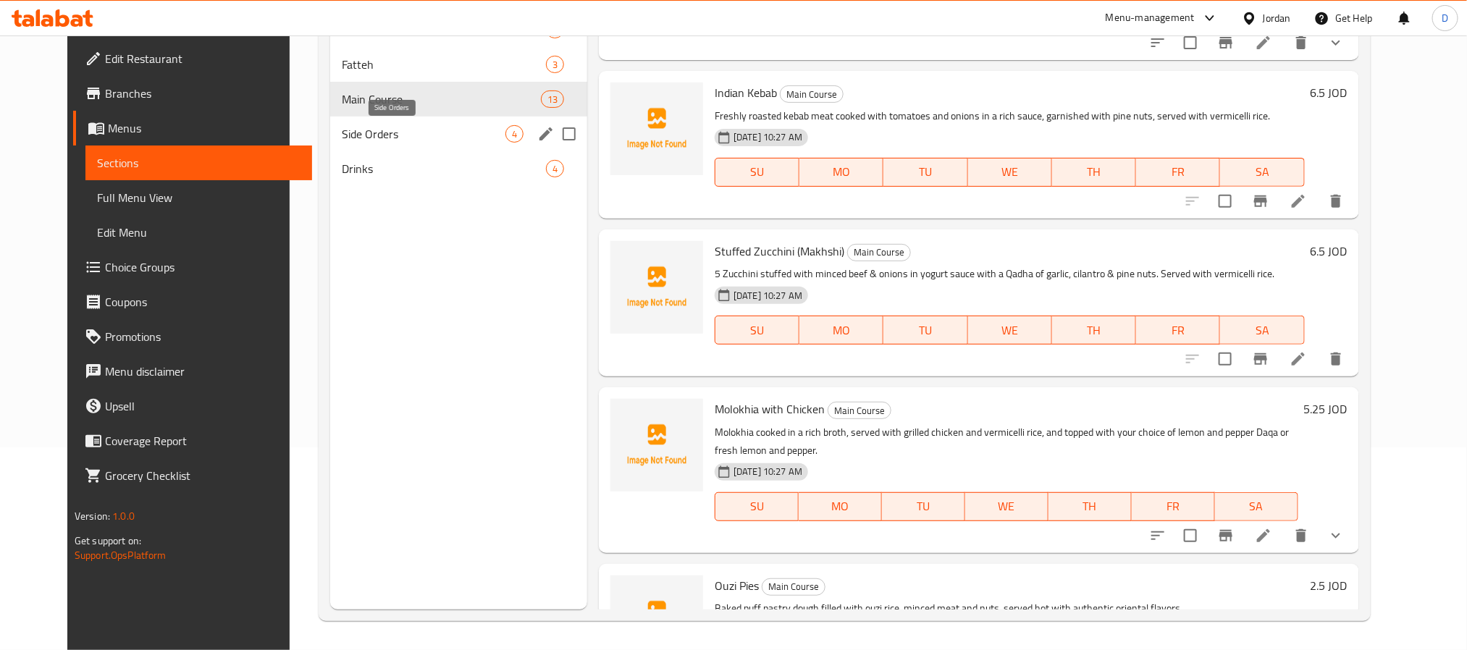
click at [389, 131] on span "Side Orders" at bounding box center [424, 133] width 164 height 17
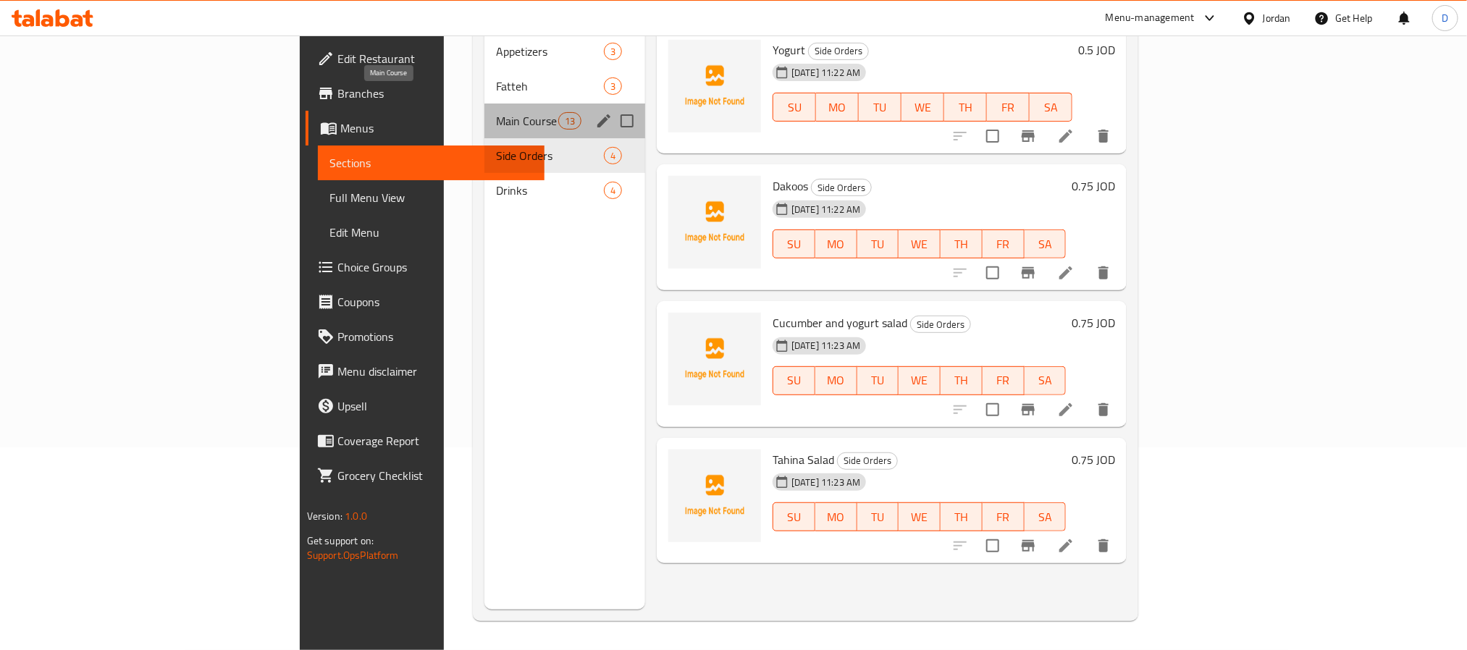
click at [496, 112] on span "Main Course" at bounding box center [527, 120] width 62 height 17
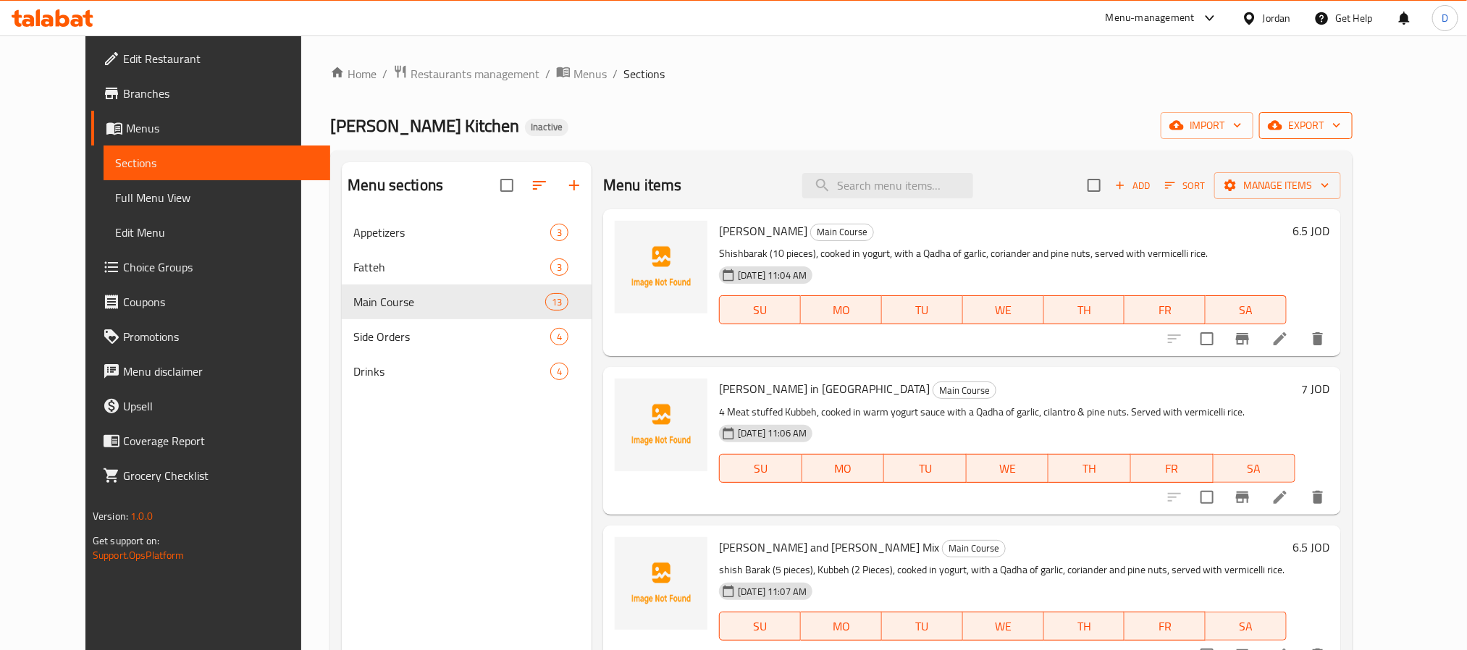
click at [1341, 119] on span "export" at bounding box center [1306, 126] width 70 height 18
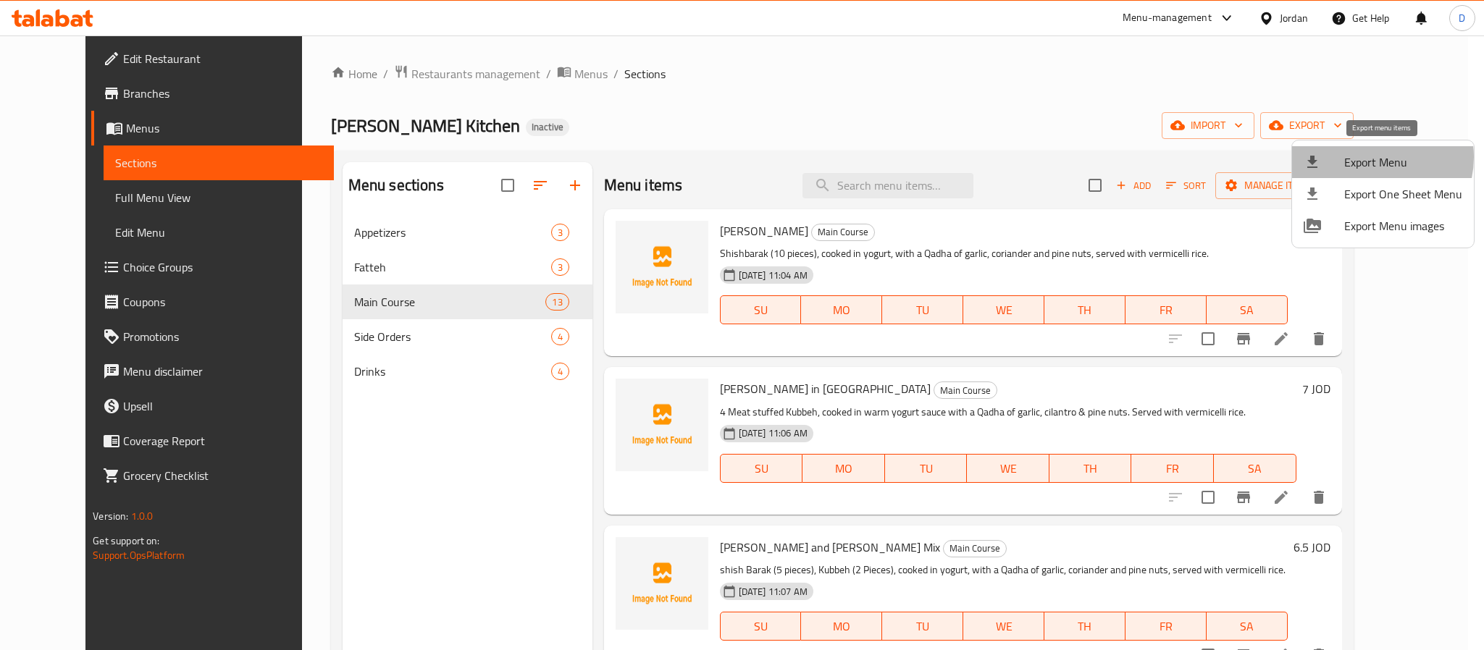
click at [1367, 157] on span "Export Menu" at bounding box center [1403, 162] width 118 height 17
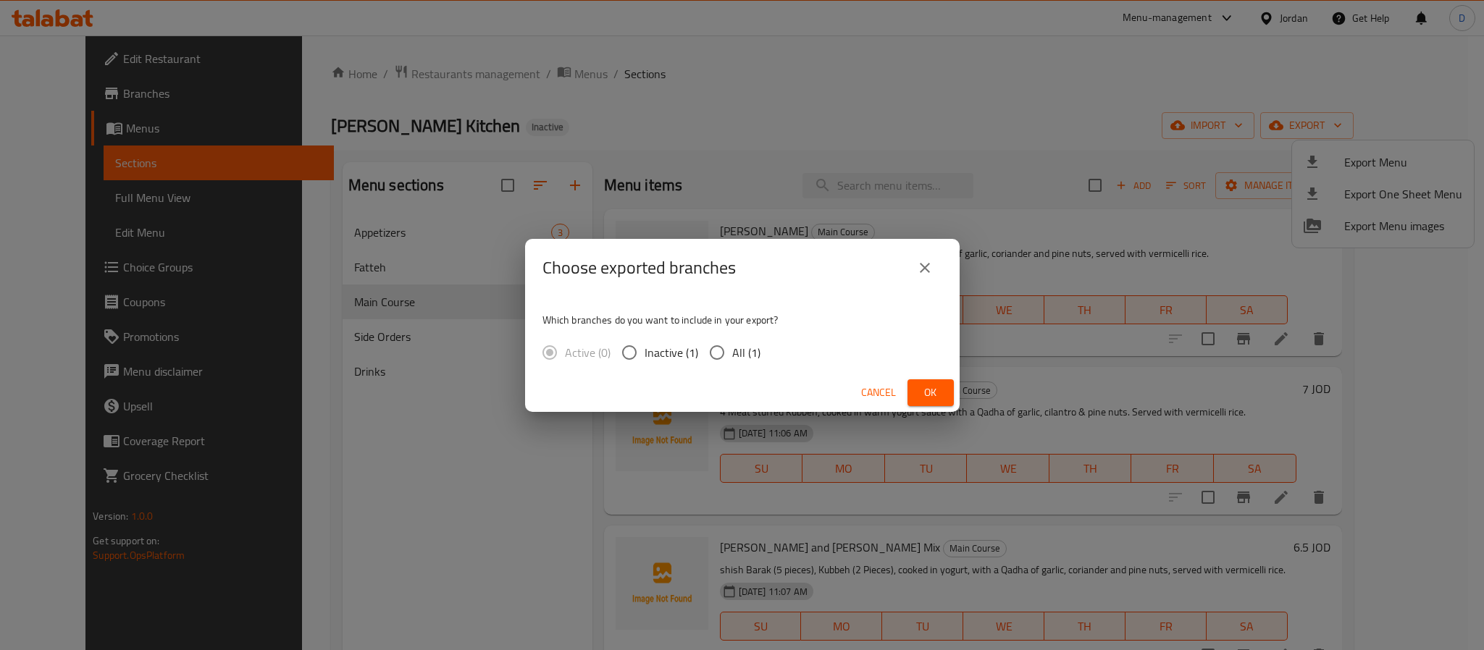
click at [948, 379] on button "Ok" at bounding box center [930, 392] width 46 height 27
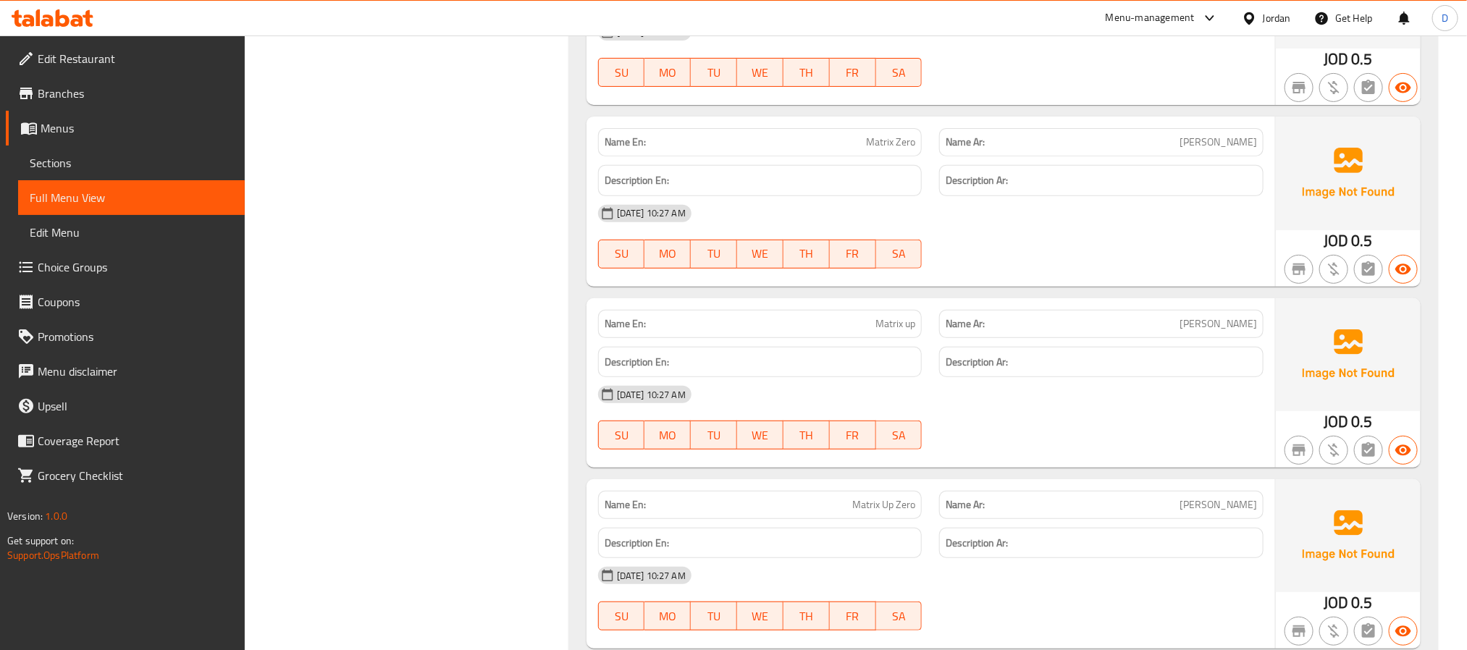
scroll to position [6153, 0]
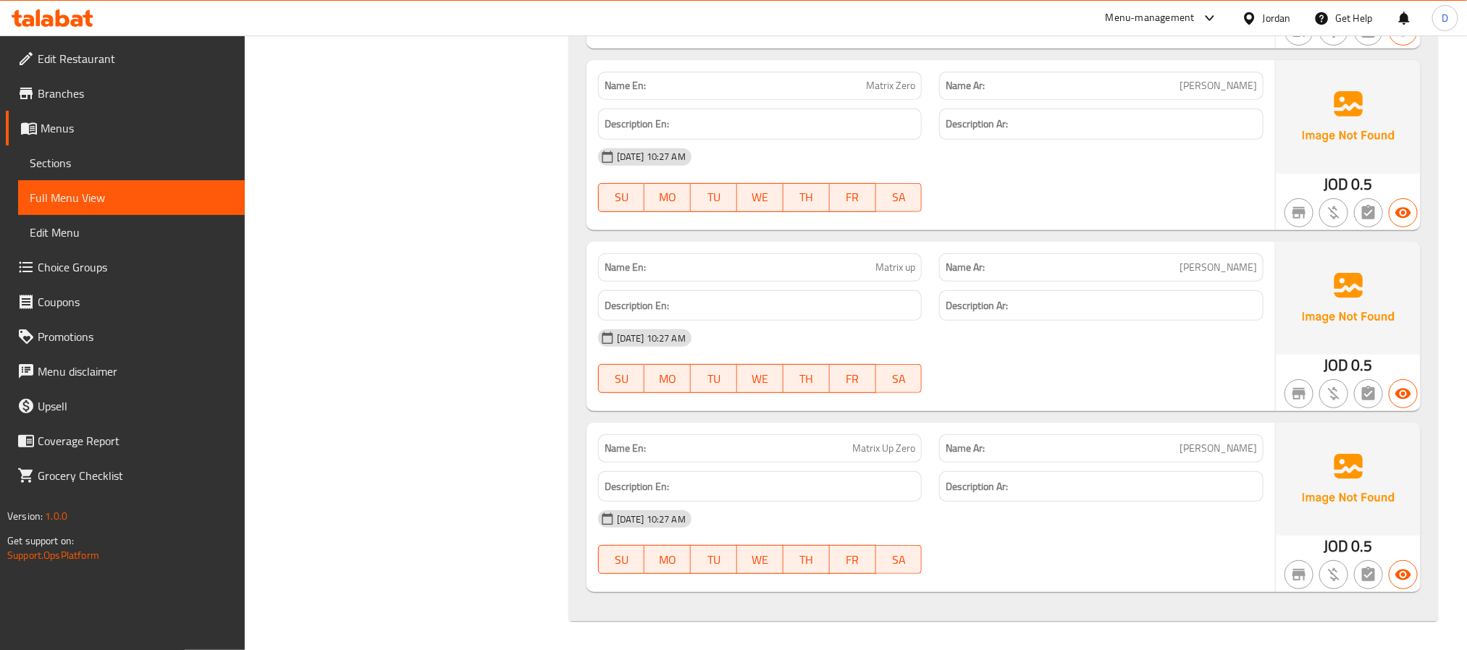
click at [1050, 521] on div "[DATE] 10:27 AM" at bounding box center [931, 519] width 683 height 35
